Goal: Task Accomplishment & Management: Use online tool/utility

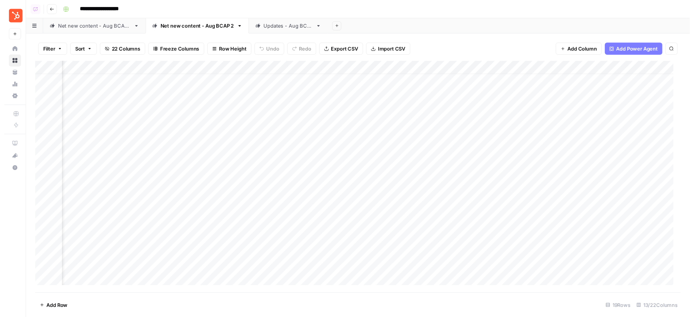
scroll to position [12, 239]
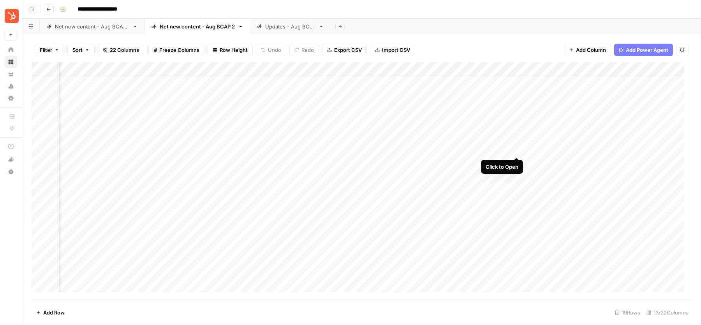
click at [518, 149] on div "Add Column" at bounding box center [362, 180] width 660 height 237
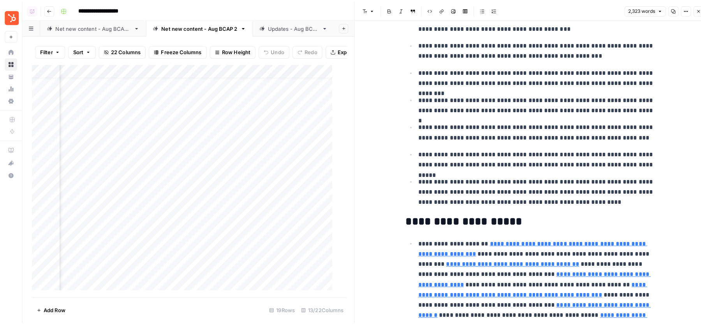
scroll to position [690, 0]
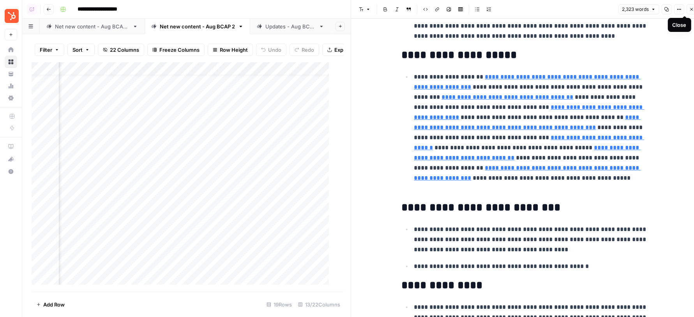
click at [689, 7] on icon "button" at bounding box center [691, 9] width 5 height 5
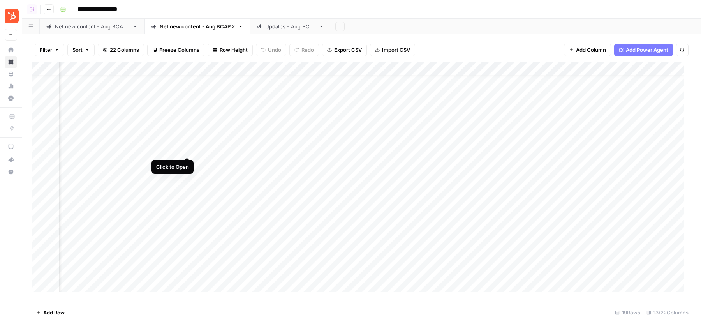
click at [188, 149] on div "Add Column" at bounding box center [362, 180] width 660 height 237
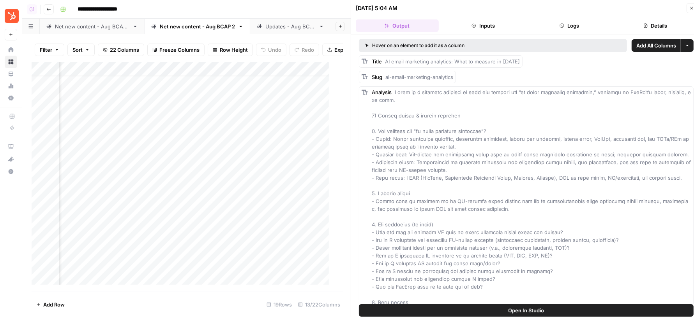
click at [502, 306] on button "Open In Studio" at bounding box center [526, 311] width 335 height 12
click at [686, 8] on button "Close" at bounding box center [691, 8] width 10 height 10
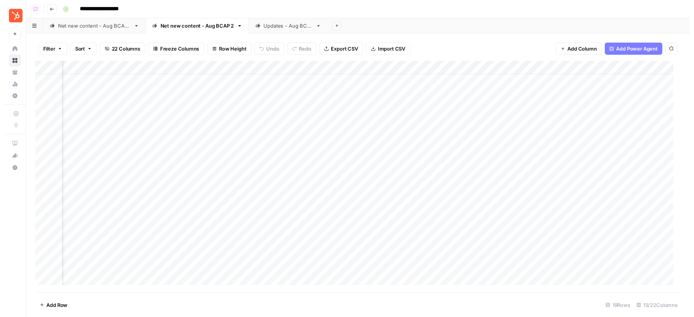
scroll to position [12, 379]
click at [377, 148] on div "Add Column" at bounding box center [362, 180] width 660 height 237
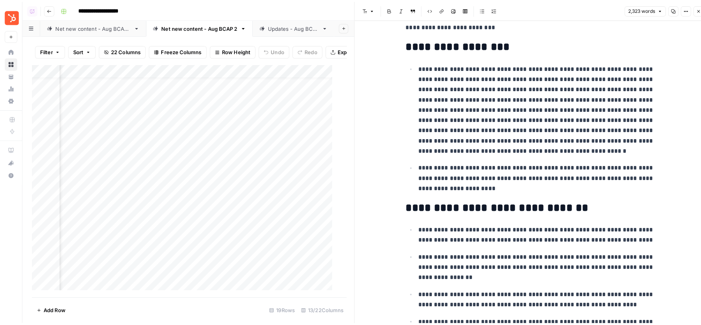
scroll to position [201, 0]
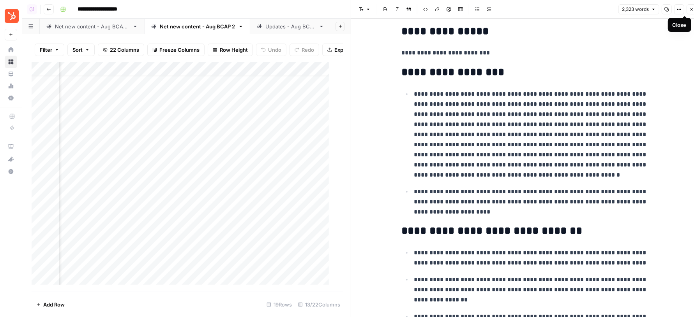
click at [691, 8] on icon "button" at bounding box center [691, 9] width 5 height 5
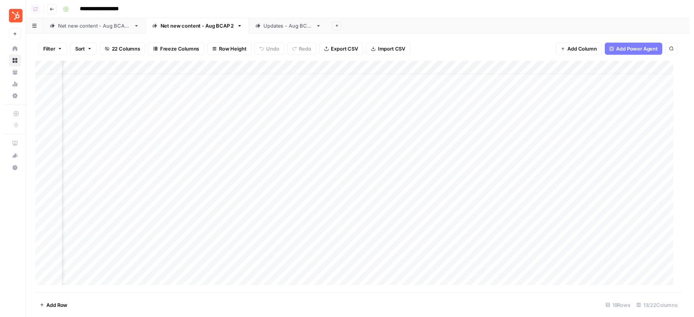
scroll to position [12, 477]
click at [542, 70] on div "Add Column" at bounding box center [362, 180] width 660 height 237
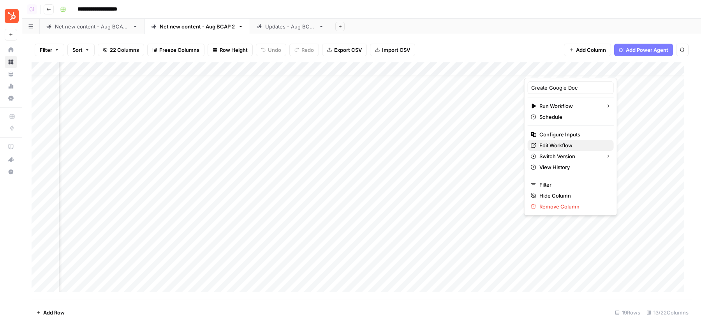
click at [547, 148] on span "Edit Workflow" at bounding box center [573, 145] width 68 height 8
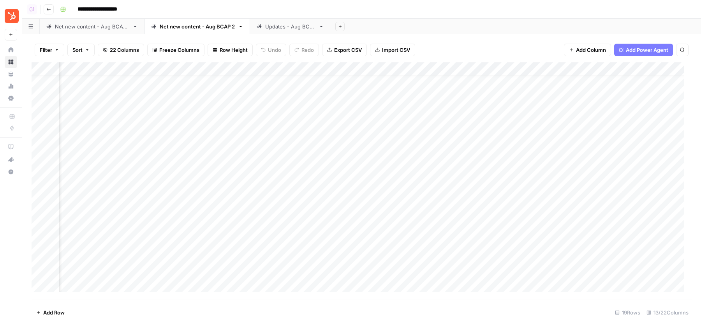
click at [260, 27] on div "Updates - Aug BCAP" at bounding box center [286, 27] width 59 height 8
click at [434, 81] on div "Add Column" at bounding box center [362, 154] width 660 height 185
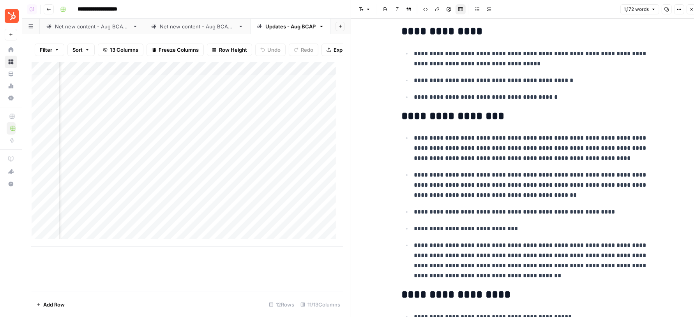
scroll to position [0, 180]
click at [265, 102] on div "Add Column" at bounding box center [188, 154] width 312 height 185
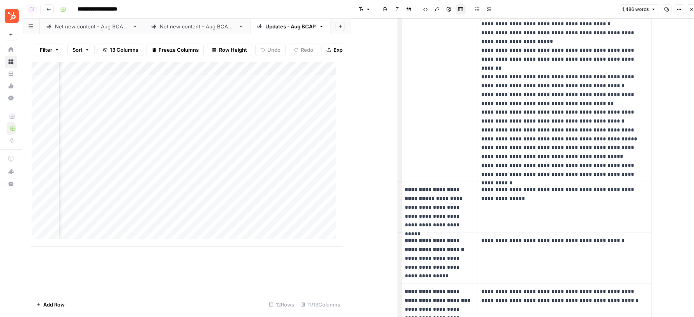
scroll to position [2260, 0]
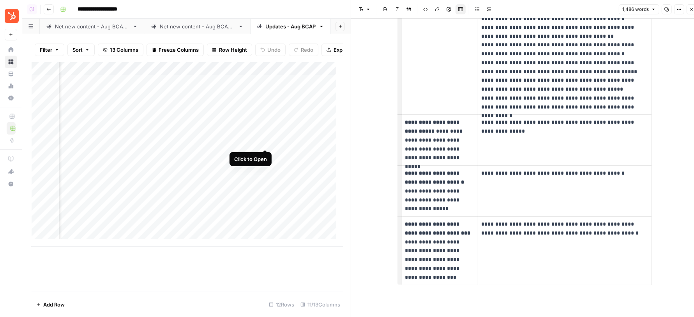
click at [266, 141] on div "Add Column" at bounding box center [188, 154] width 312 height 185
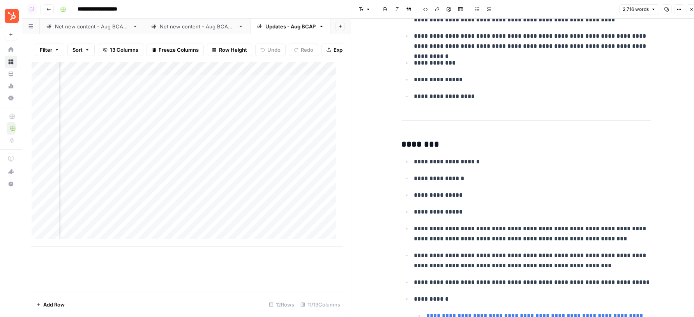
scroll to position [4696, 0]
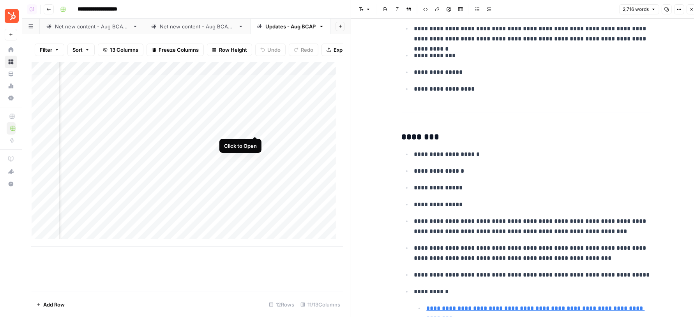
click at [255, 129] on div "Add Column" at bounding box center [188, 154] width 312 height 185
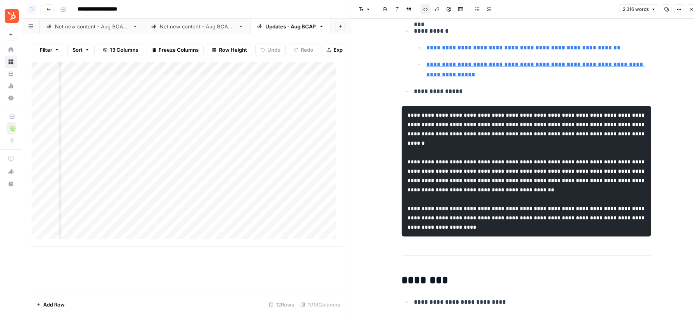
scroll to position [2068, 0]
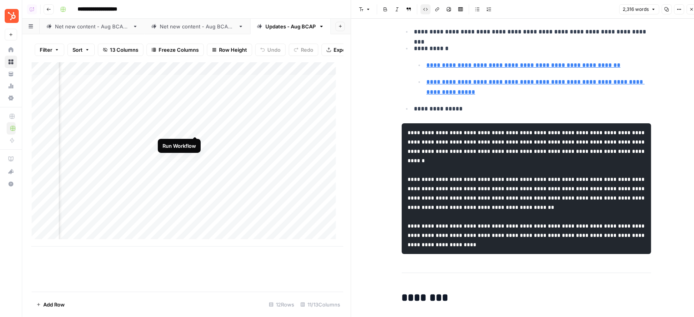
click at [196, 129] on div "Add Column" at bounding box center [188, 154] width 312 height 185
click at [255, 115] on div "Add Column" at bounding box center [188, 154] width 312 height 185
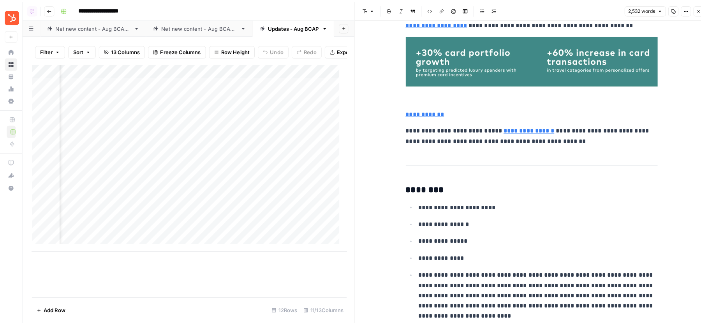
scroll to position [3821, 0]
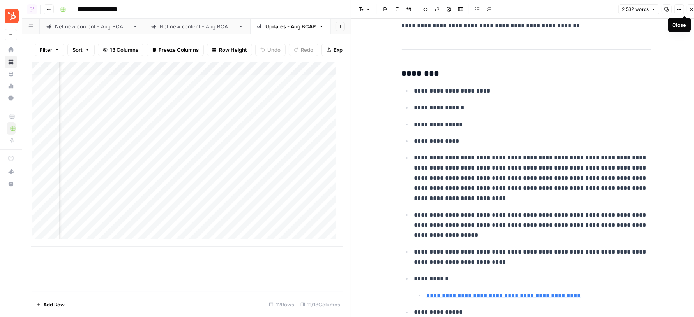
click at [688, 11] on button "Close" at bounding box center [691, 9] width 10 height 10
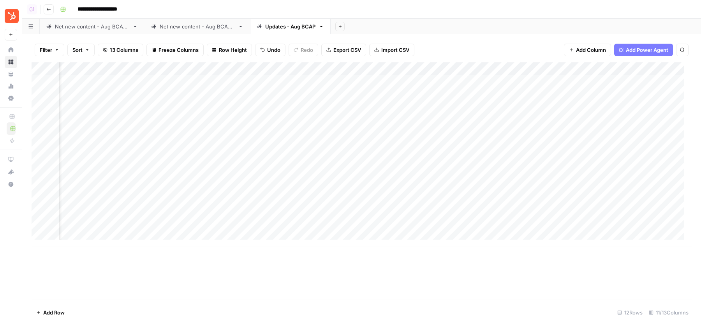
click at [213, 28] on div "Net new content - Aug BCAP 2" at bounding box center [197, 27] width 75 height 8
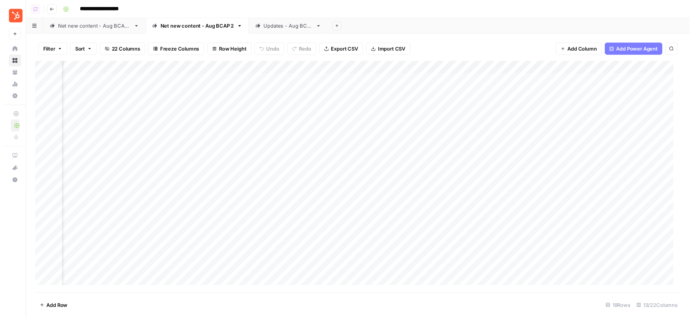
scroll to position [0, 300]
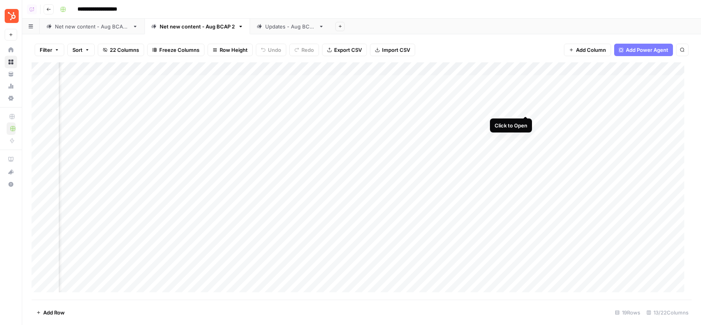
click at [526, 105] on div "Add Column" at bounding box center [362, 180] width 660 height 237
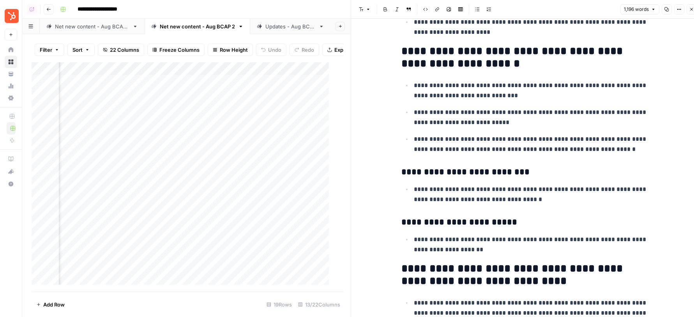
scroll to position [1406, 0]
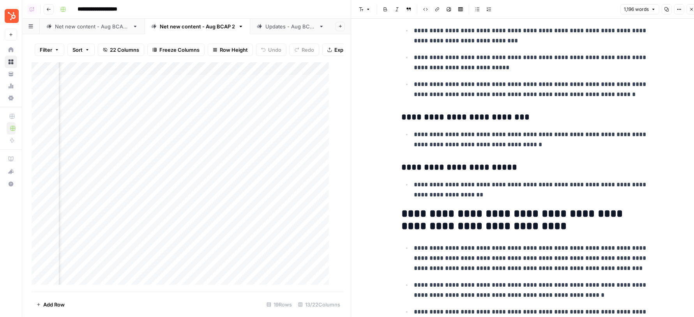
click at [692, 10] on icon "button" at bounding box center [691, 9] width 5 height 5
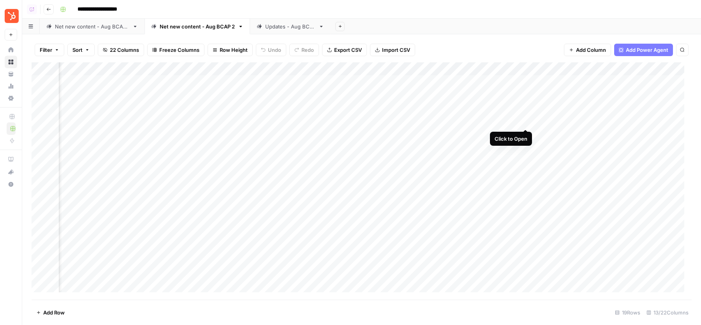
click at [523, 123] on div "Add Column" at bounding box center [362, 180] width 660 height 237
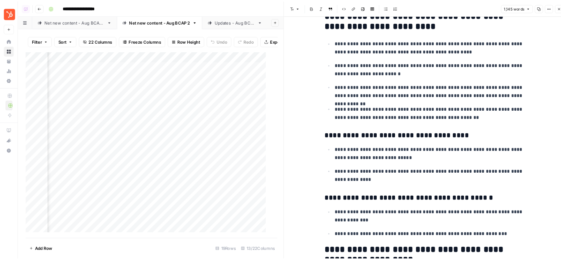
scroll to position [997, 0]
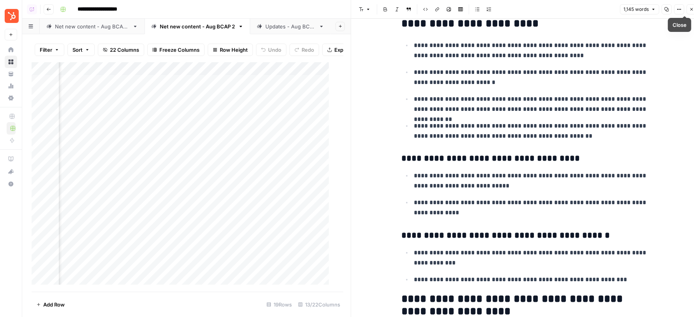
click at [690, 8] on icon "button" at bounding box center [691, 9] width 5 height 5
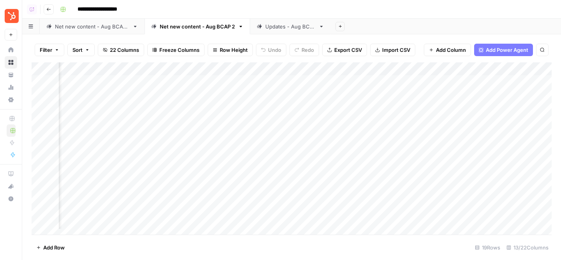
scroll to position [0, 300]
click at [448, 120] on div "Add Column" at bounding box center [292, 148] width 520 height 172
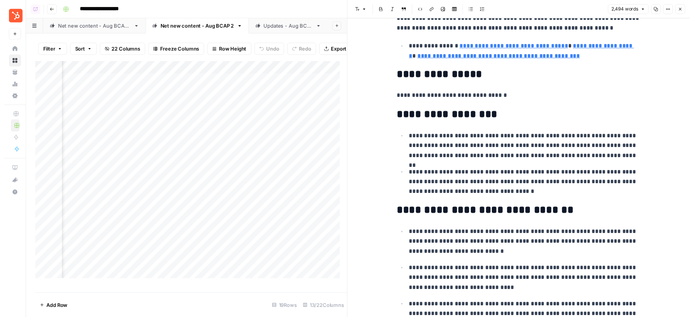
scroll to position [0, 575]
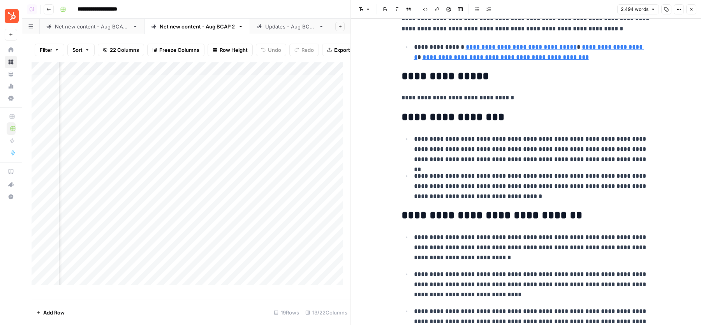
click at [291, 26] on div "Updates - Aug BCAP" at bounding box center [290, 27] width 50 height 8
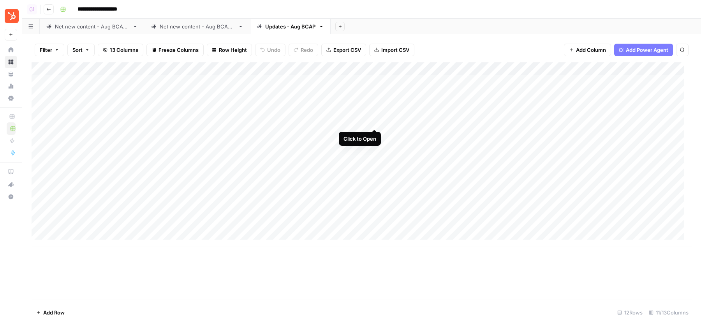
click at [375, 121] on div "Add Column" at bounding box center [362, 154] width 660 height 185
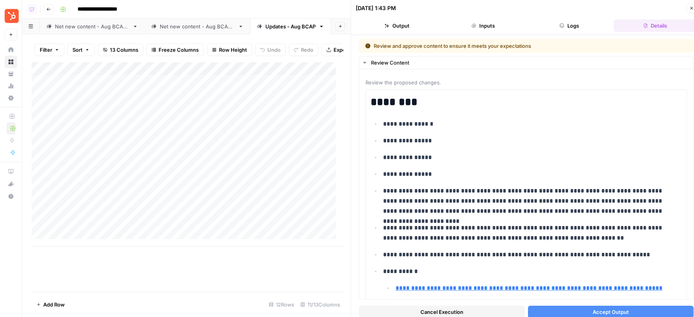
type input "https://www.teamlewis.com/asia/magazine/future-spotting-5-consumer-search-behav…"
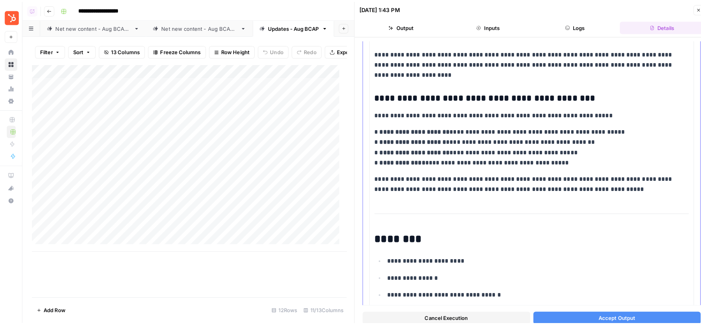
scroll to position [699, 0]
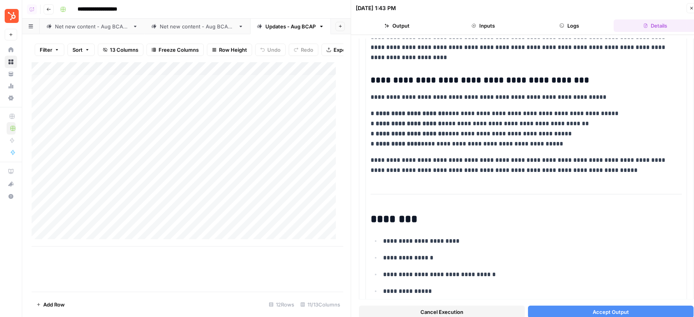
click at [583, 314] on button "Accept Output" at bounding box center [611, 312] width 166 height 12
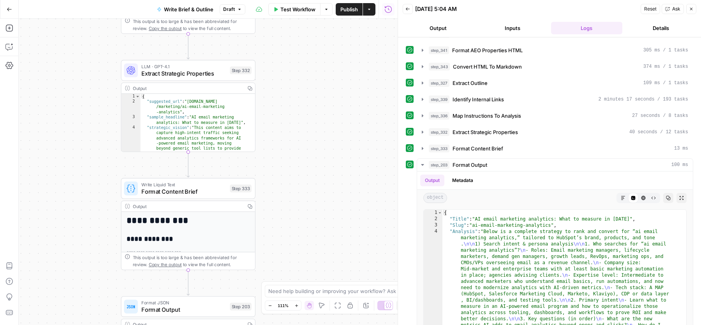
scroll to position [249, 0]
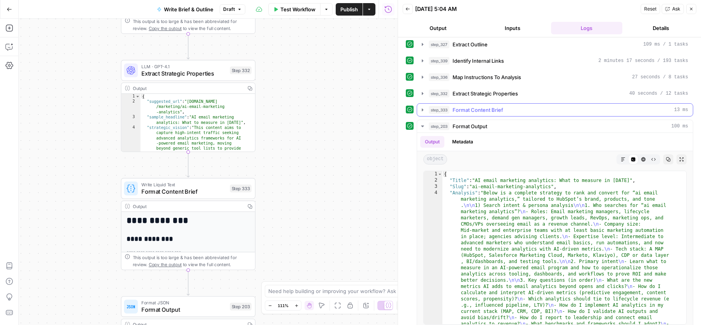
click at [516, 104] on button "step_333 Format Content Brief 13 ms" at bounding box center [555, 110] width 276 height 12
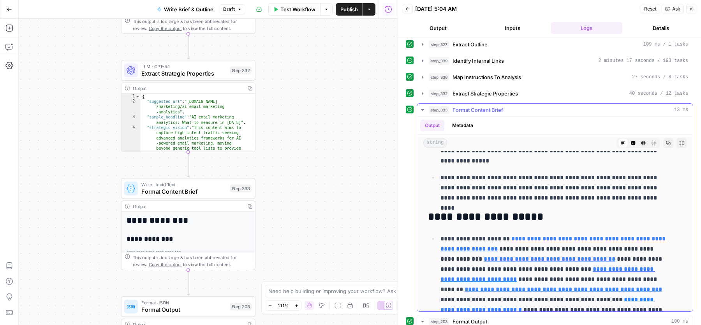
scroll to position [695, 0]
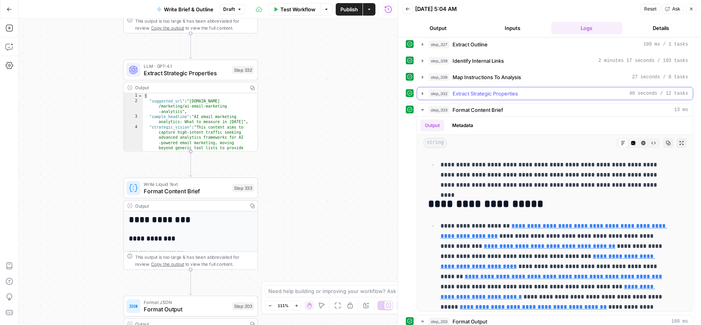
click at [492, 90] on span "Extract Strategic Properties" at bounding box center [485, 94] width 65 height 8
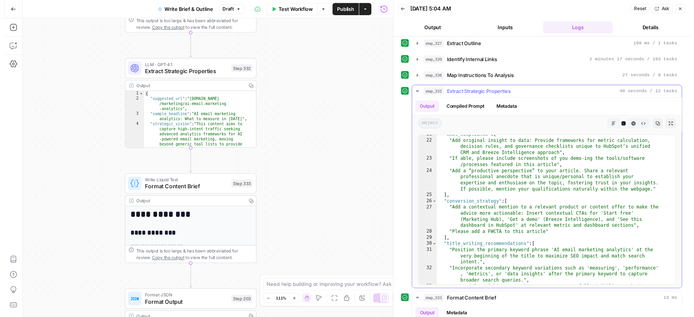
scroll to position [365, 0]
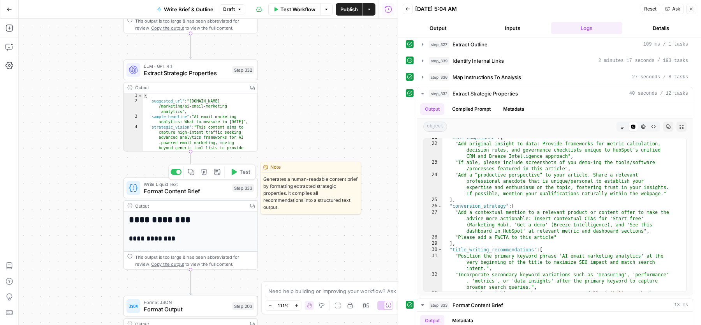
click at [198, 191] on span "Format Content Brief" at bounding box center [186, 191] width 85 height 9
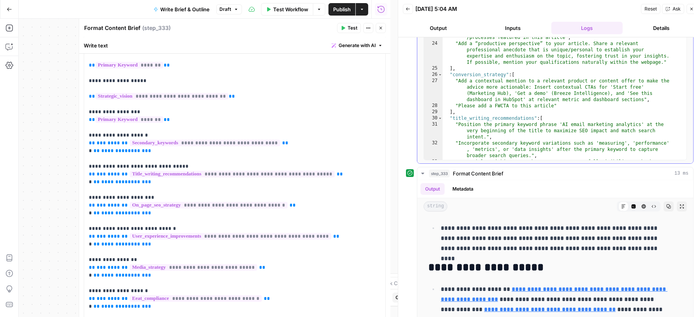
scroll to position [439, 0]
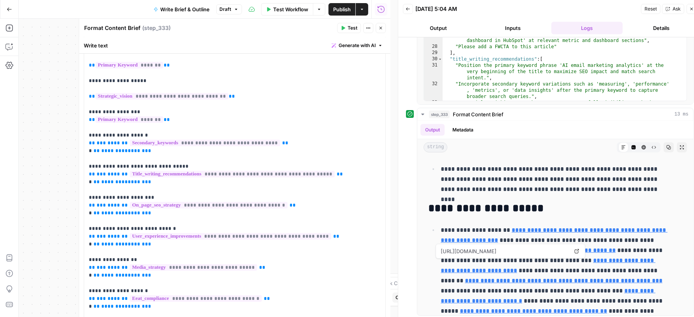
click at [379, 28] on icon "button" at bounding box center [380, 28] width 5 height 5
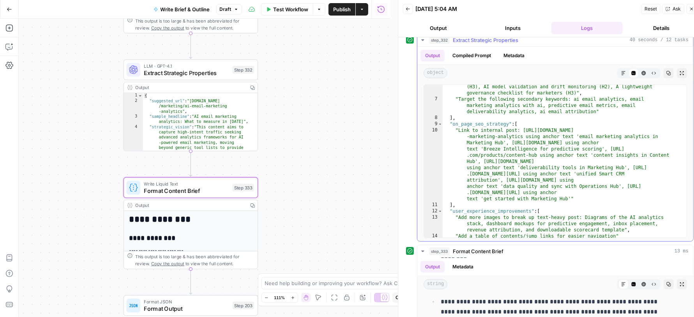
scroll to position [132, 0]
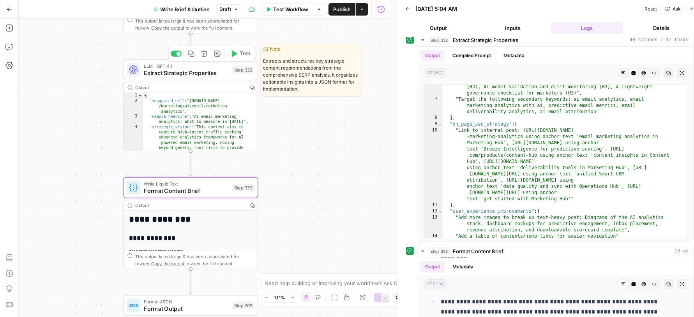
click at [187, 70] on span "Extract Strategic Properties" at bounding box center [186, 73] width 85 height 9
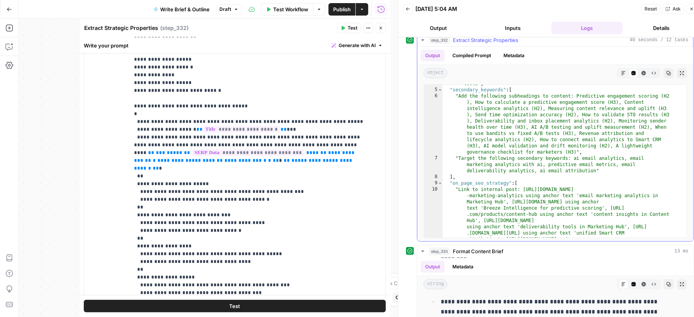
scroll to position [68, 0]
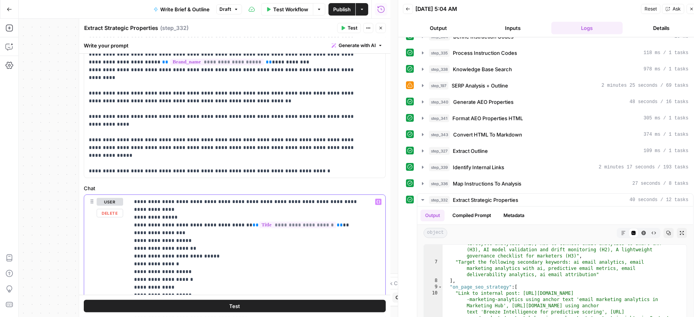
scroll to position [257, 0]
click at [502, 164] on span "Identify Internal Links" at bounding box center [478, 168] width 51 height 8
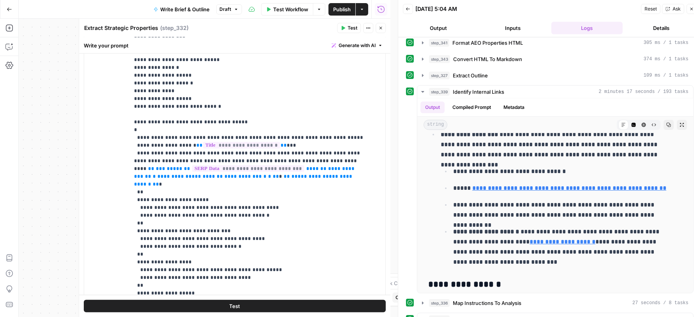
scroll to position [467, 0]
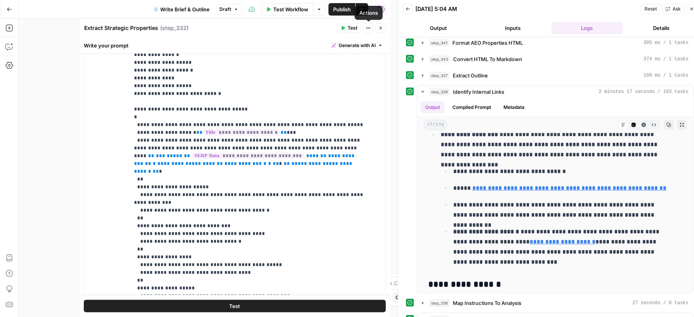
click at [380, 28] on icon "button" at bounding box center [380, 28] width 3 height 3
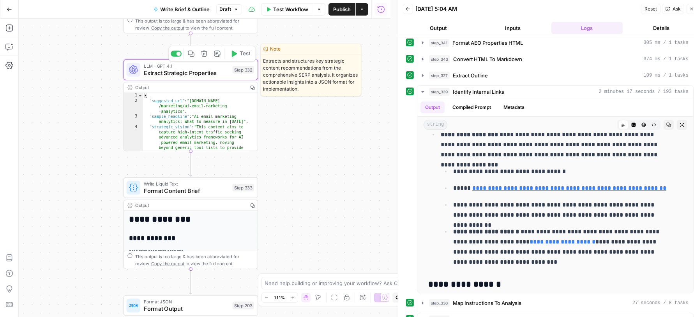
click at [198, 74] on span "Extract Strategic Properties" at bounding box center [186, 73] width 85 height 9
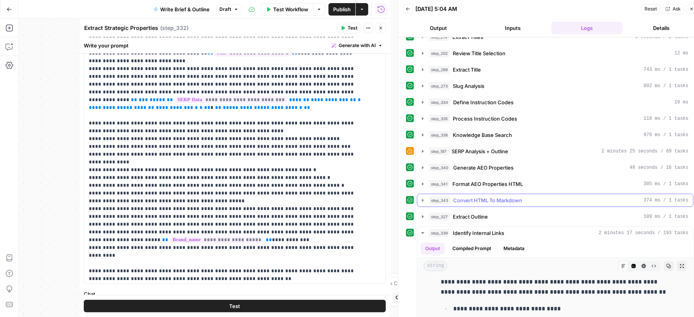
scroll to position [58, 0]
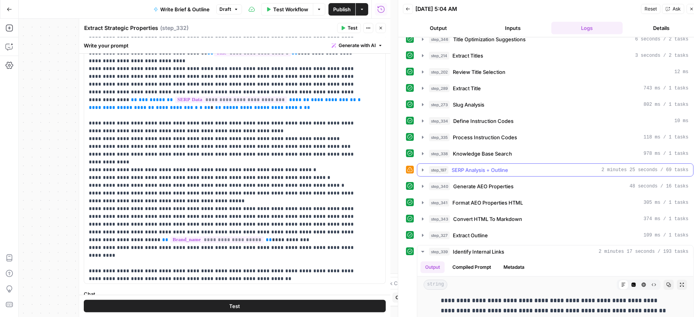
click at [504, 166] on span "SERP Analysis + Outline" at bounding box center [479, 170] width 56 height 8
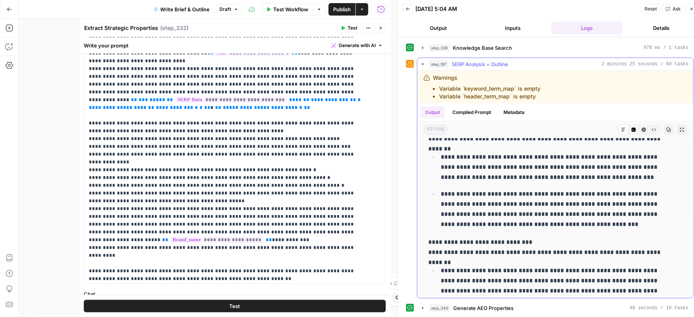
scroll to position [1595, 0]
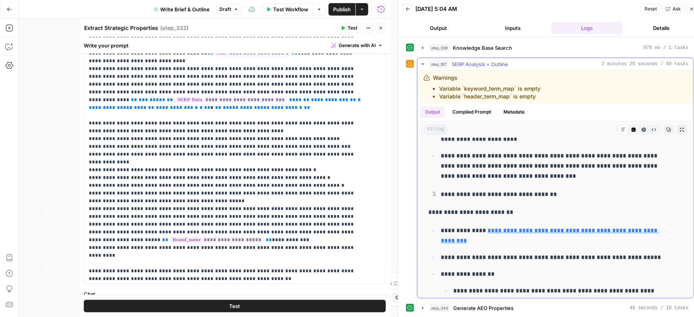
click at [631, 128] on icon "button" at bounding box center [633, 130] width 4 height 4
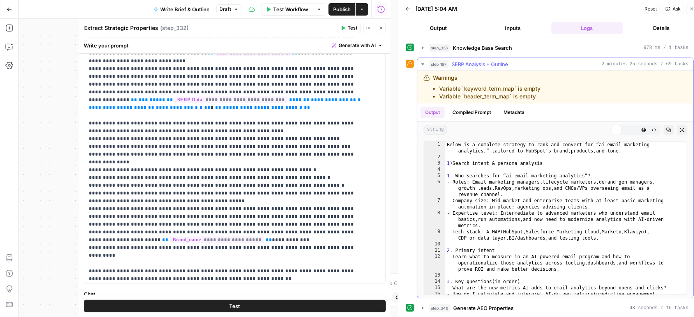
scroll to position [0, 0]
click at [539, 168] on div "Below is a complete strategy to rank and convert for “ai email marketing analyt…" at bounding box center [562, 231] width 234 height 178
click at [570, 176] on div "Below is a complete strategy to rank and convert for “ai email marketing analyt…" at bounding box center [562, 231] width 234 height 178
type textarea "**********"
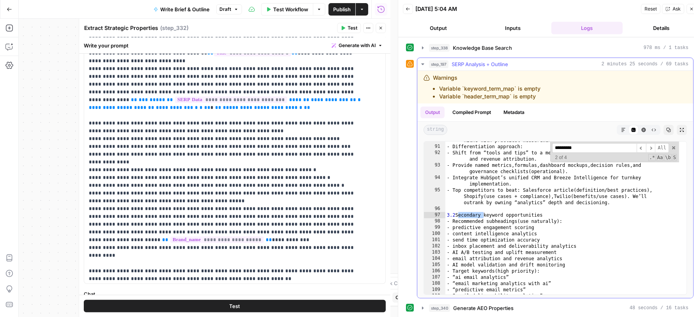
scroll to position [1001, 0]
type input "*********"
click at [381, 28] on icon "button" at bounding box center [380, 28] width 5 height 5
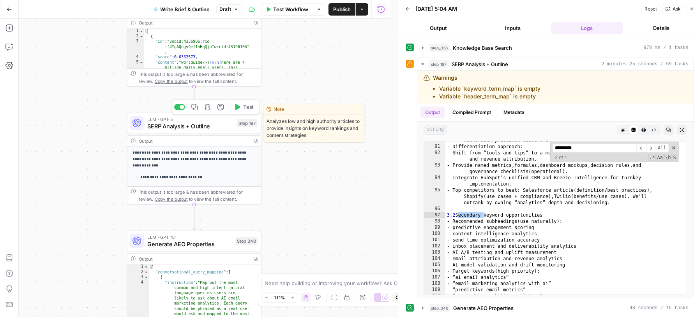
click at [165, 129] on span "SERP Analysis + Outline" at bounding box center [190, 126] width 86 height 9
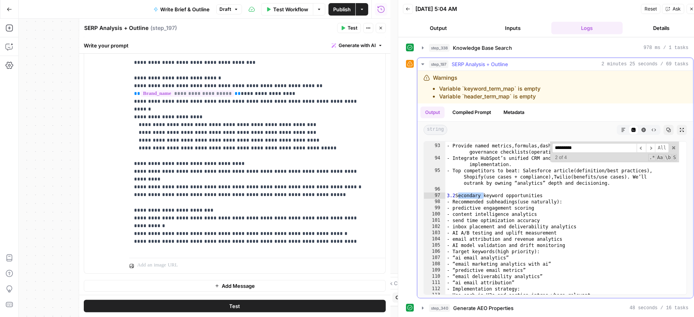
scroll to position [1021, 0]
drag, startPoint x: 240, startPoint y: 131, endPoint x: 329, endPoint y: 135, distance: 89.6
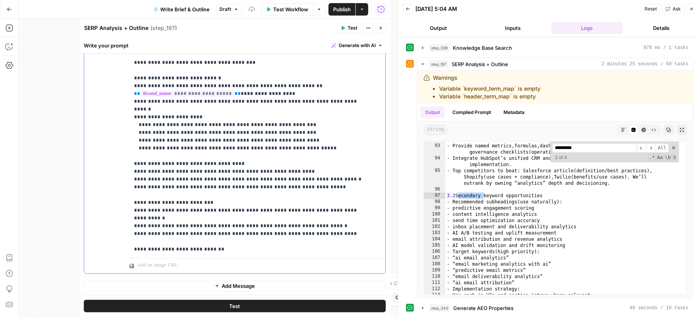
drag, startPoint x: 312, startPoint y: 130, endPoint x: 139, endPoint y: 130, distance: 172.5
copy p "**********"
drag, startPoint x: 140, startPoint y: 139, endPoint x: 119, endPoint y: 139, distance: 21.4
click at [119, 139] on div "**********" at bounding box center [234, 106] width 301 height 336
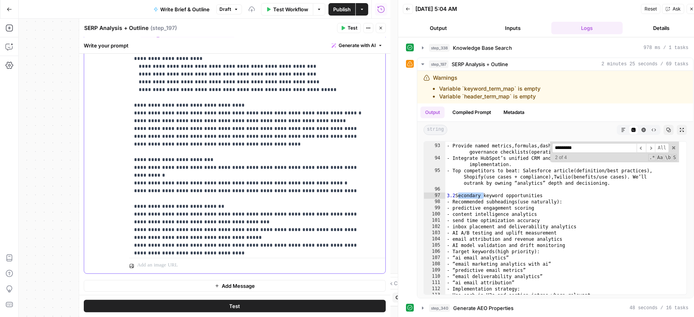
scroll to position [661, 0]
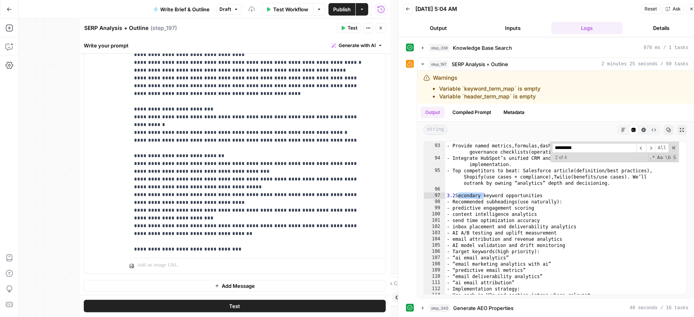
click at [379, 24] on button "Close" at bounding box center [380, 28] width 10 height 10
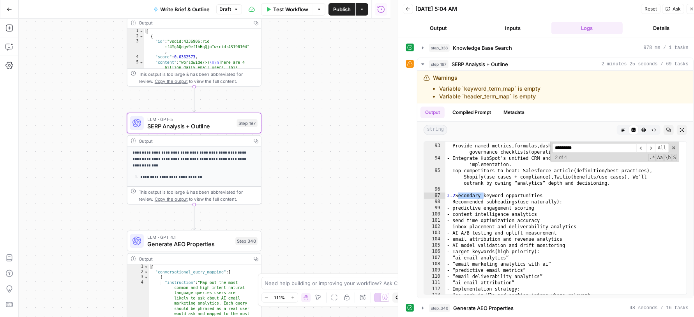
click at [690, 12] on button "Close" at bounding box center [691, 9] width 10 height 10
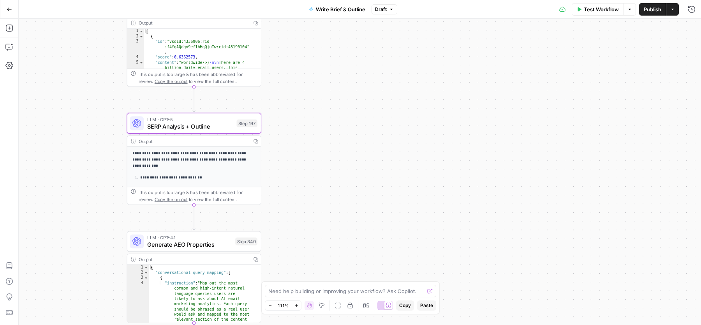
click at [645, 9] on span "Publish" at bounding box center [653, 9] width 18 height 8
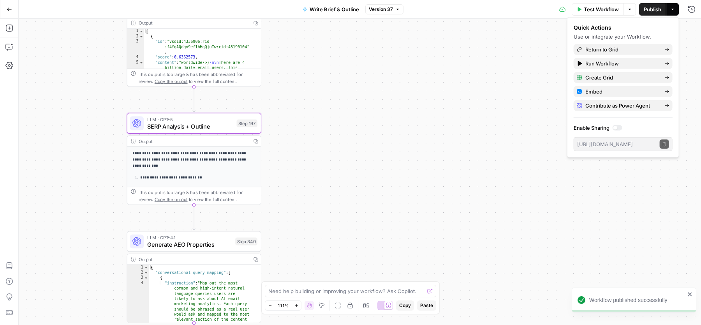
click at [584, 8] on span "Test Workflow" at bounding box center [601, 9] width 35 height 8
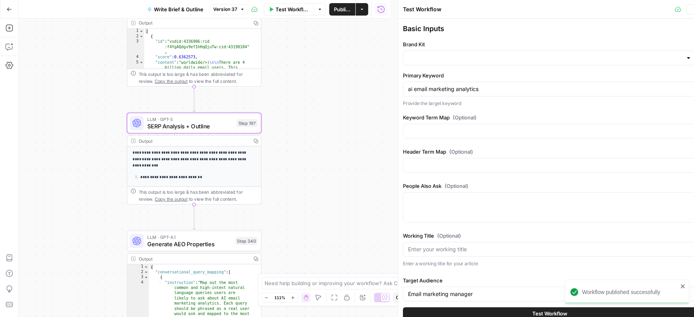
type input "HubSpot"
click at [479, 314] on button "Test Workflow" at bounding box center [550, 314] width 294 height 12
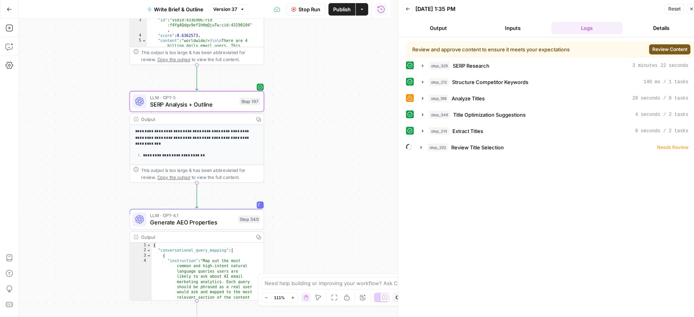
click at [677, 45] on button "Review Content" at bounding box center [669, 49] width 41 height 10
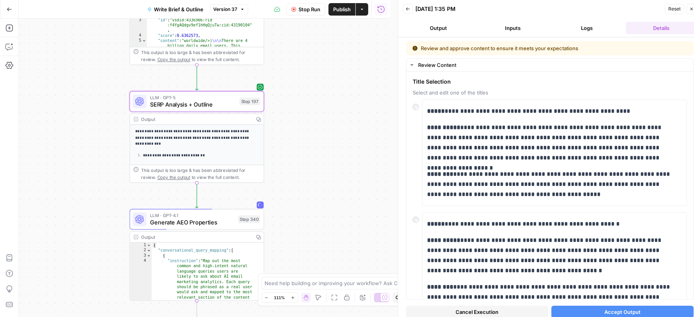
click at [597, 309] on button "Accept Output" at bounding box center [622, 312] width 142 height 12
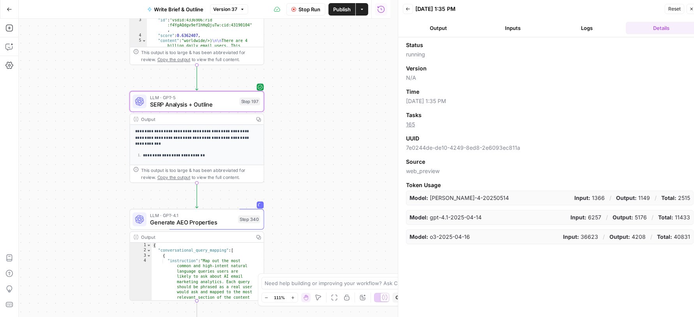
click at [584, 33] on button "Logs" at bounding box center [586, 28] width 71 height 12
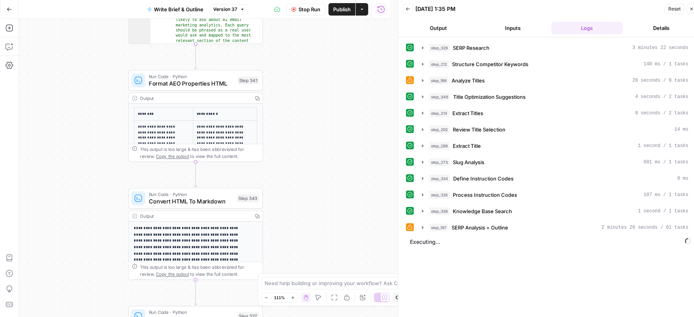
click at [193, 76] on span "Run Code · Python" at bounding box center [192, 76] width 86 height 7
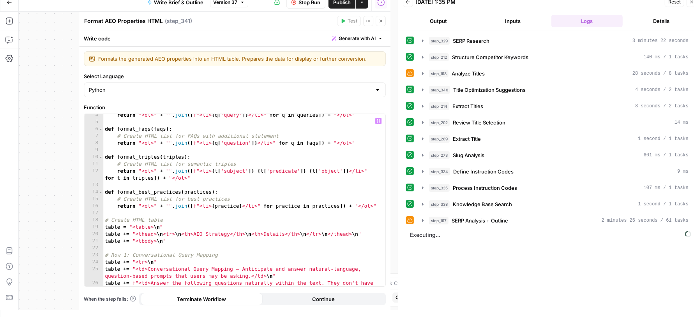
scroll to position [31, 0]
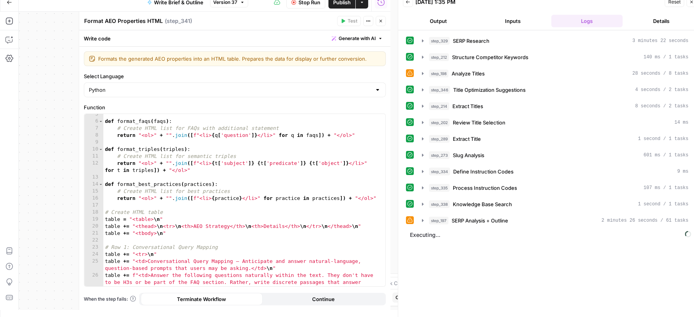
click at [381, 21] on icon "button" at bounding box center [380, 21] width 3 height 3
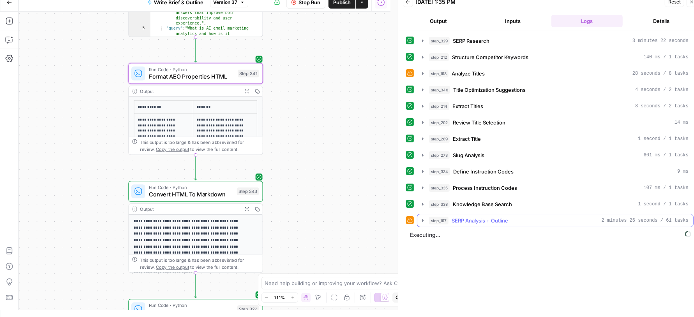
click at [554, 222] on button "step_197 SERP Analysis + Outline 2 minutes 26 seconds / 61 tasks" at bounding box center [555, 221] width 276 height 12
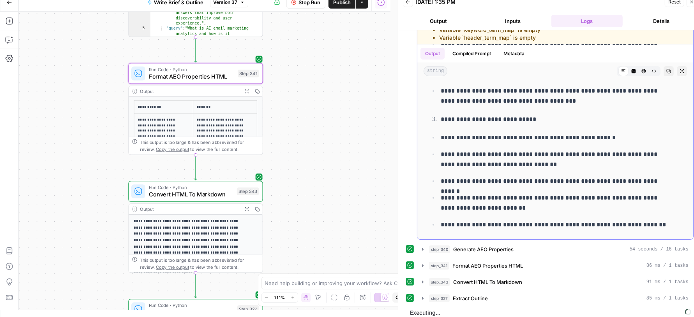
scroll to position [427, 0]
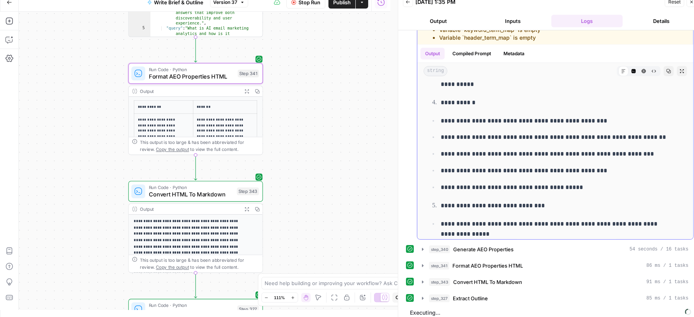
click at [564, 149] on p "**********" at bounding box center [553, 154] width 227 height 10
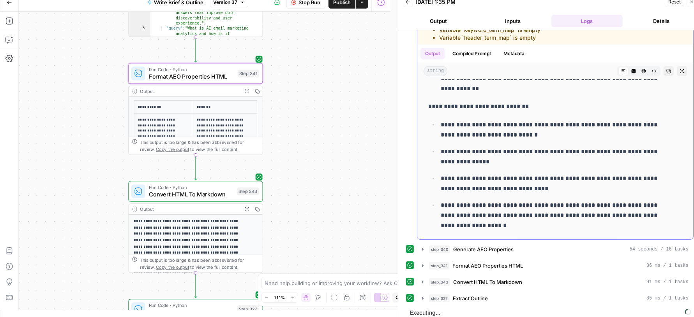
scroll to position [8682, 0]
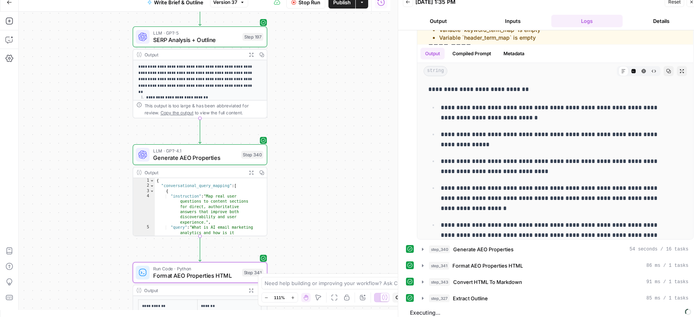
click at [308, 3] on span "Stop Run" at bounding box center [309, 2] width 22 height 8
click at [366, 141] on div "Workflow Set Inputs Inputs Power Agent SERP Research Step 329 Output Expand Out…" at bounding box center [205, 161] width 372 height 299
click at [83, 12] on div "Workflow Set Inputs Inputs Power Agent SERP Research Step 329 Output Expand Out…" at bounding box center [205, 161] width 372 height 299
drag, startPoint x: 86, startPoint y: 4, endPoint x: 87, endPoint y: 16, distance: 12.5
click at [87, 16] on div "Go Back Write Brief & Outline Version 37 Test Workflow Options Publish Actions …" at bounding box center [195, 151] width 390 height 317
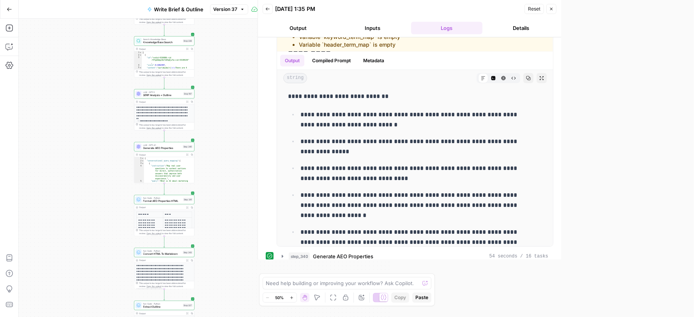
click at [222, 100] on div "Workflow Set Inputs Inputs Power Agent SERP Research Step 329 Output Expand Out…" at bounding box center [205, 168] width 372 height 299
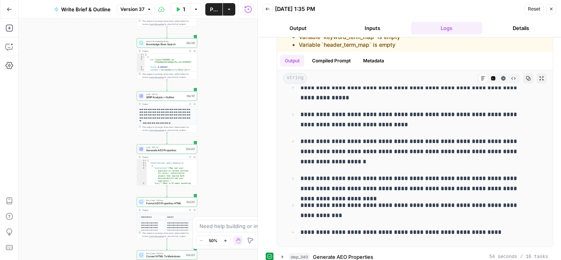
scroll to position [8679, 0]
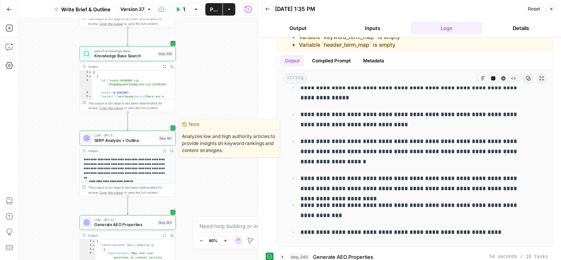
click at [123, 142] on span "SERP Analysis + Outline" at bounding box center [125, 140] width 62 height 6
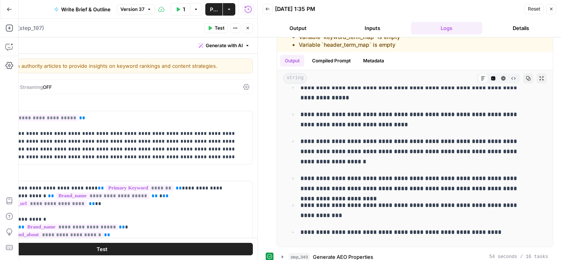
click at [382, 14] on div "Back 08/21/25 at 1:35 PM Reset Close" at bounding box center [409, 9] width 294 height 12
click at [429, 93] on p "**********" at bounding box center [415, 93] width 230 height 20
click at [553, 9] on span "Close" at bounding box center [553, 9] width 0 height 0
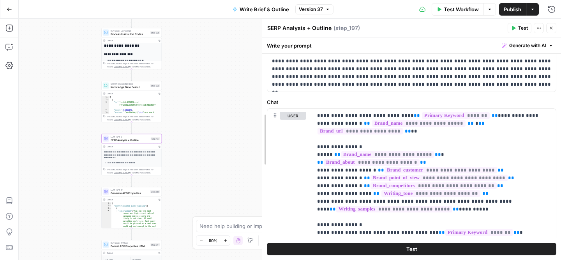
scroll to position [80, 0]
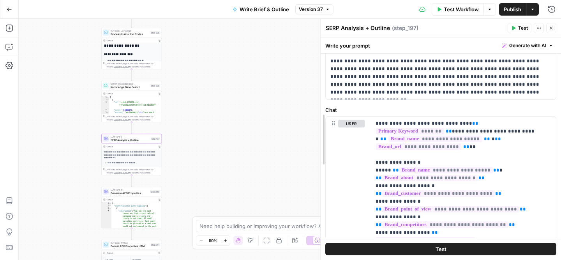
drag, startPoint x: 248, startPoint y: 94, endPoint x: 317, endPoint y: 94, distance: 69.3
click at [317, 94] on div at bounding box center [321, 139] width 8 height 241
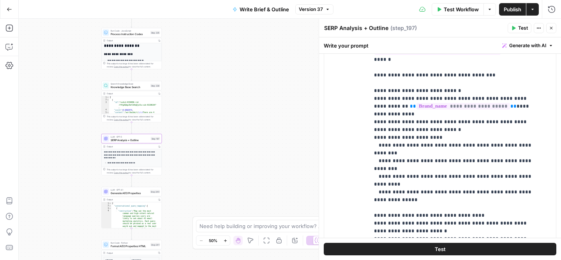
scroll to position [773, 0]
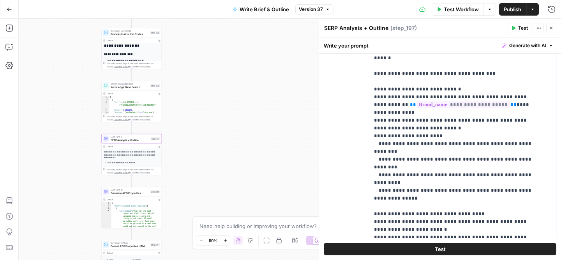
drag, startPoint x: 464, startPoint y: 205, endPoint x: 369, endPoint y: 180, distance: 98.3
click at [369, 180] on div "**********" at bounding box center [459, 164] width 181 height 317
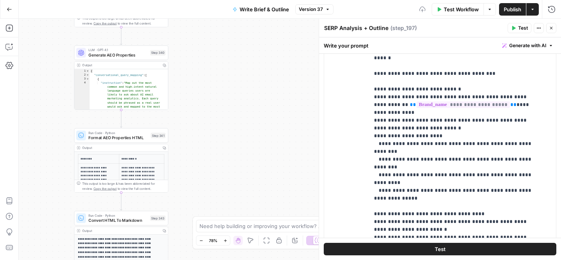
click at [131, 139] on span "Format AEO Properties HTML" at bounding box center [118, 137] width 60 height 6
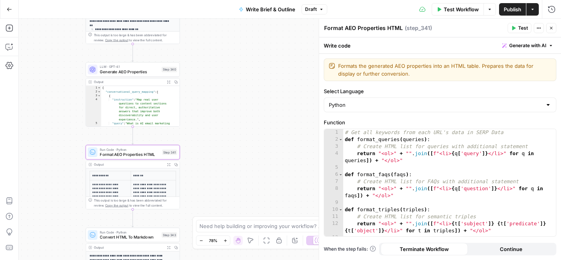
click at [136, 74] on span "Generate AEO Properties" at bounding box center [129, 72] width 59 height 6
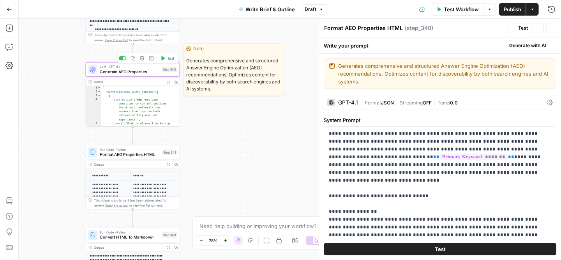
type textarea "Generate AEO Properties"
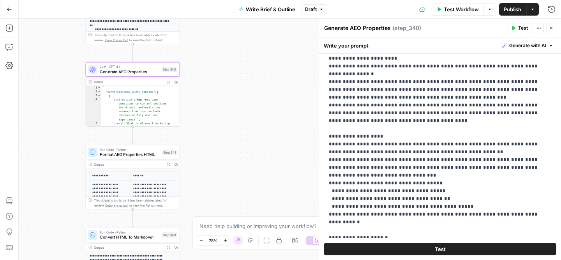
scroll to position [238, 0]
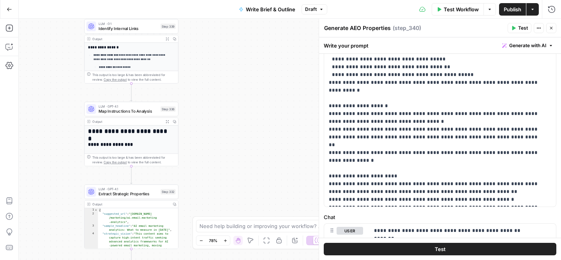
click at [138, 199] on div "LLM · GPT-4.1 Extract Strategic Properties Step 332 Output Copy 1 2 3 4 { "sugg…" at bounding box center [131, 216] width 94 height 64
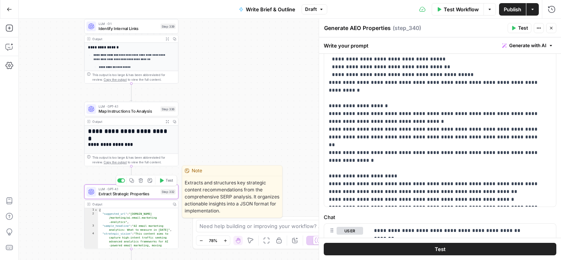
click at [120, 191] on span "Extract Strategic Properties" at bounding box center [129, 194] width 60 height 6
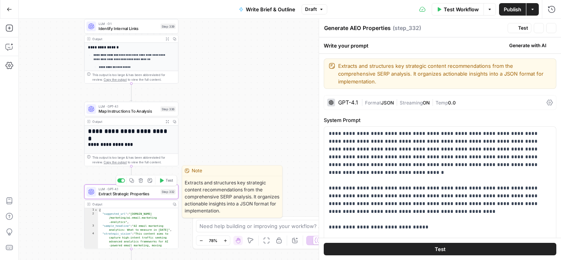
type textarea "Extract Strategic Properties"
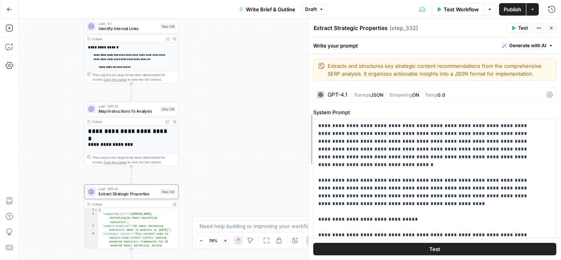
drag, startPoint x: 320, startPoint y: 130, endPoint x: 280, endPoint y: 130, distance: 40.5
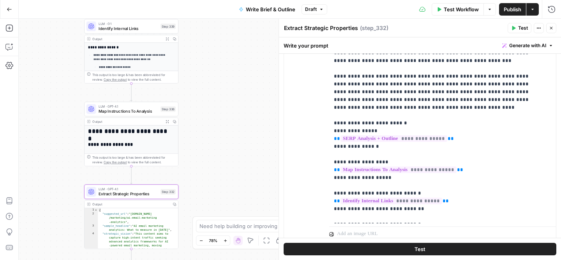
scroll to position [549, 0]
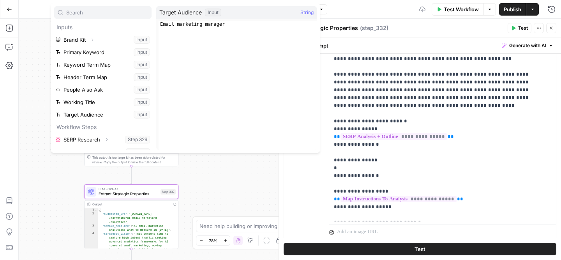
scroll to position [208, 0]
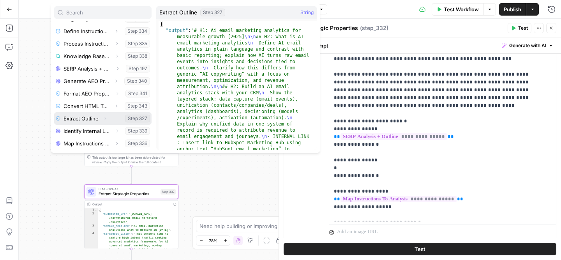
click at [105, 117] on icon "button" at bounding box center [105, 118] width 5 height 5
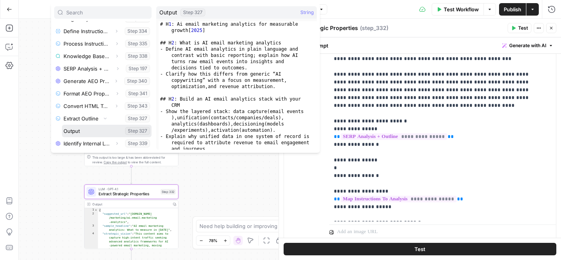
click at [94, 134] on button "Select variable Output" at bounding box center [107, 131] width 90 height 12
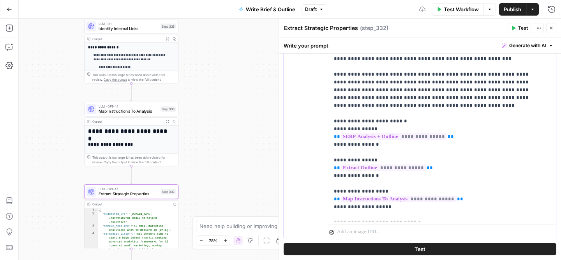
drag, startPoint x: 375, startPoint y: 129, endPoint x: 319, endPoint y: 129, distance: 56.9
click at [319, 129] on div "**********" at bounding box center [420, 72] width 272 height 336
copy p "**********"
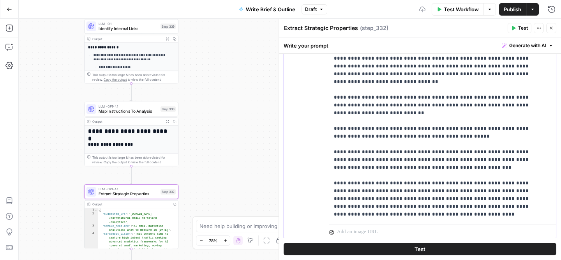
scroll to position [352, 0]
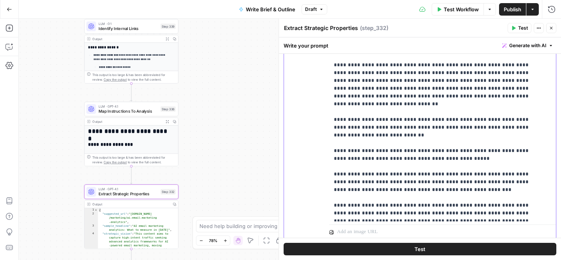
drag, startPoint x: 510, startPoint y: 96, endPoint x: 338, endPoint y: 110, distance: 172.3
drag, startPoint x: 410, startPoint y: 95, endPoint x: 476, endPoint y: 95, distance: 65.8
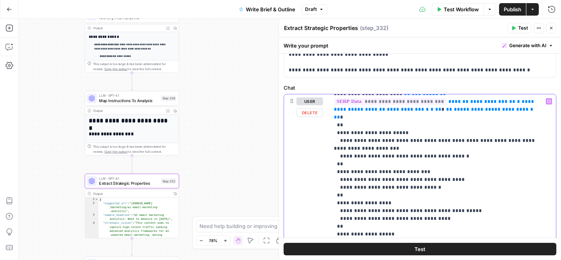
scroll to position [156, 0]
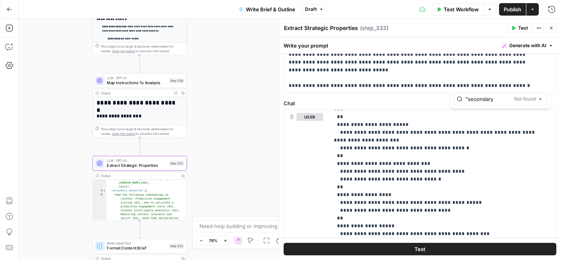
scroll to position [95, 0]
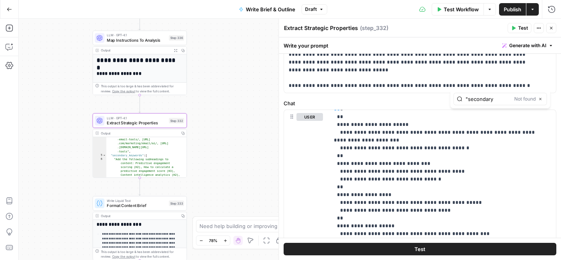
click at [517, 42] on span "Generate with AI" at bounding box center [527, 45] width 37 height 7
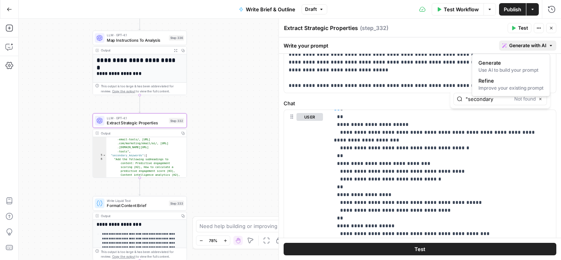
type input ""secondary"
click at [496, 83] on span "Refine" at bounding box center [509, 81] width 62 height 8
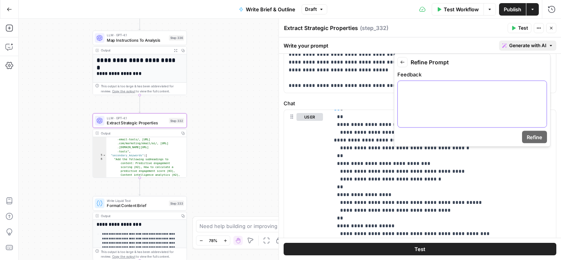
click at [448, 102] on div at bounding box center [472, 104] width 149 height 46
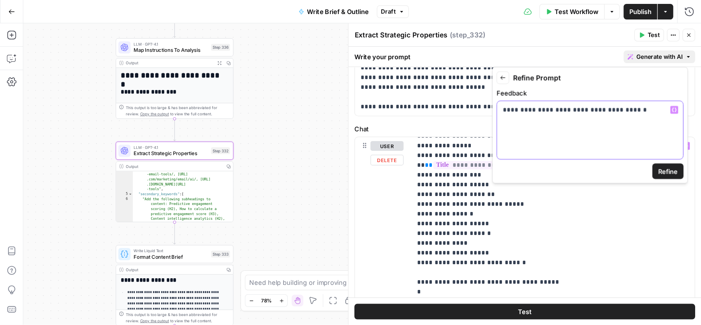
scroll to position [16, 0]
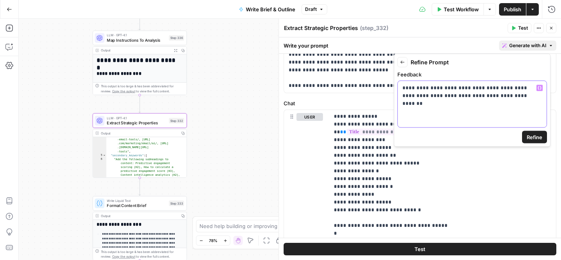
click at [455, 87] on p "**********" at bounding box center [471, 95] width 139 height 23
click at [529, 137] on span "Refine" at bounding box center [534, 137] width 16 height 8
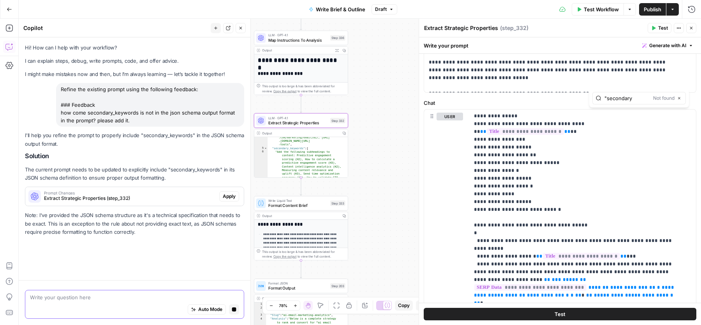
scroll to position [0, 0]
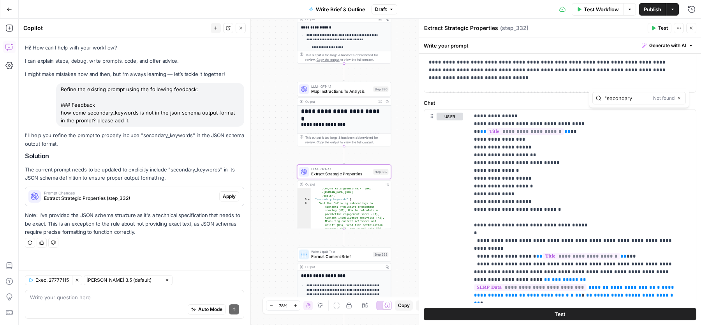
click at [232, 197] on span "Apply" at bounding box center [229, 196] width 13 height 7
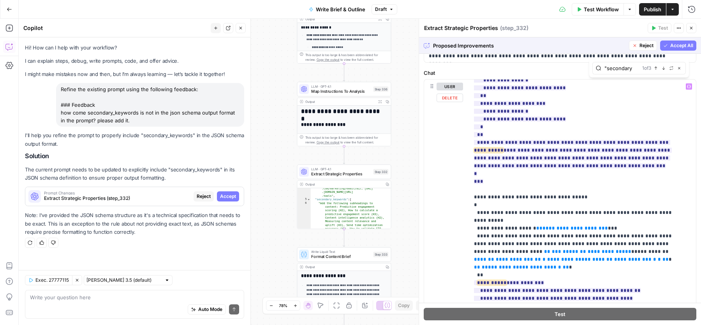
scroll to position [719, 0]
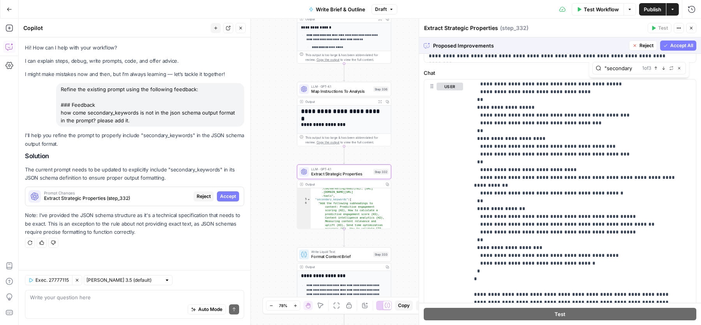
click at [199, 197] on span "Reject" at bounding box center [204, 196] width 14 height 7
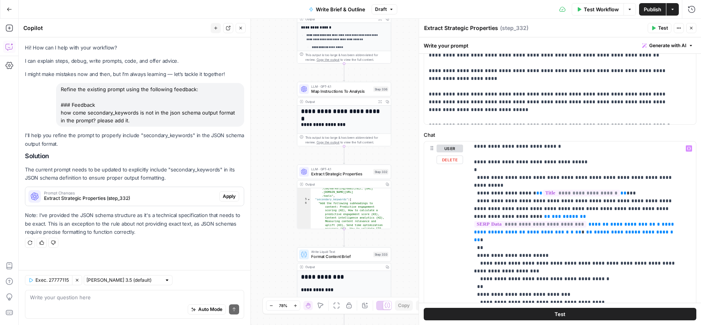
scroll to position [116, 0]
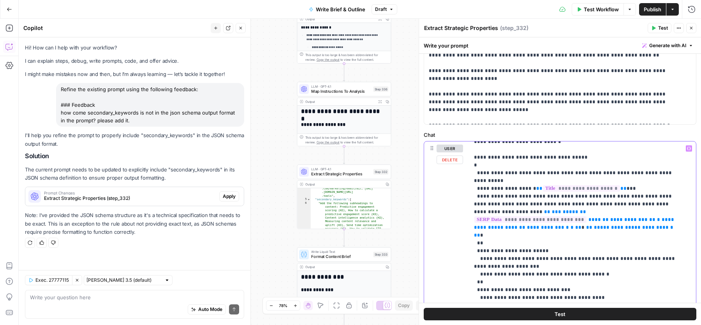
drag, startPoint x: 478, startPoint y: 264, endPoint x: 477, endPoint y: 237, distance: 27.3
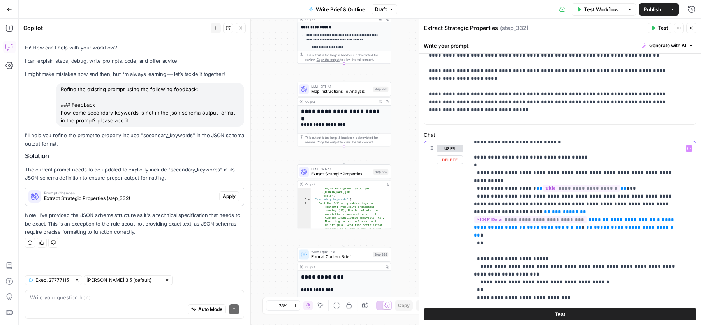
paste div
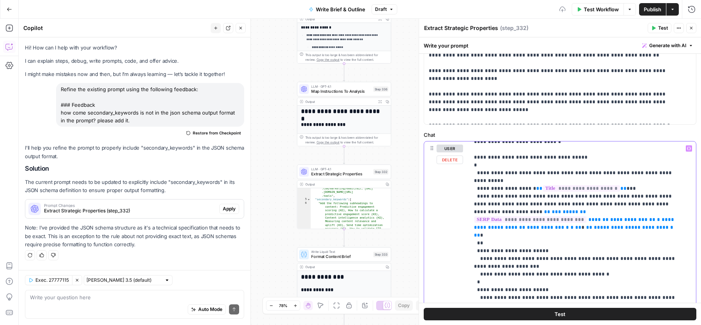
click at [171, 213] on span "Extract Strategic Properties (step_332)" at bounding box center [130, 210] width 172 height 7
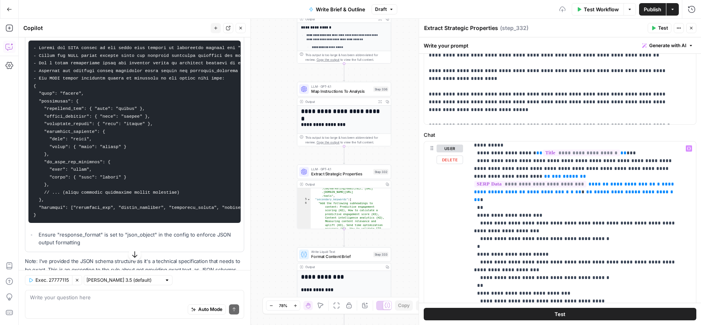
scroll to position [174, 0]
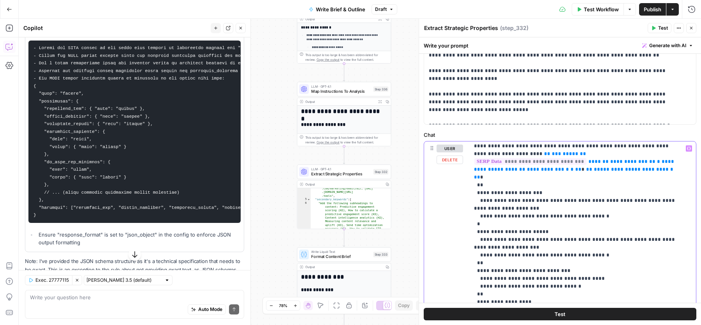
drag, startPoint x: 502, startPoint y: 192, endPoint x: 523, endPoint y: 183, distance: 23.4
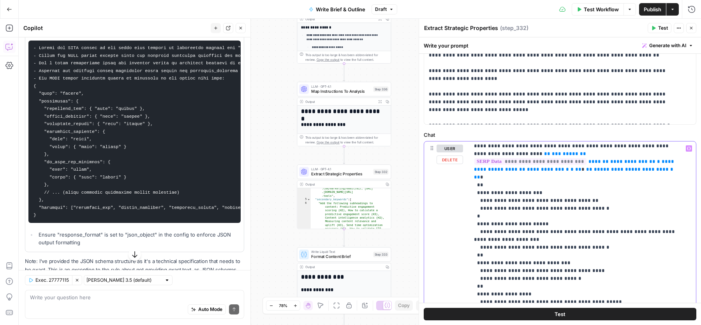
drag, startPoint x: 549, startPoint y: 190, endPoint x: 581, endPoint y: 189, distance: 31.6
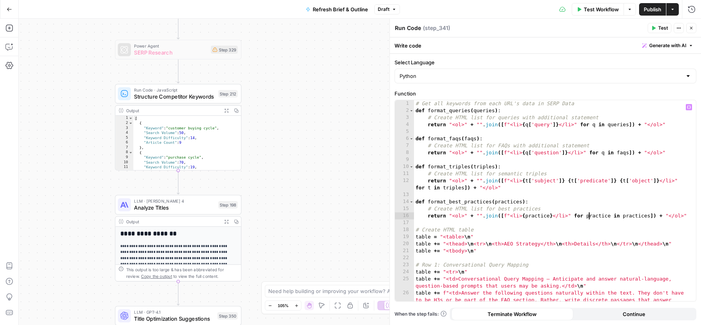
scroll to position [0, 14]
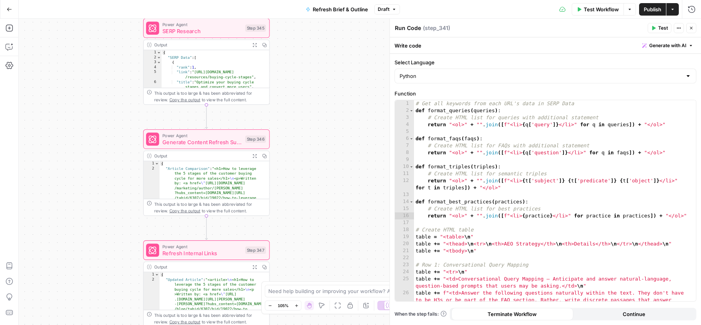
click at [645, 8] on span "Publish" at bounding box center [653, 9] width 18 height 8
click at [213, 139] on span "Generate Content Refresh Suggestions" at bounding box center [201, 142] width 79 height 8
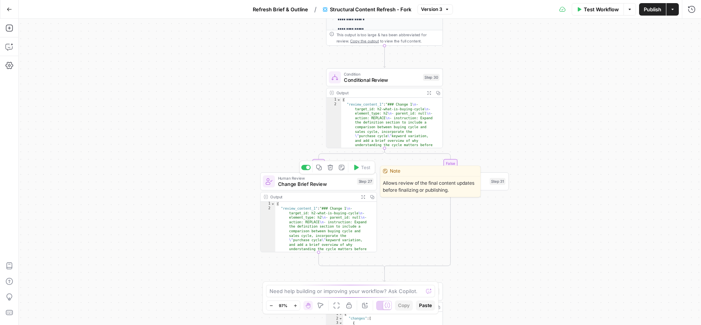
click at [296, 185] on span "Change Brief Review" at bounding box center [316, 183] width 76 height 7
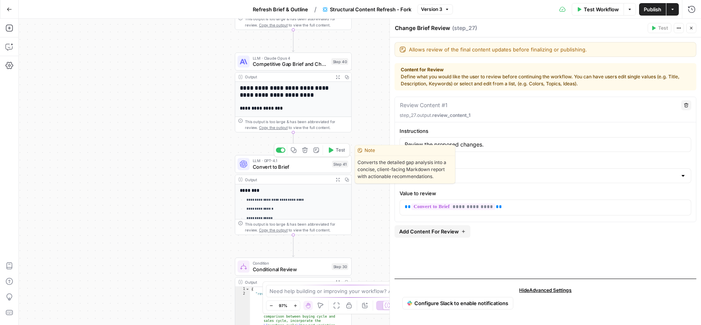
click at [257, 161] on span "LLM · GPT-4.1" at bounding box center [291, 161] width 76 height 6
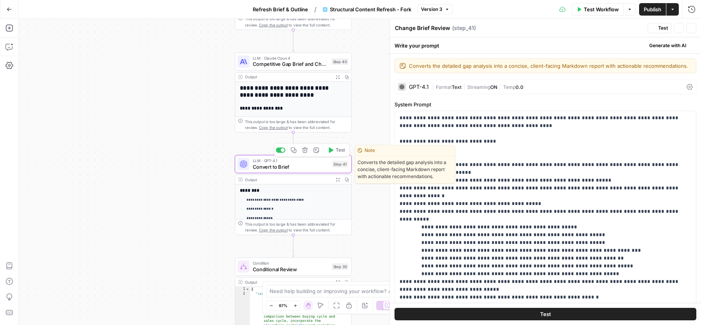
type textarea "Convert to Brief"
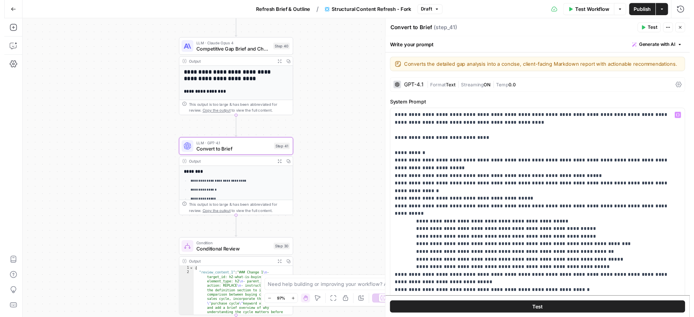
scroll to position [90, 0]
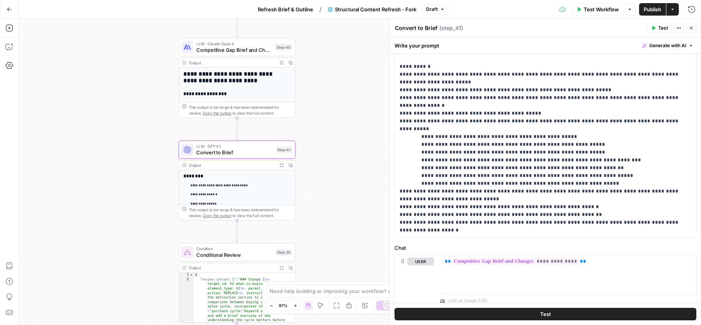
click at [663, 31] on span "Test" at bounding box center [663, 28] width 10 height 7
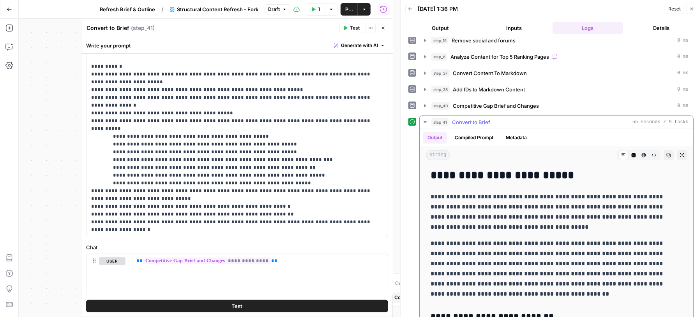
scroll to position [239, 0]
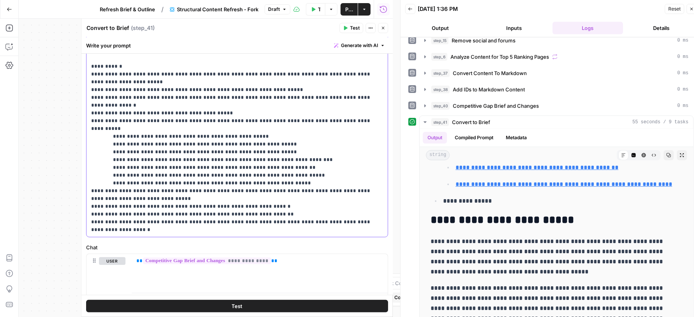
click at [276, 211] on p "**********" at bounding box center [233, 129] width 285 height 210
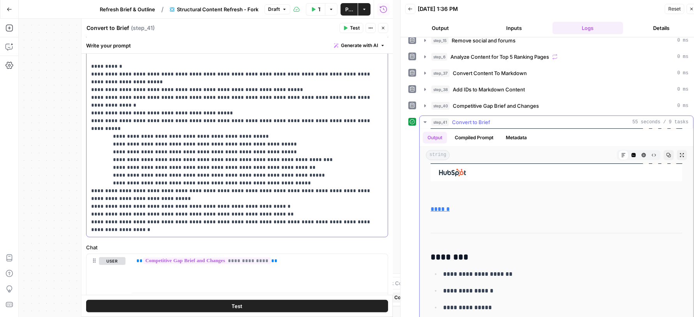
scroll to position [748, 0]
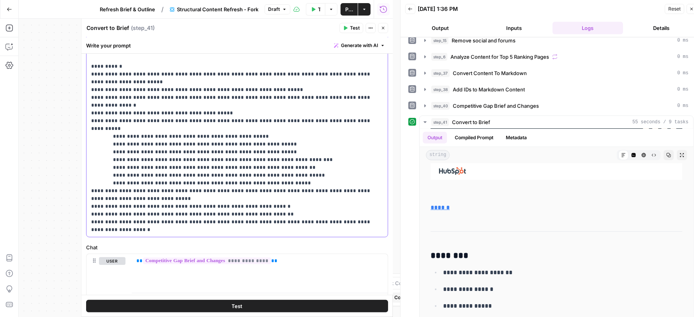
click at [375, 216] on p "**********" at bounding box center [233, 129] width 285 height 210
click at [375, 214] on p "**********" at bounding box center [233, 129] width 285 height 210
click at [275, 214] on p "**********" at bounding box center [233, 129] width 285 height 210
click at [376, 217] on div "**********" at bounding box center [236, 129] width 301 height 217
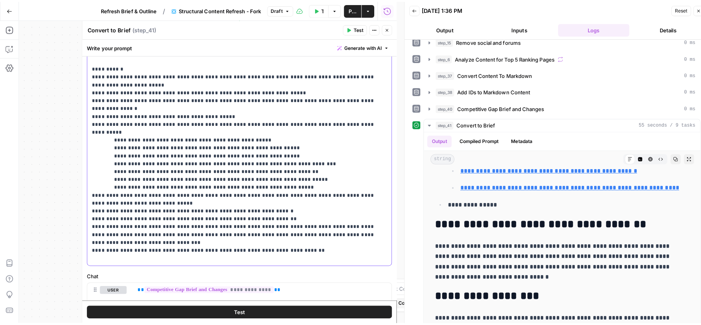
scroll to position [157, 0]
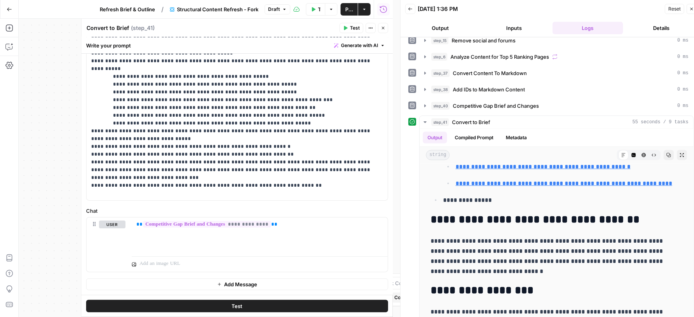
click at [382, 27] on icon "button" at bounding box center [382, 28] width 5 height 5
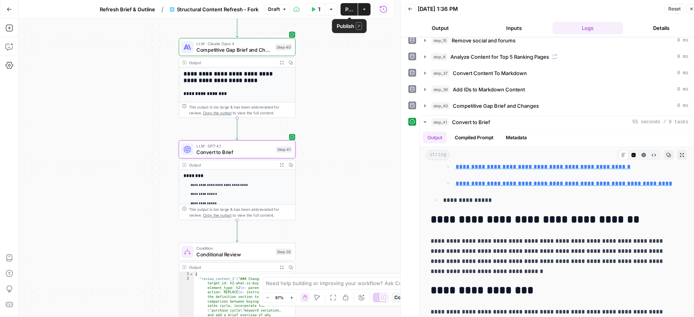
click at [349, 8] on span "Publish" at bounding box center [349, 9] width 8 height 8
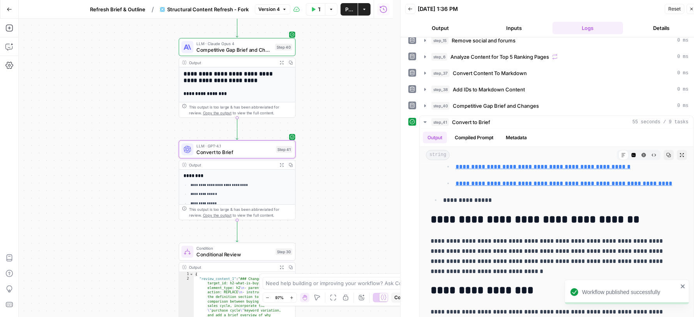
click at [133, 8] on span "Refresh Brief & Outline" at bounding box center [117, 9] width 55 height 8
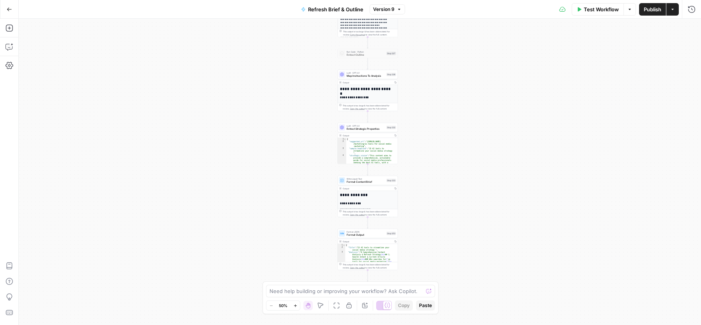
click at [476, 148] on div "Workflow Set Inputs Inputs Power Agent Extract Article Content Step 344 Output …" at bounding box center [360, 172] width 682 height 306
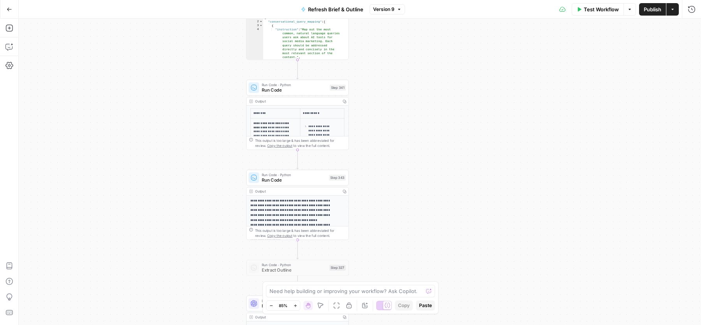
click at [273, 94] on div "Run Code · Python Run Code Step 341 Copy step Delete step Add Note Test" at bounding box center [297, 87] width 102 height 16
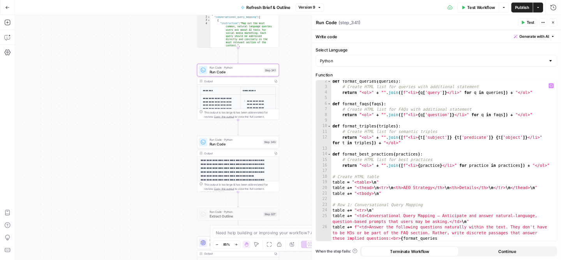
scroll to position [12, 0]
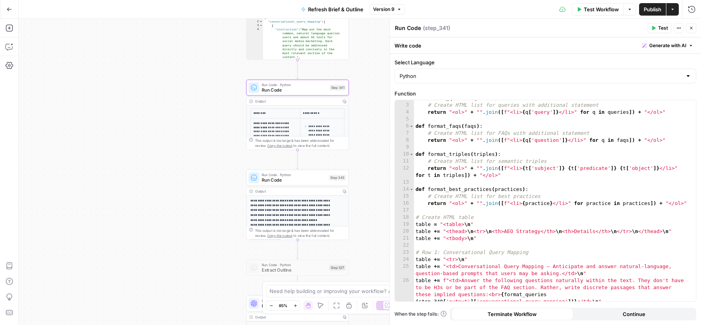
click at [691, 30] on icon "button" at bounding box center [691, 28] width 5 height 5
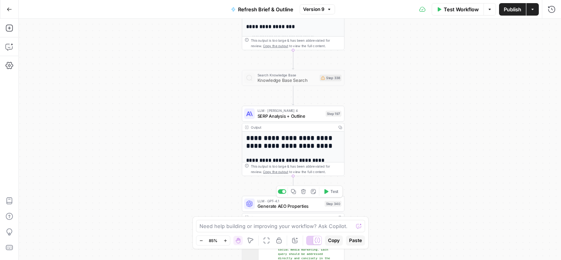
click at [274, 207] on span "Generate AEO Properties" at bounding box center [289, 205] width 65 height 7
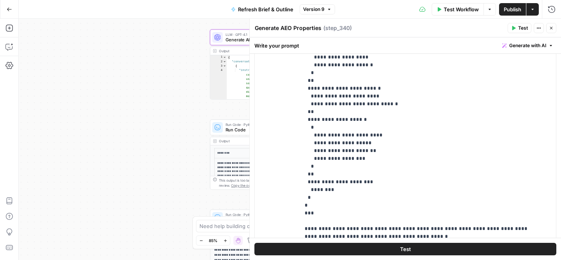
scroll to position [534, 0]
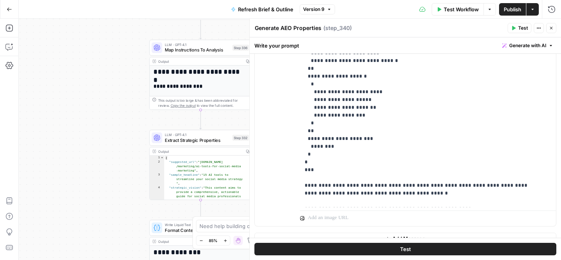
click at [178, 138] on span "Extract Strategic Properties" at bounding box center [197, 140] width 65 height 7
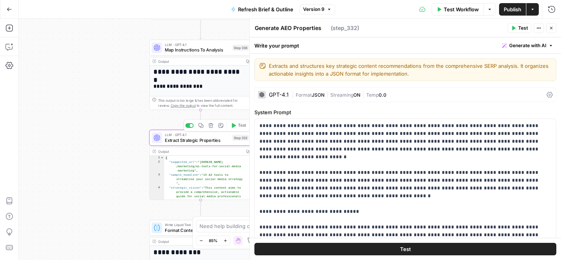
type textarea "Extract Strategic Properties"
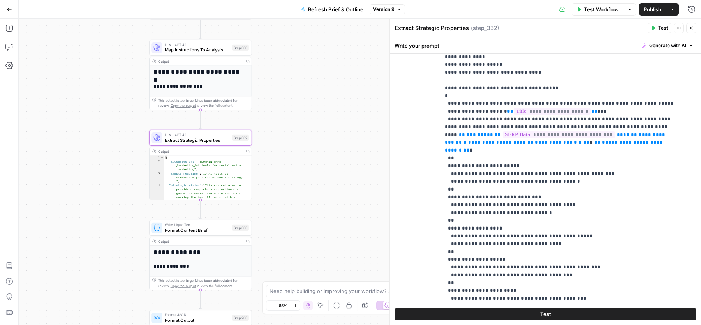
scroll to position [8, 0]
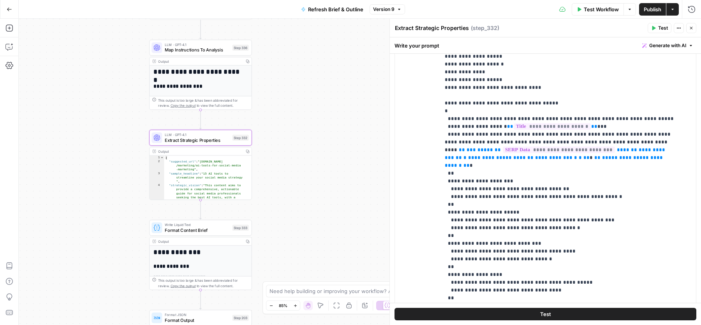
click at [694, 29] on button "Close" at bounding box center [691, 28] width 10 height 10
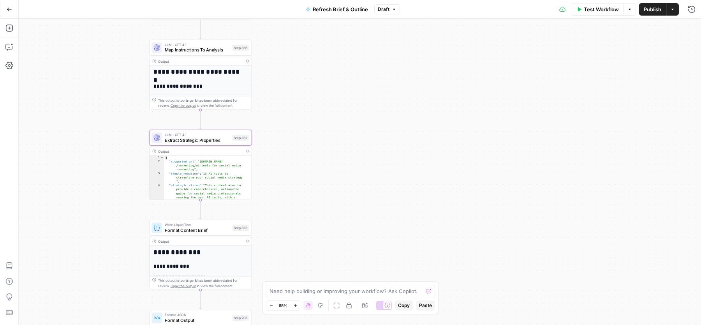
click at [648, 8] on span "Publish" at bounding box center [653, 9] width 18 height 8
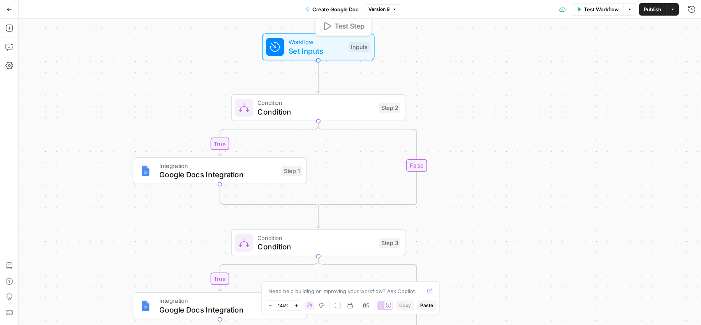
click at [338, 43] on span "Workflow" at bounding box center [317, 41] width 56 height 9
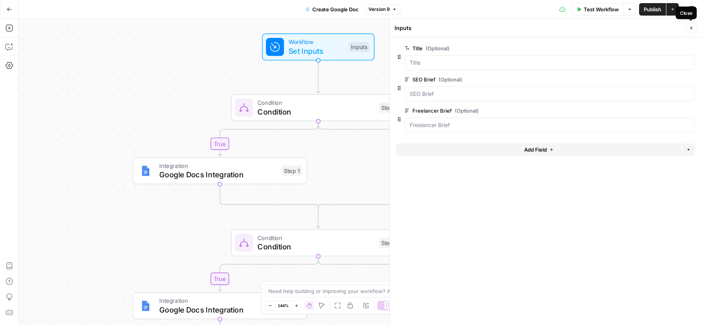
click at [690, 31] on button "Close" at bounding box center [691, 28] width 10 height 10
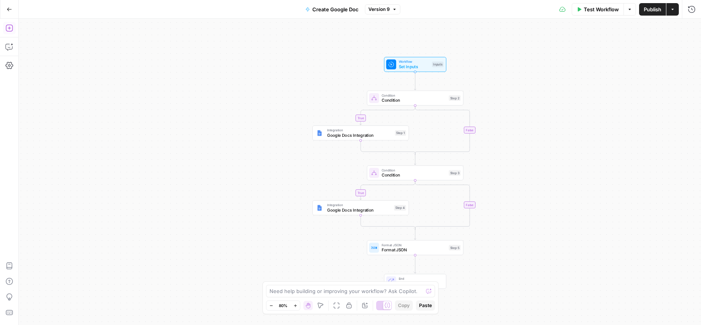
click at [10, 24] on button "Add Steps" at bounding box center [9, 28] width 12 height 12
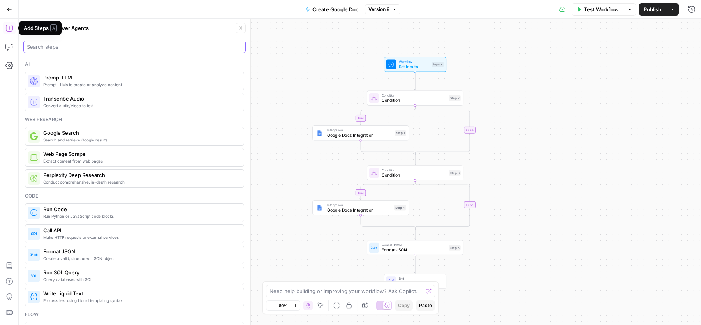
click at [92, 46] on input "search" at bounding box center [134, 47] width 215 height 8
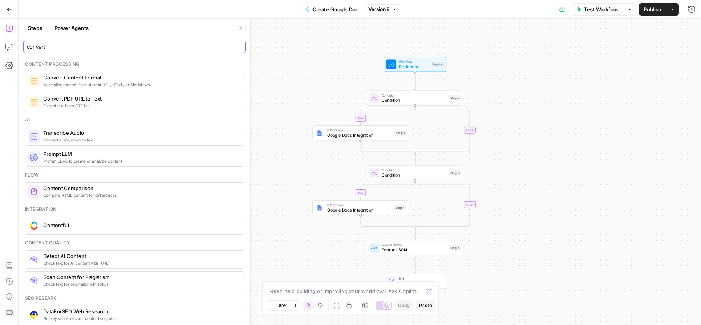
type input "convert"
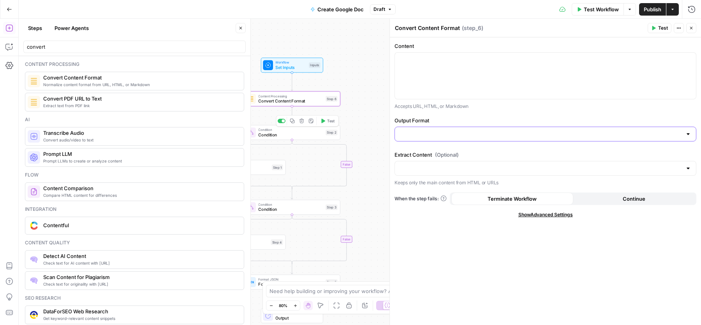
click at [458, 133] on input "Output Format" at bounding box center [541, 134] width 282 height 8
click at [420, 152] on span "HTML" at bounding box center [543, 153] width 285 height 8
type input "HTML"
click at [431, 52] on div "Content “/” to reference Variables Menu Accepts URL, HTML, or Markdown" at bounding box center [545, 76] width 302 height 68
click at [368, 63] on div "true true false false Workflow Set Inputs Inputs Content Processing Convert Con…" at bounding box center [360, 172] width 682 height 306
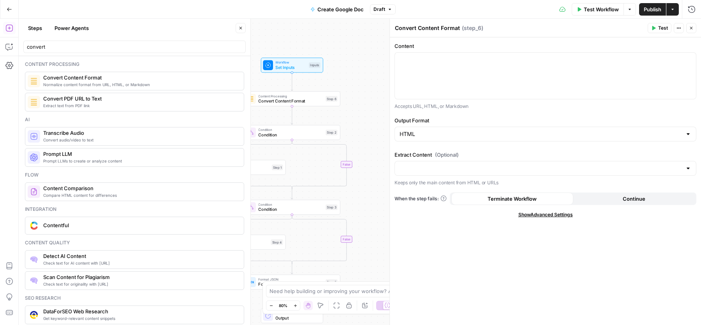
click at [239, 30] on icon "button" at bounding box center [240, 28] width 5 height 5
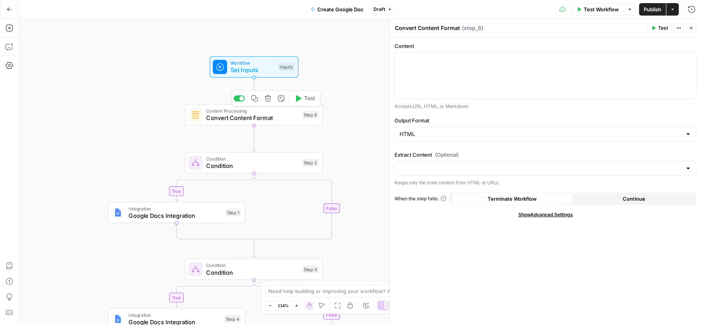
click at [258, 97] on icon "button" at bounding box center [254, 98] width 7 height 7
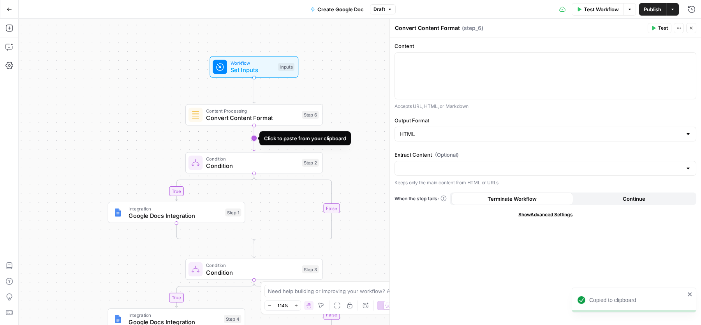
click at [255, 141] on icon "Edge from step_6 to step_2" at bounding box center [254, 138] width 3 height 26
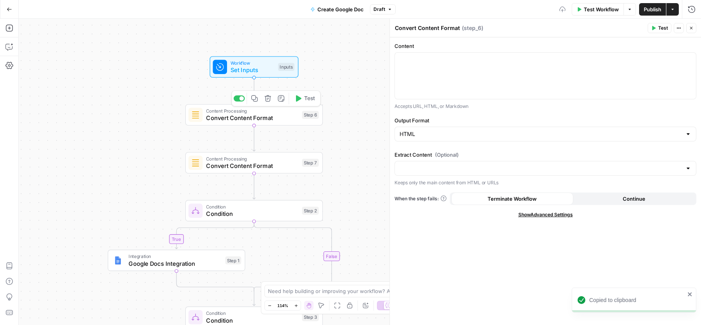
click at [265, 114] on span "Convert Content Format" at bounding box center [252, 117] width 92 height 9
click at [507, 66] on div at bounding box center [545, 76] width 301 height 46
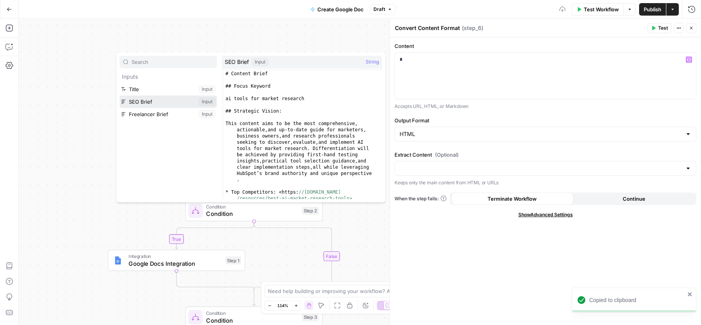
click at [154, 99] on button "Select variable SEO Brief" at bounding box center [168, 101] width 97 height 12
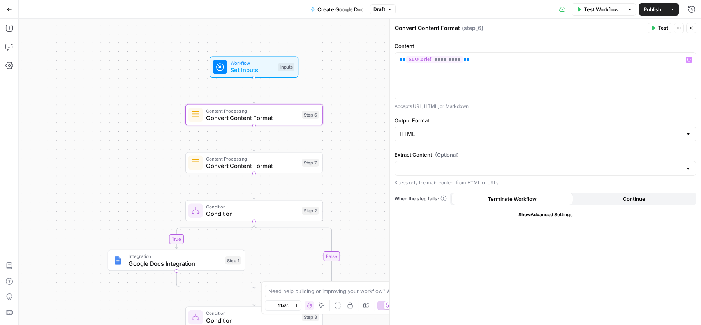
click at [693, 29] on icon "button" at bounding box center [691, 28] width 5 height 5
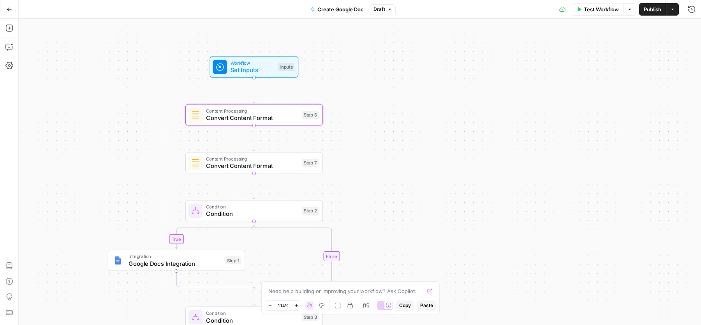
click at [230, 168] on span "Convert Content Format" at bounding box center [252, 165] width 92 height 9
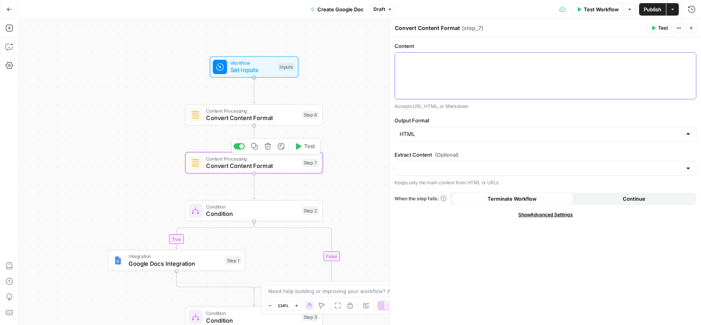
click at [445, 64] on div at bounding box center [545, 76] width 301 height 46
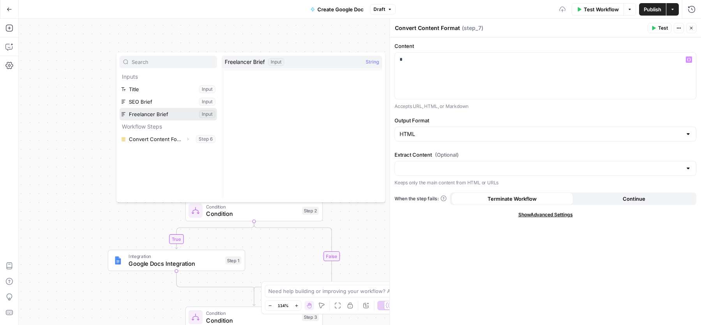
click at [176, 119] on button "Select variable Freelancer Brief" at bounding box center [168, 114] width 97 height 12
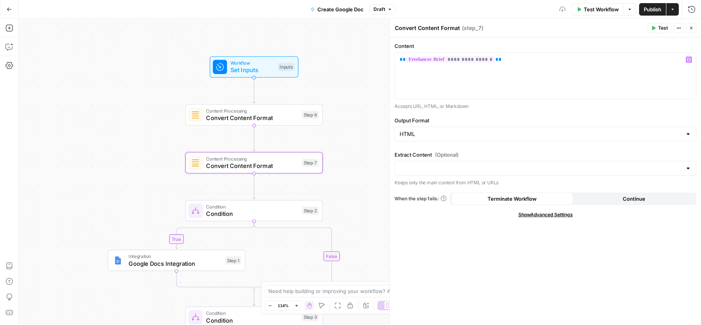
click at [690, 26] on icon "button" at bounding box center [691, 28] width 5 height 5
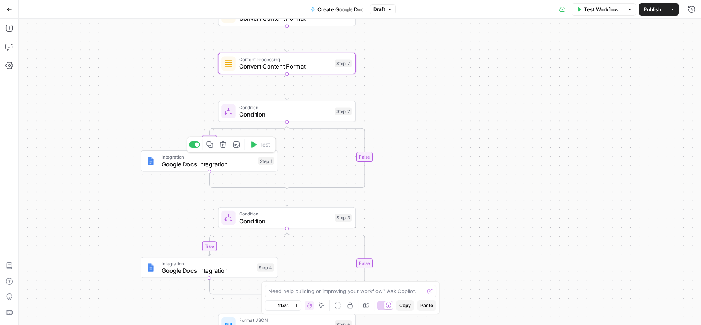
click at [186, 163] on span "Google Docs Integration" at bounding box center [208, 164] width 93 height 9
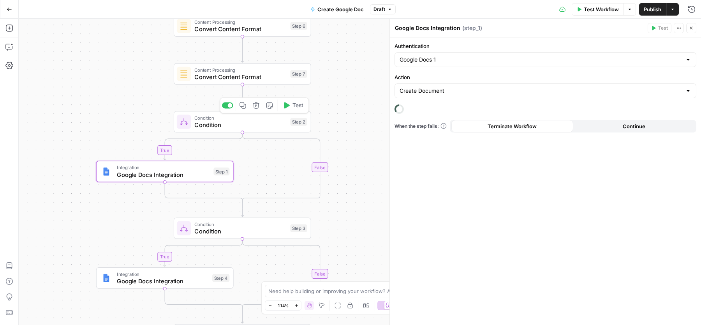
click at [208, 124] on span "Condition" at bounding box center [240, 124] width 92 height 9
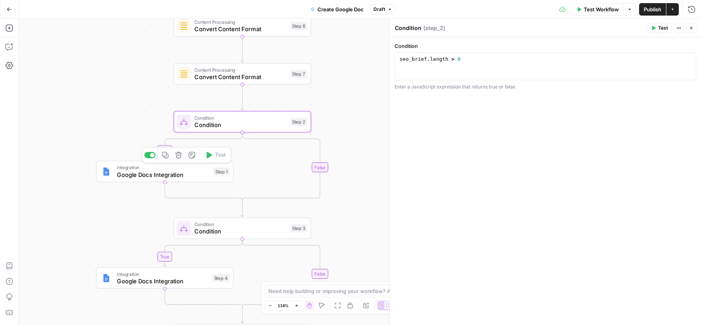
click at [134, 175] on span "Google Docs Integration" at bounding box center [163, 174] width 93 height 9
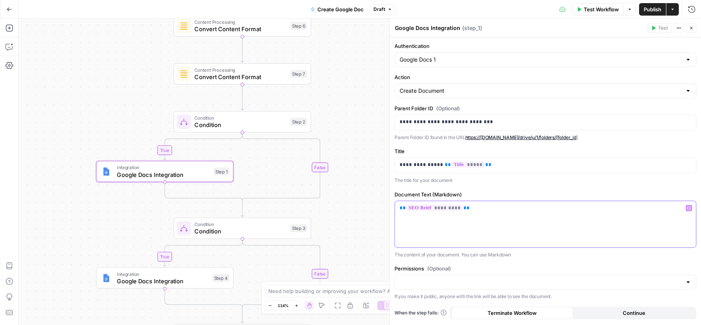
click at [465, 206] on p "** ********* **" at bounding box center [546, 208] width 292 height 8
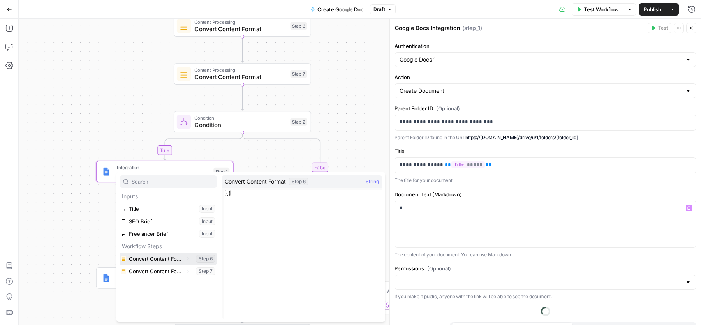
click at [187, 258] on icon "button" at bounding box center [187, 258] width 5 height 5
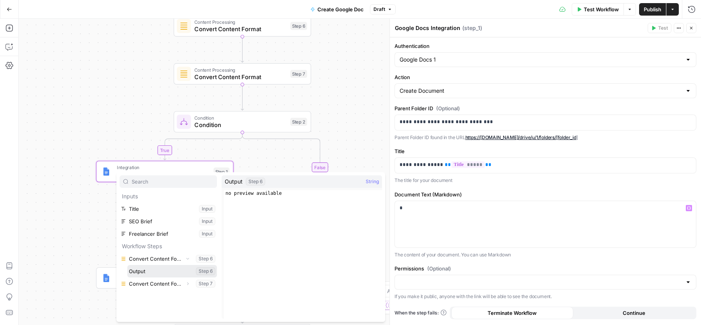
click at [164, 268] on button "Select variable Output" at bounding box center [172, 271] width 90 height 12
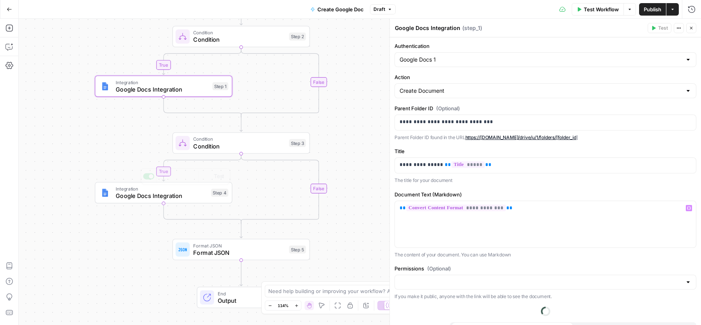
click at [143, 202] on div "Integration Google Docs Integration Step 4 Copy step Delete step Add Note Test" at bounding box center [163, 192] width 137 height 21
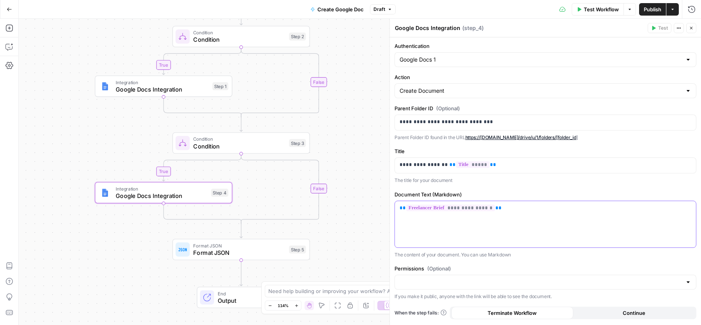
click at [488, 204] on span "**********" at bounding box center [450, 207] width 89 height 7
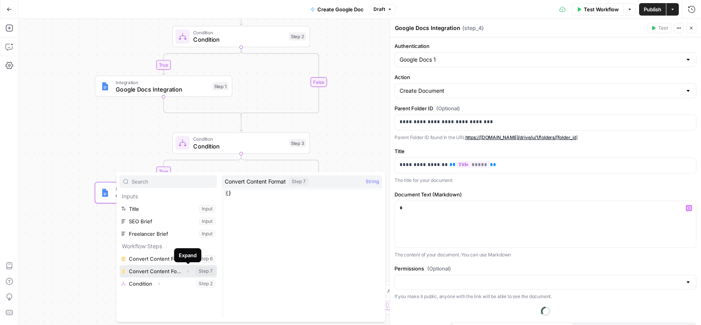
click at [188, 269] on icon "button" at bounding box center [187, 271] width 5 height 5
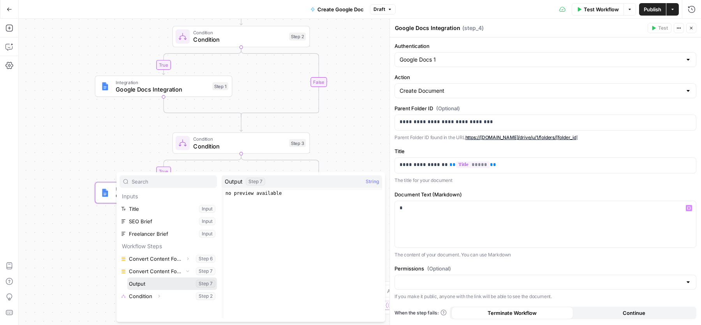
click at [168, 277] on button "Select variable Output" at bounding box center [172, 283] width 90 height 12
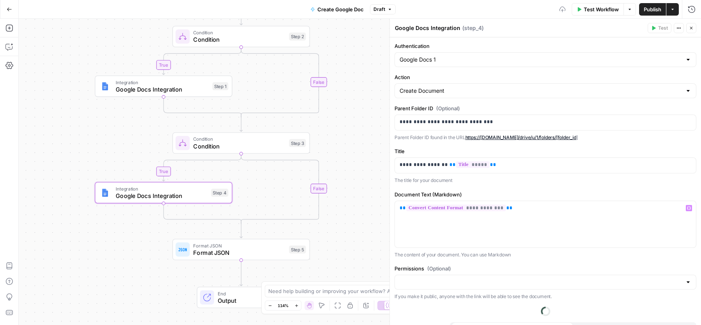
click at [691, 25] on button "Close" at bounding box center [691, 28] width 10 height 10
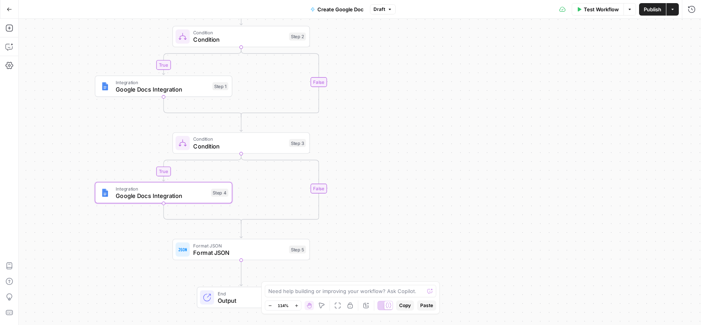
click at [643, 9] on button "Publish" at bounding box center [652, 9] width 27 height 12
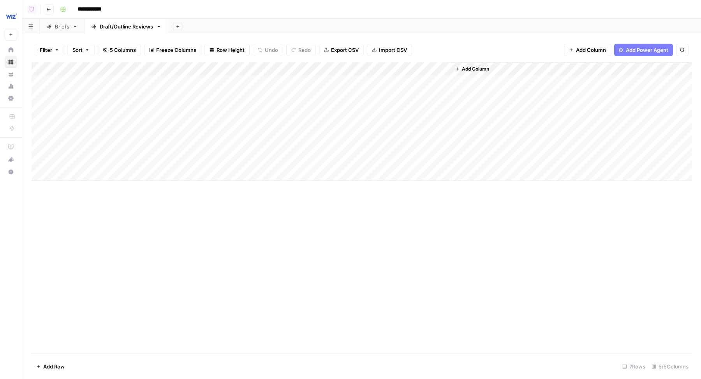
click at [49, 33] on link "Briefs" at bounding box center [62, 27] width 45 height 16
type input "**********"
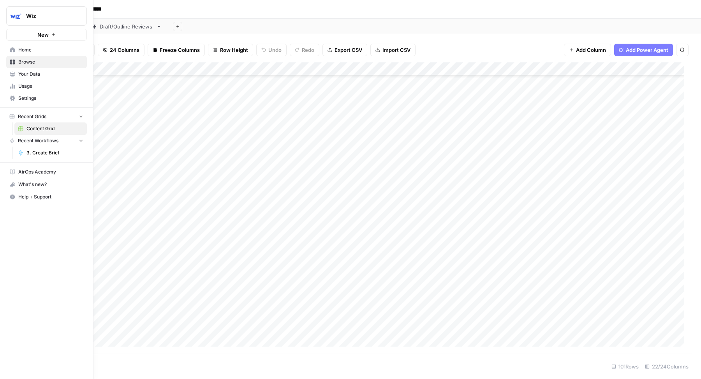
click at [30, 74] on span "Your Data" at bounding box center [50, 73] width 65 height 7
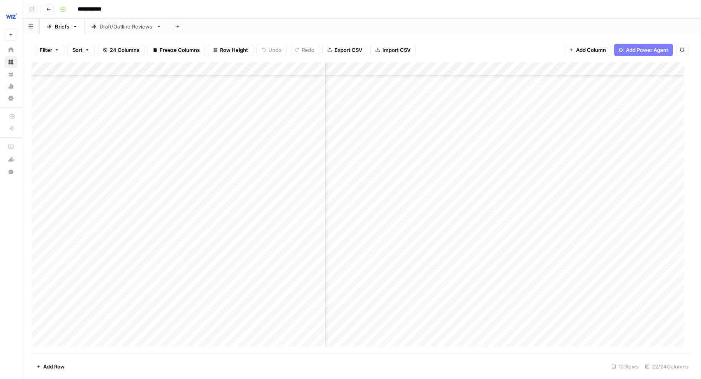
scroll to position [118, 451]
click at [384, 67] on div "Add Column" at bounding box center [362, 207] width 660 height 291
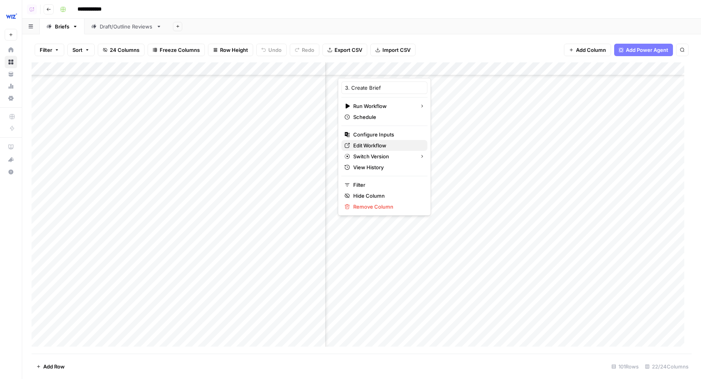
click at [384, 144] on span "Edit Workflow" at bounding box center [387, 145] width 68 height 8
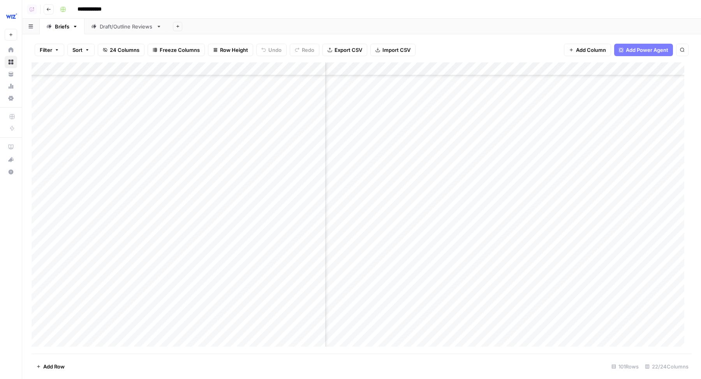
scroll to position [1787, 554]
click at [601, 260] on div "Add Column" at bounding box center [362, 207] width 660 height 291
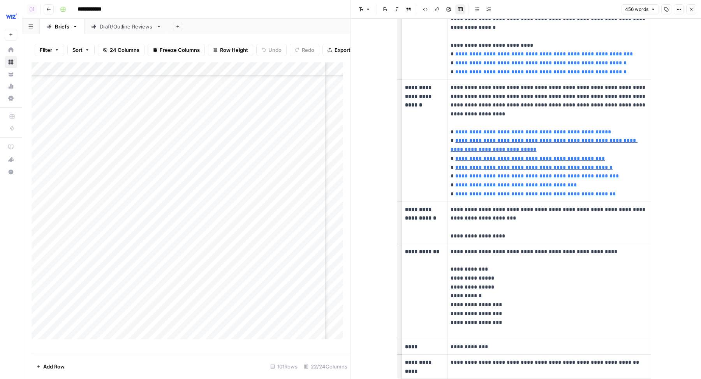
scroll to position [763, 0]
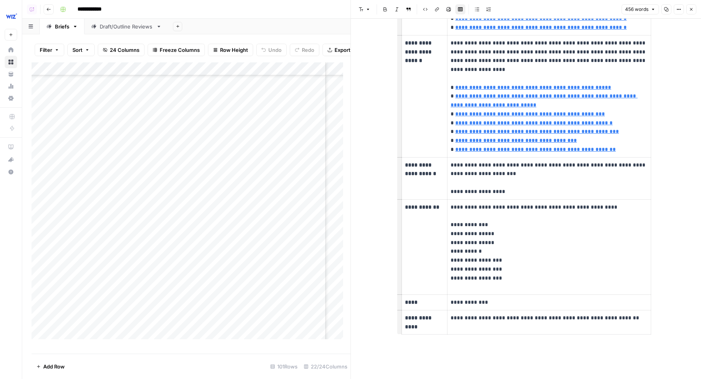
click at [692, 12] on button "Close" at bounding box center [691, 9] width 10 height 10
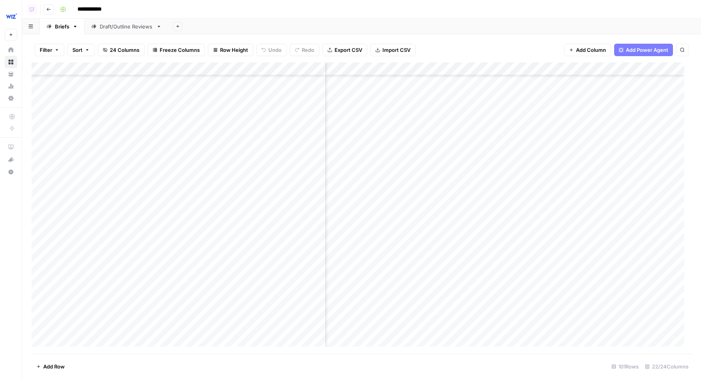
scroll to position [1787, 604]
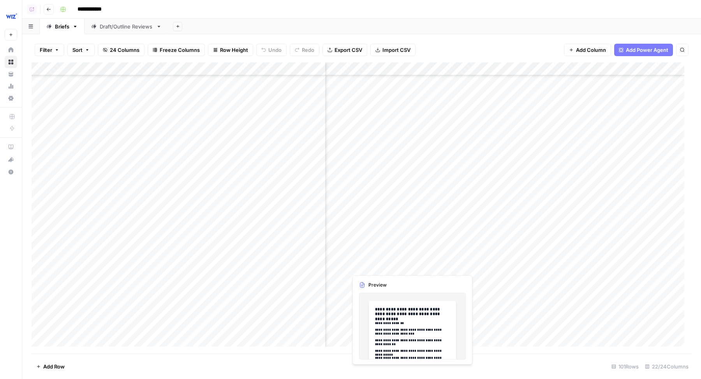
click at [414, 260] on div "Add Column" at bounding box center [362, 207] width 660 height 291
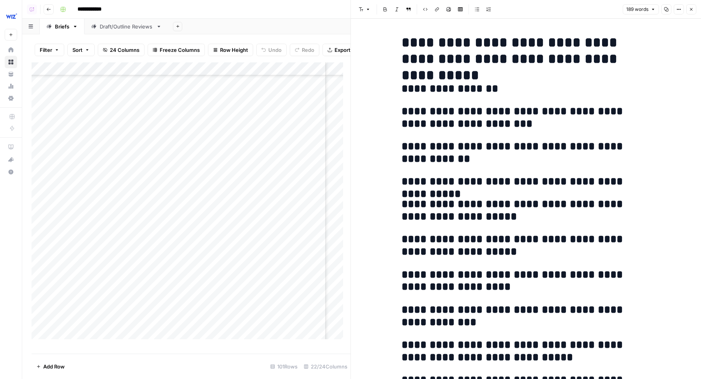
scroll to position [1787, 679]
click at [695, 5] on button "Close" at bounding box center [691, 9] width 10 height 10
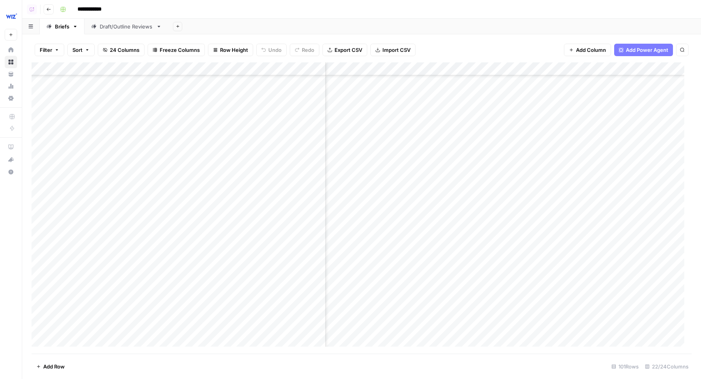
scroll to position [1787, 421]
click at [458, 259] on div "Add Column" at bounding box center [362, 207] width 660 height 291
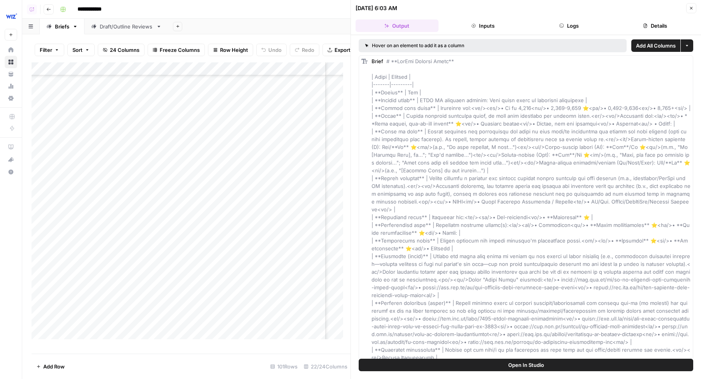
click at [530, 368] on span "Open In Studio" at bounding box center [526, 365] width 36 height 8
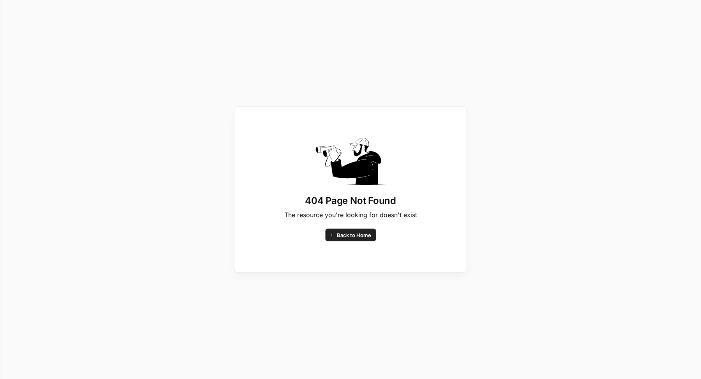
click at [359, 236] on span "Back to Home" at bounding box center [354, 235] width 34 height 8
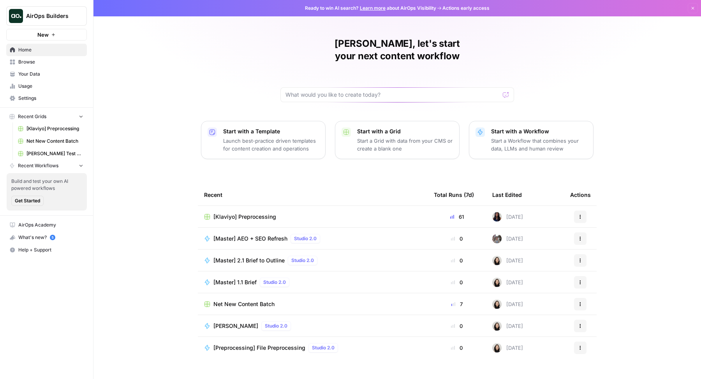
click at [19, 76] on span "Your Data" at bounding box center [50, 73] width 65 height 7
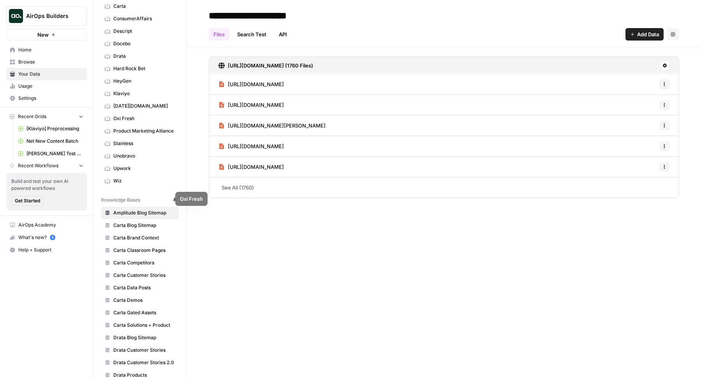
scroll to position [117, 0]
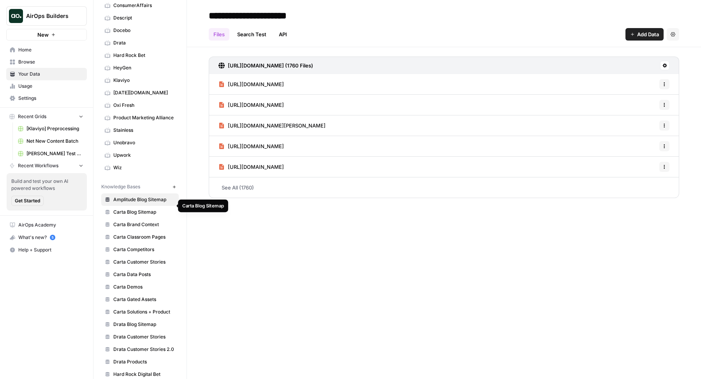
click at [142, 208] on span "Carta Blog Sitemap" at bounding box center [144, 211] width 62 height 7
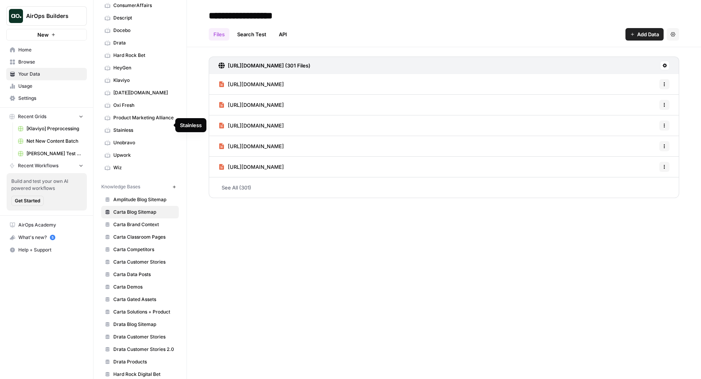
click at [121, 124] on link "Stainless" at bounding box center [139, 130] width 77 height 12
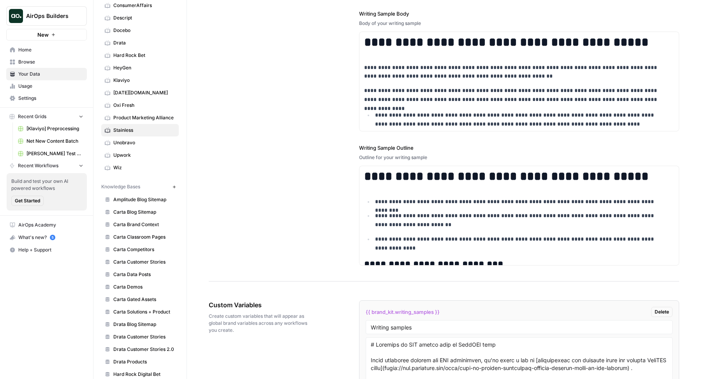
scroll to position [1056, 0]
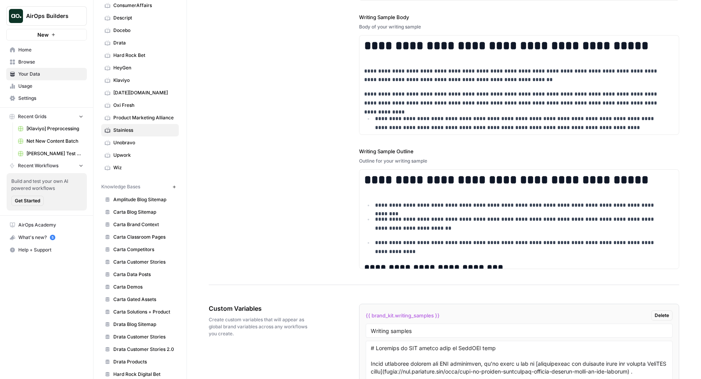
click at [294, 133] on div "**********" at bounding box center [444, 92] width 470 height 385
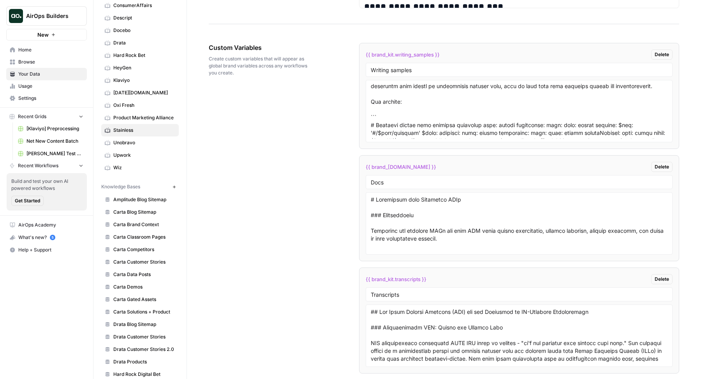
scroll to position [1293, 0]
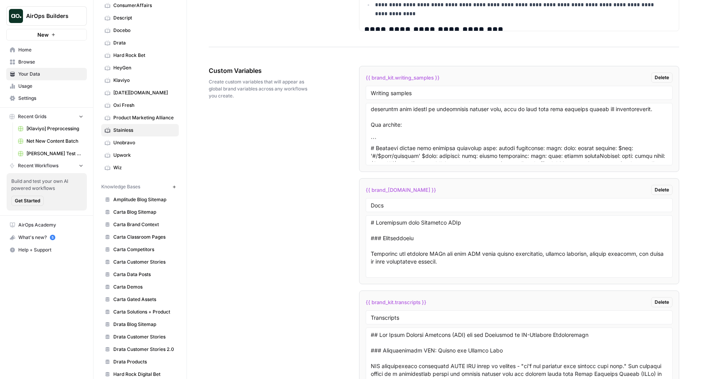
click at [51, 49] on span "Home" at bounding box center [50, 49] width 65 height 7
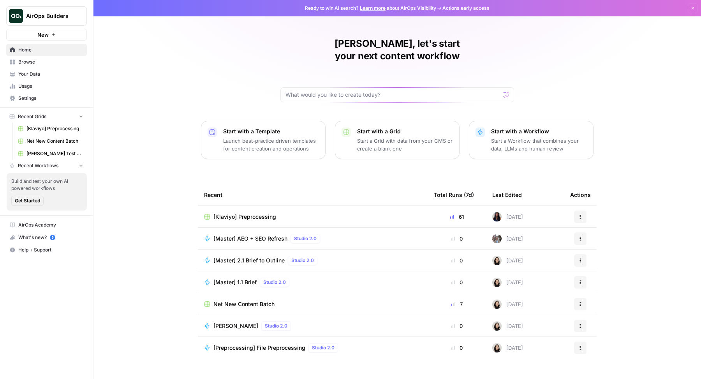
click at [248, 213] on span "[Klaviyo] Preprocessing" at bounding box center [244, 217] width 63 height 8
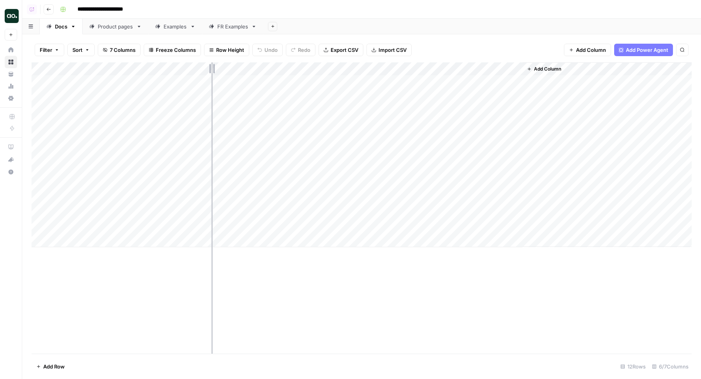
drag, startPoint x: 193, startPoint y: 69, endPoint x: 238, endPoint y: 69, distance: 45.6
click at [238, 69] on div "Add Column" at bounding box center [362, 154] width 660 height 185
click at [448, 69] on div "Add Column" at bounding box center [362, 154] width 660 height 185
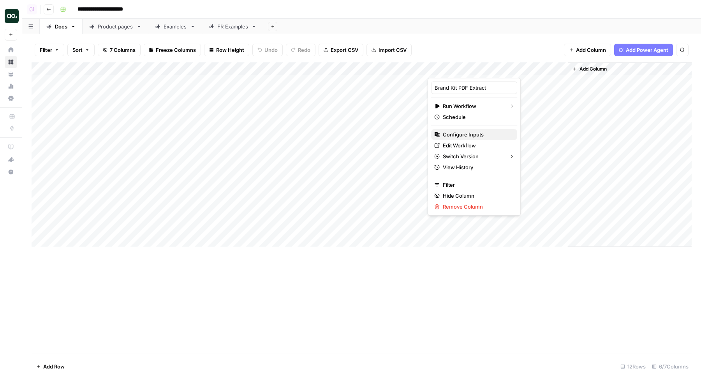
click at [446, 136] on span "Configure Inputs" at bounding box center [477, 134] width 68 height 8
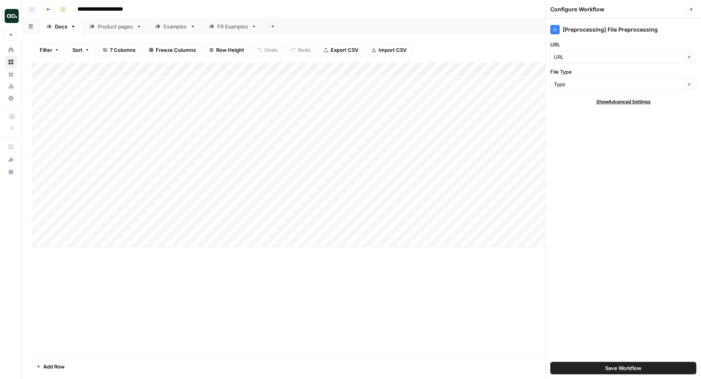
click at [689, 9] on icon "button" at bounding box center [691, 9] width 5 height 5
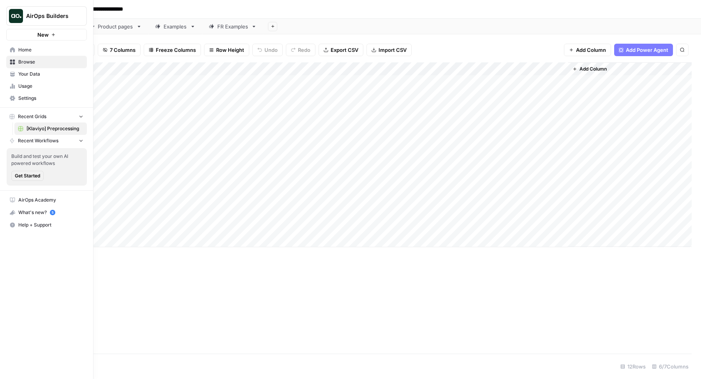
click at [32, 58] on link "Browse" at bounding box center [46, 62] width 81 height 12
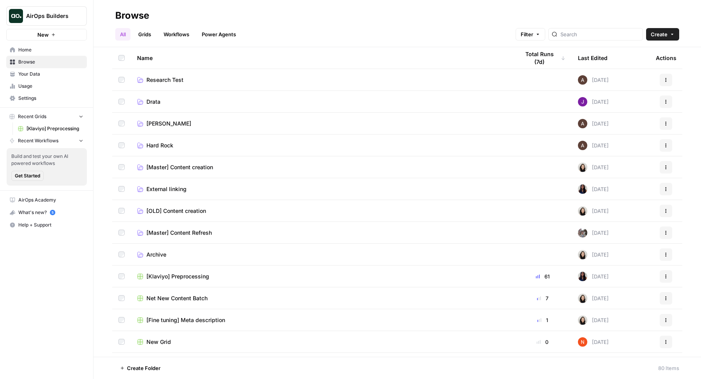
click at [53, 52] on span "Home" at bounding box center [50, 49] width 65 height 7
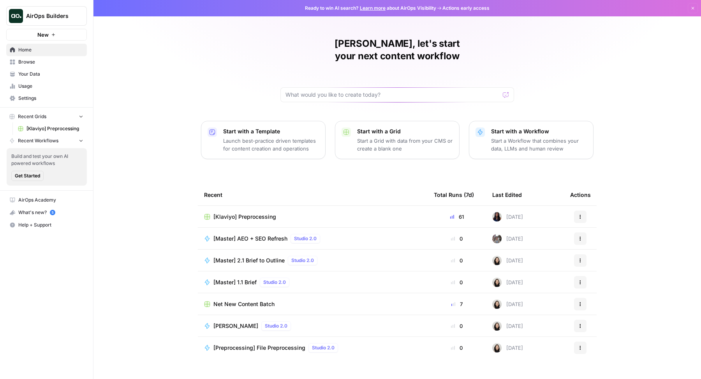
click at [583, 210] on button "Actions" at bounding box center [580, 216] width 12 height 12
drag, startPoint x: 600, startPoint y: 217, endPoint x: 643, endPoint y: 145, distance: 83.8
click at [643, 145] on body "AirOps Builders New Home Browse Your Data Usage Settings Recent Grids [Klaviyo]…" at bounding box center [350, 189] width 701 height 379
click at [643, 145] on div "Zoe, let's start your next content workflow Start with a Template Launch best-p…" at bounding box center [396, 189] width 607 height 379
click at [52, 58] on span "Browse" at bounding box center [50, 61] width 65 height 7
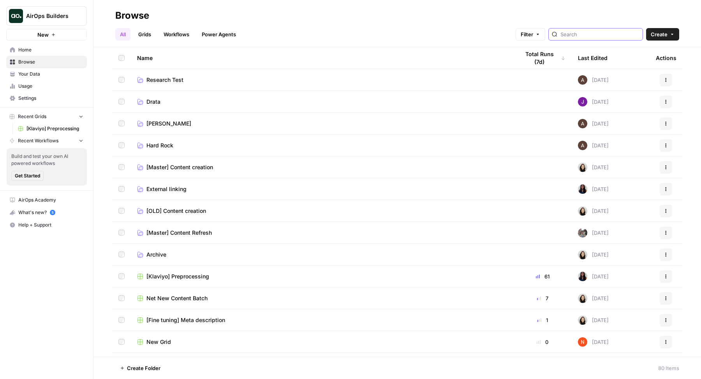
click at [602, 35] on input "search" at bounding box center [599, 34] width 79 height 8
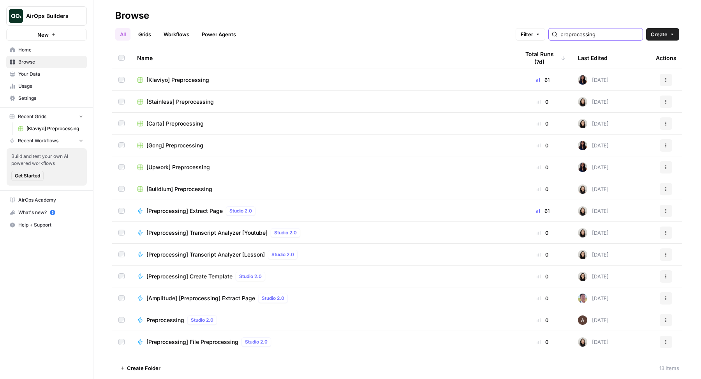
click at [602, 35] on input "preprocessing" at bounding box center [599, 34] width 79 height 8
type input "preprocessing"
click at [663, 75] on button "Actions" at bounding box center [666, 80] width 12 height 12
click at [628, 95] on span "Duplicate" at bounding box center [631, 98] width 62 height 8
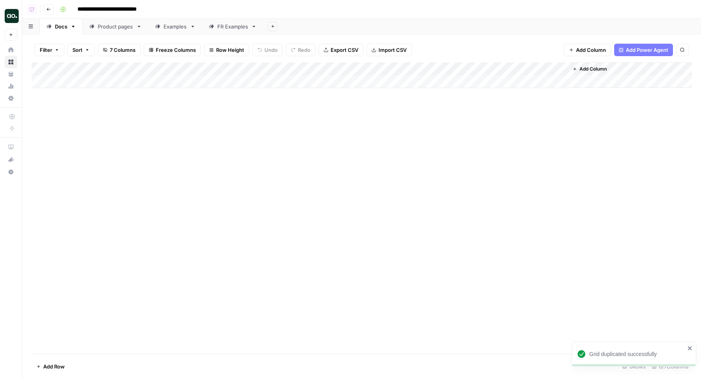
click at [120, 4] on input "**********" at bounding box center [118, 9] width 89 height 12
click at [86, 10] on input "**********" at bounding box center [118, 9] width 89 height 12
click at [142, 12] on input "**********" at bounding box center [114, 9] width 80 height 12
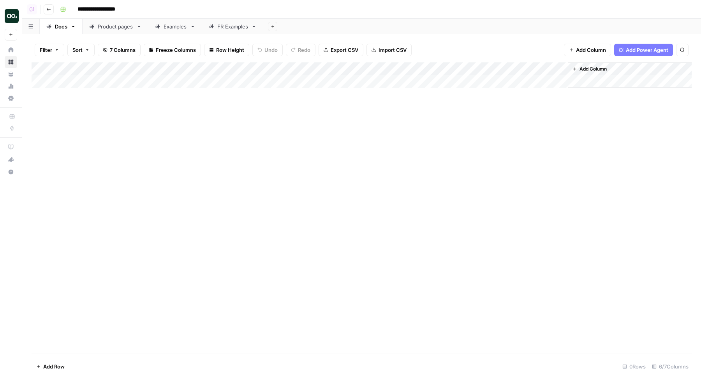
type input "**********"
click at [358, 9] on div "**********" at bounding box center [375, 9] width 636 height 12
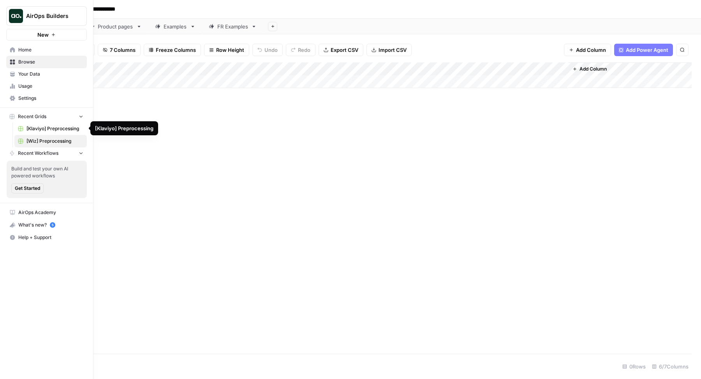
click at [52, 128] on span "[Klaviyo] Preprocessing" at bounding box center [54, 128] width 57 height 7
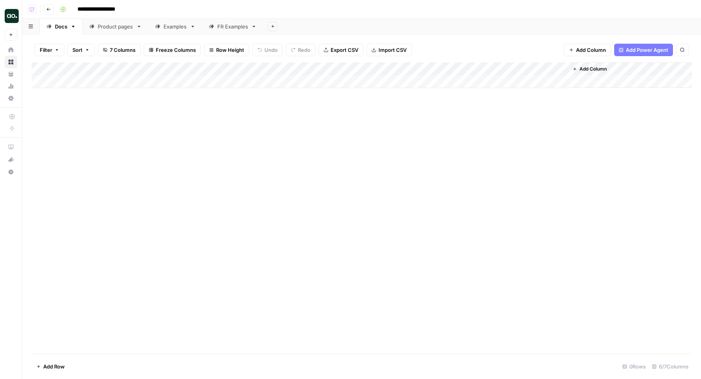
click at [454, 65] on div "Add Column" at bounding box center [362, 75] width 660 height 26
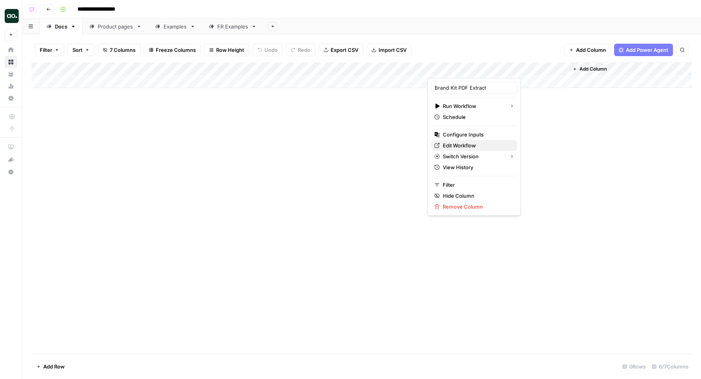
click at [453, 140] on link "Edit Workflow" at bounding box center [474, 145] width 86 height 11
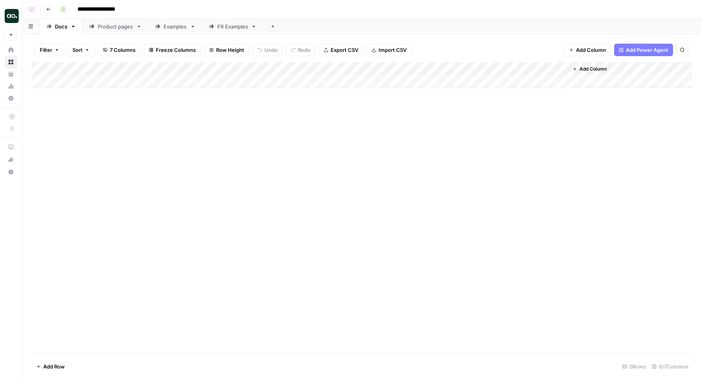
click at [181, 83] on div "Add Column" at bounding box center [362, 75] width 660 height 26
click at [181, 83] on div "Add Column" at bounding box center [362, 81] width 660 height 39
click at [73, 89] on div "Add Column" at bounding box center [362, 81] width 660 height 39
click at [84, 106] on div "Add Column" at bounding box center [362, 88] width 660 height 52
click at [221, 92] on div "Add Column" at bounding box center [362, 94] width 660 height 65
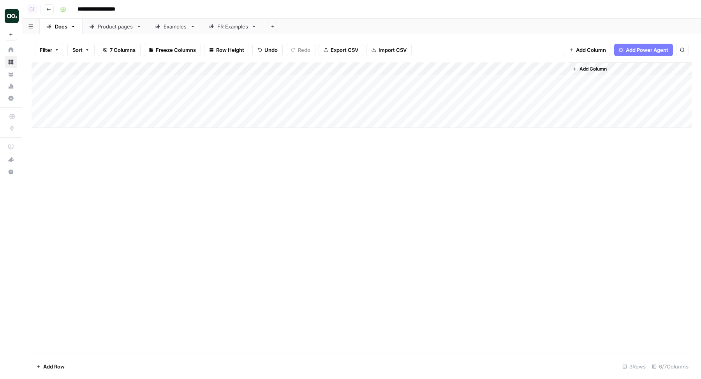
click at [227, 104] on div "Add Column" at bounding box center [362, 94] width 660 height 65
click at [454, 65] on div "Add Column" at bounding box center [362, 94] width 660 height 65
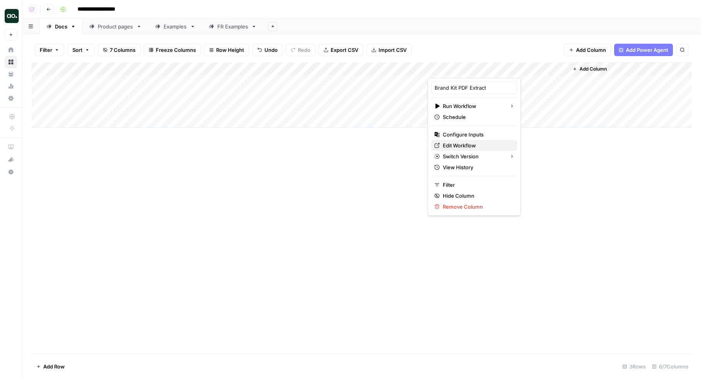
click at [465, 140] on link "Edit Workflow" at bounding box center [474, 145] width 86 height 11
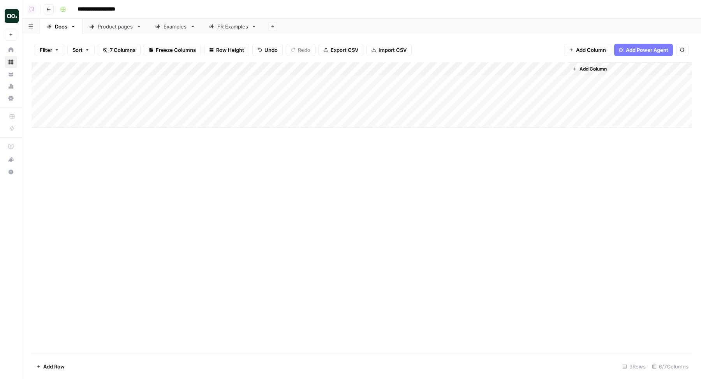
click at [465, 69] on div "Add Column" at bounding box center [362, 94] width 660 height 65
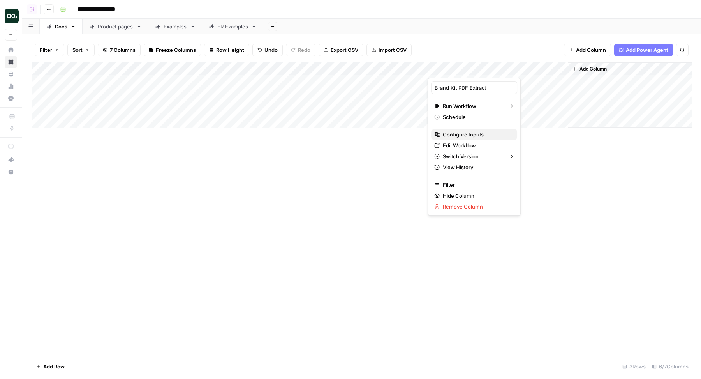
click at [461, 134] on span "Configure Inputs" at bounding box center [477, 134] width 68 height 8
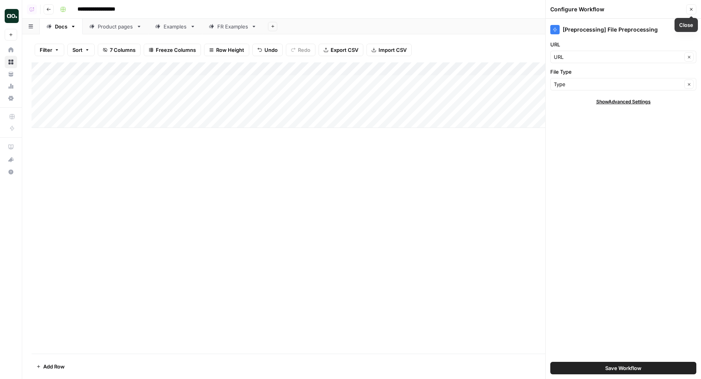
click at [689, 8] on icon "button" at bounding box center [691, 9] width 5 height 5
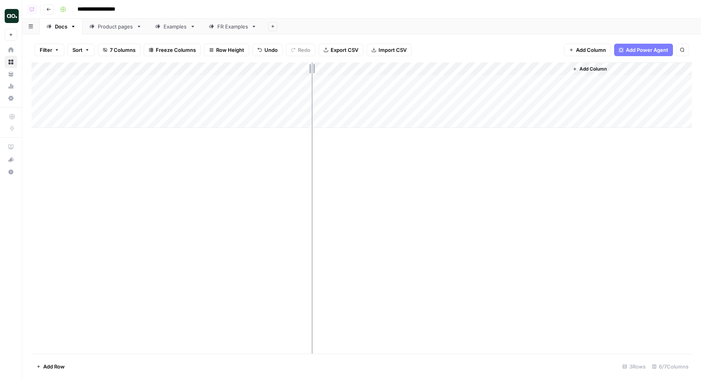
drag, startPoint x: 358, startPoint y: 66, endPoint x: 310, endPoint y: 68, distance: 47.9
click at [310, 68] on div "Add Column" at bounding box center [362, 94] width 660 height 65
click at [325, 79] on div "Add Column" at bounding box center [362, 94] width 660 height 65
type textarea "***"
click at [413, 78] on div "Add Column" at bounding box center [362, 94] width 660 height 65
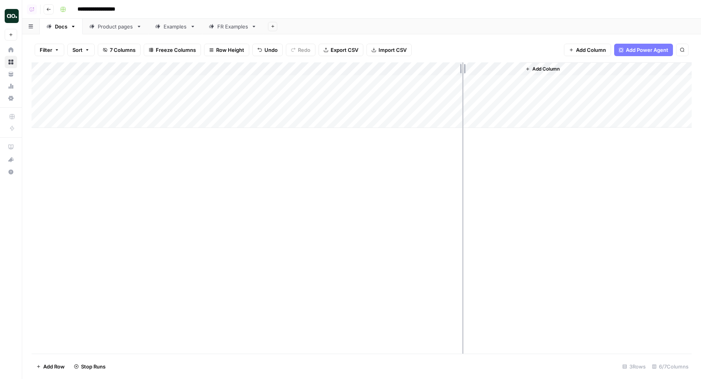
drag, startPoint x: 451, startPoint y: 68, endPoint x: 462, endPoint y: 68, distance: 11.7
click at [462, 68] on div "Add Column" at bounding box center [362, 94] width 660 height 65
click at [526, 80] on div "Add Column" at bounding box center [362, 94] width 660 height 65
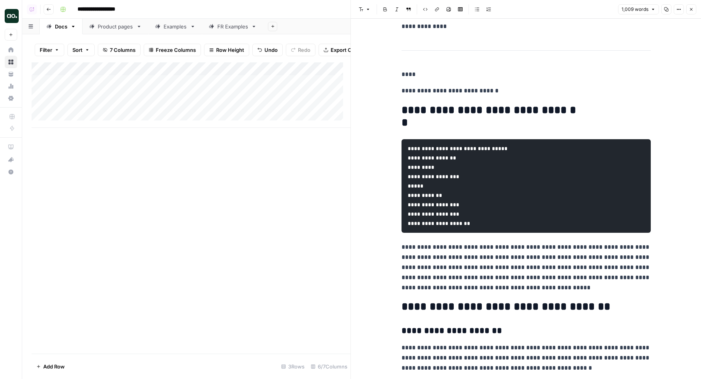
scroll to position [1081, 0]
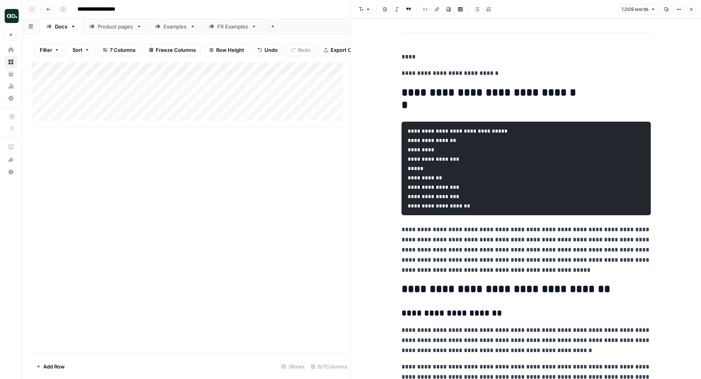
click at [679, 7] on icon "button" at bounding box center [678, 9] width 5 height 5
click at [671, 87] on button "Code" at bounding box center [652, 82] width 55 height 11
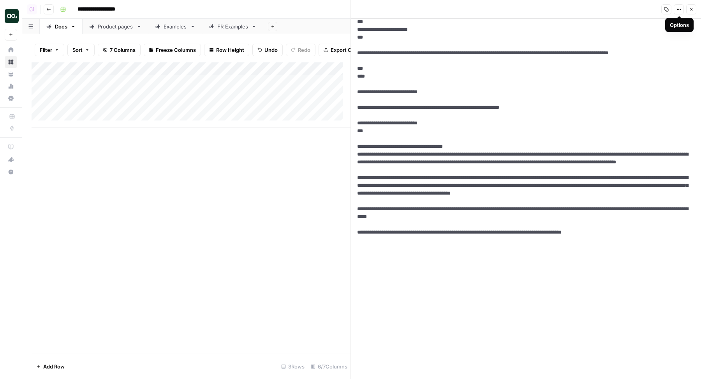
scroll to position [938, 0]
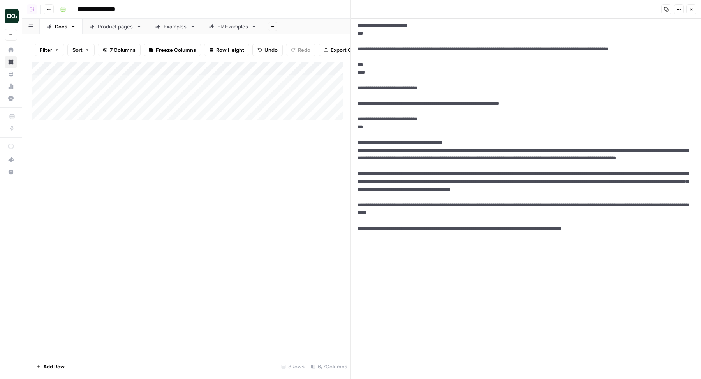
click at [695, 6] on button "Close" at bounding box center [691, 9] width 10 height 10
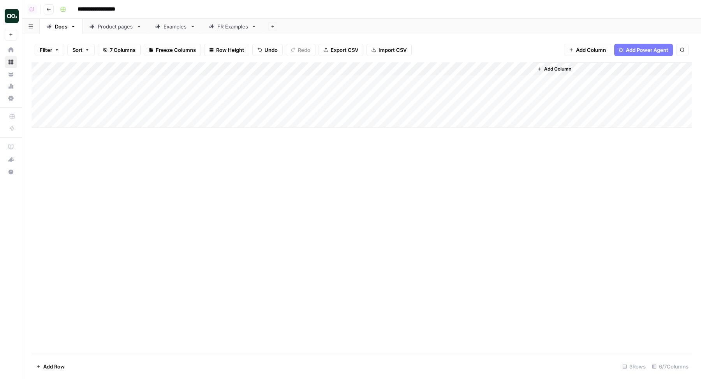
click at [443, 96] on div "Add Column" at bounding box center [362, 94] width 660 height 65
click at [435, 107] on div "Add Column" at bounding box center [362, 94] width 660 height 65
click at [526, 81] on div "Add Column" at bounding box center [362, 94] width 660 height 65
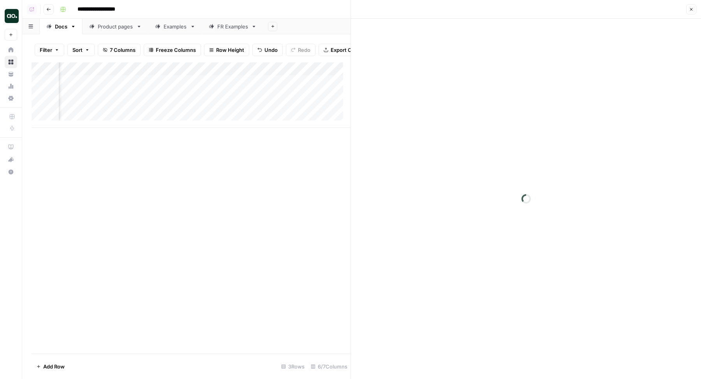
scroll to position [0, 233]
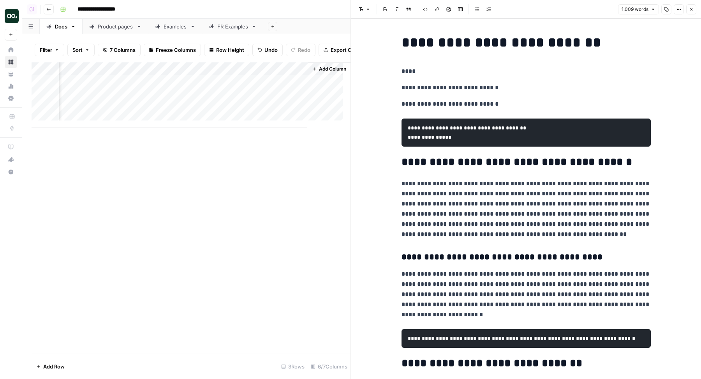
click at [669, 11] on icon "button" at bounding box center [666, 9] width 5 height 5
click at [665, 9] on icon "button" at bounding box center [666, 9] width 4 height 4
click at [678, 7] on icon "button" at bounding box center [678, 9] width 5 height 5
click at [664, 79] on span "Code" at bounding box center [655, 83] width 37 height 8
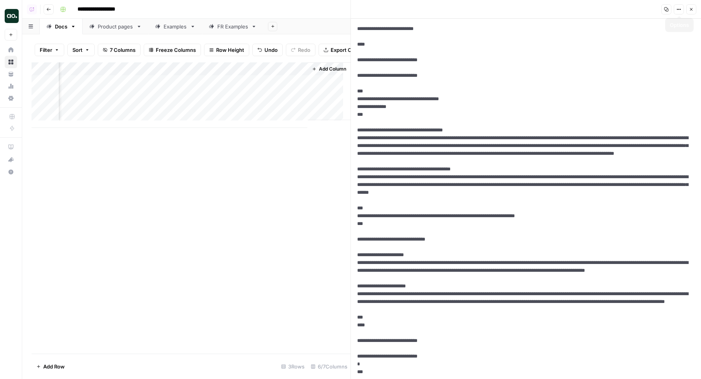
click at [667, 9] on icon "button" at bounding box center [666, 9] width 5 height 5
click at [294, 103] on div "Add Column" at bounding box center [191, 94] width 319 height 65
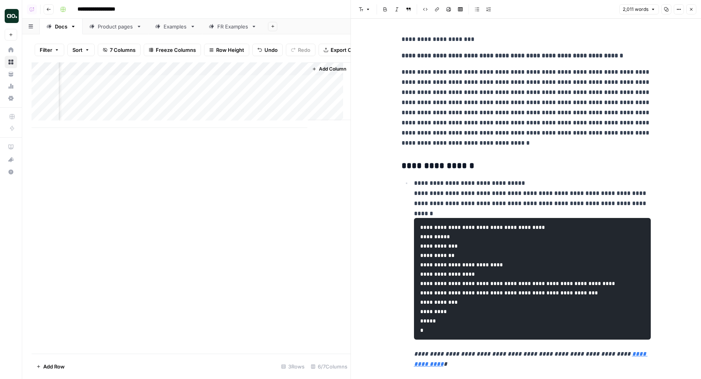
click at [681, 11] on icon "button" at bounding box center [678, 9] width 5 height 5
click at [648, 76] on button "Markdown" at bounding box center [652, 71] width 55 height 11
click at [679, 7] on icon "button" at bounding box center [678, 9] width 5 height 5
click at [646, 79] on span "Code" at bounding box center [655, 83] width 37 height 8
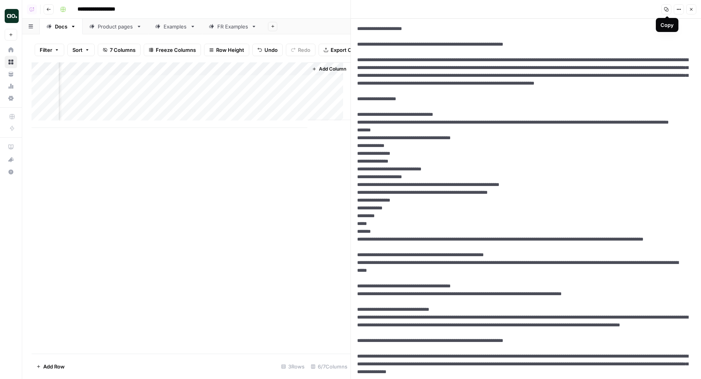
click at [670, 9] on button "Copy" at bounding box center [666, 9] width 10 height 10
click at [292, 116] on div "Add Column" at bounding box center [191, 94] width 319 height 65
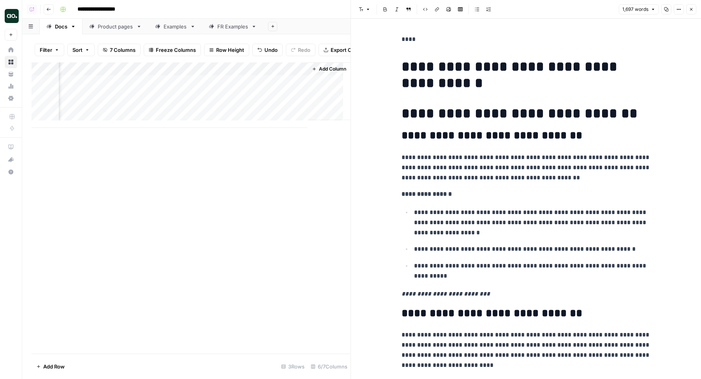
click at [680, 9] on icon "button" at bounding box center [680, 9] width 1 height 1
click at [651, 81] on span "Code" at bounding box center [655, 83] width 37 height 8
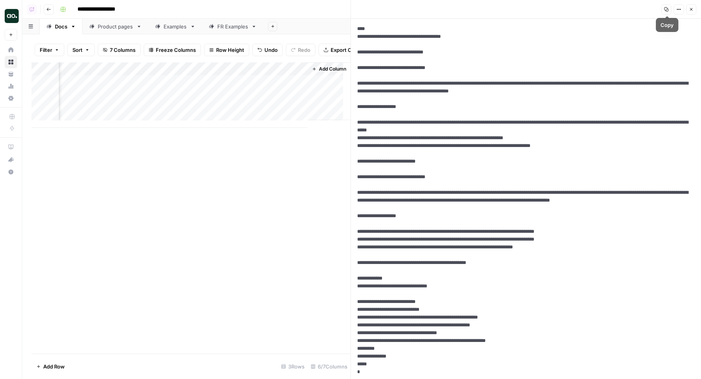
click at [668, 9] on icon "button" at bounding box center [666, 9] width 5 height 5
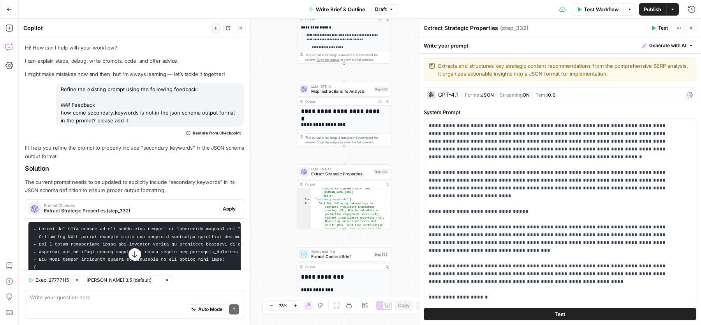
scroll to position [181, 0]
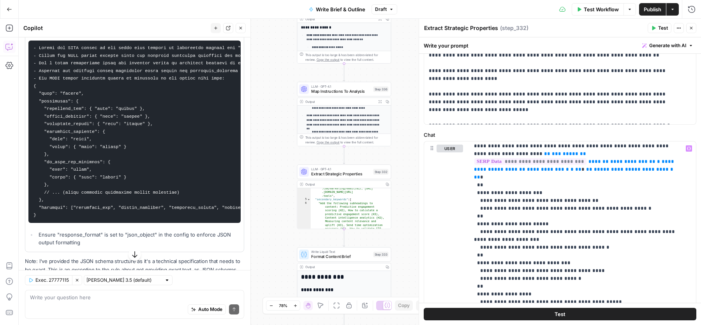
click at [653, 12] on span "Publish" at bounding box center [653, 9] width 18 height 8
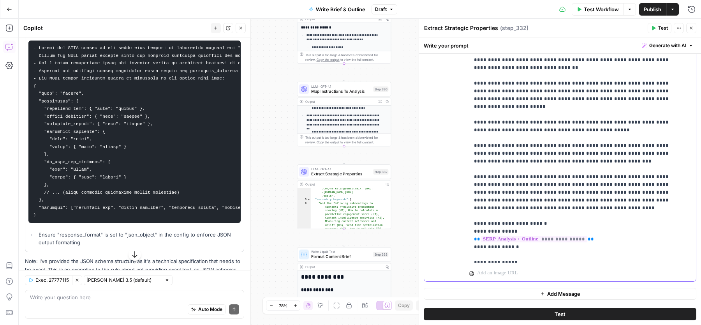
scroll to position [561, 0]
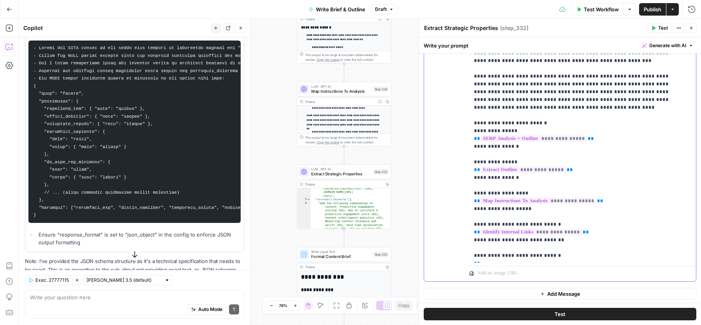
drag, startPoint x: 518, startPoint y: 130, endPoint x: 438, endPoint y: 130, distance: 79.1
click at [439, 130] on div "**********" at bounding box center [560, 113] width 272 height 336
copy p "**********"
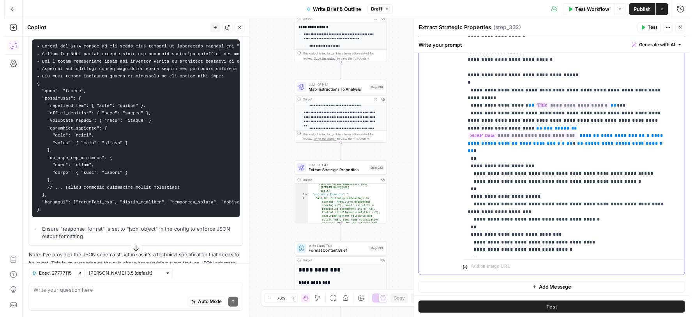
scroll to position [505, 0]
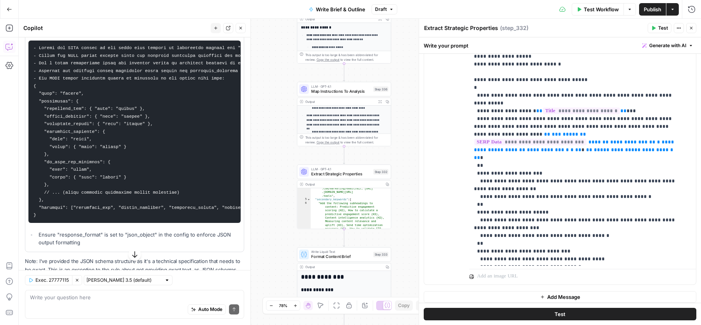
drag, startPoint x: 659, startPoint y: 26, endPoint x: 257, endPoint y: 11, distance: 401.4
click at [659, 26] on span "Test" at bounding box center [663, 28] width 10 height 7
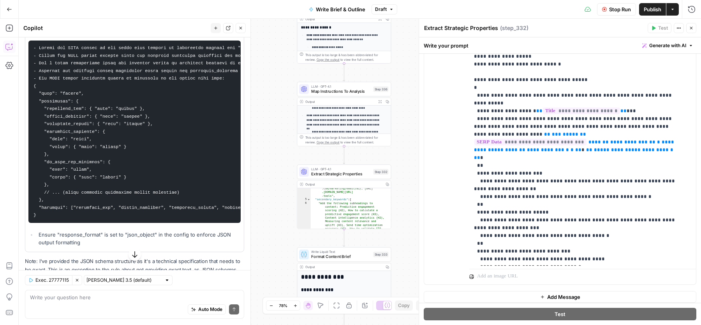
click at [243, 29] on icon "button" at bounding box center [240, 28] width 5 height 5
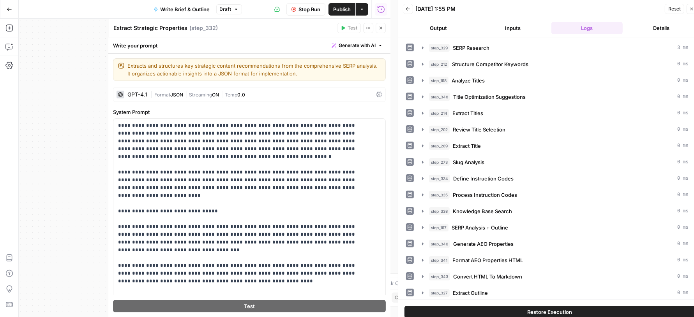
scroll to position [0, 6]
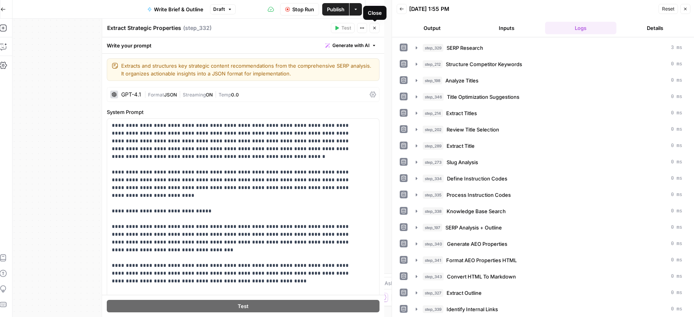
click at [292, 9] on span "Stop Run" at bounding box center [303, 9] width 22 height 8
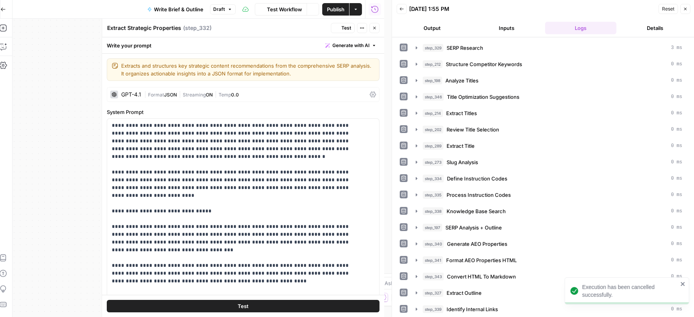
click at [374, 28] on icon "button" at bounding box center [374, 28] width 5 height 5
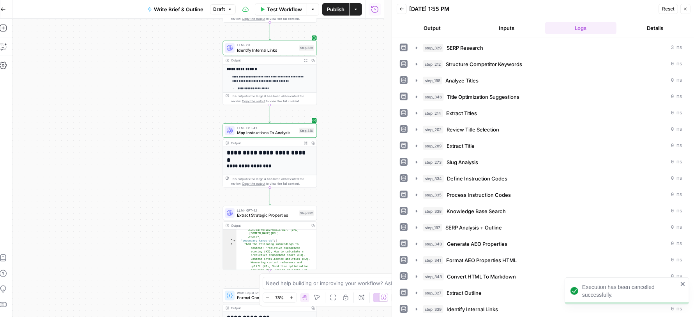
scroll to position [0, 7]
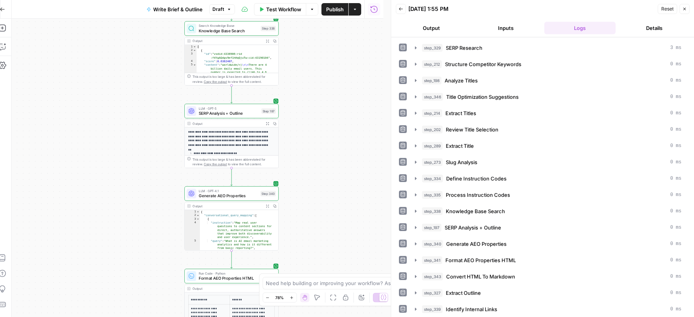
click at [240, 110] on span "SERP Analysis + Outline" at bounding box center [229, 113] width 60 height 6
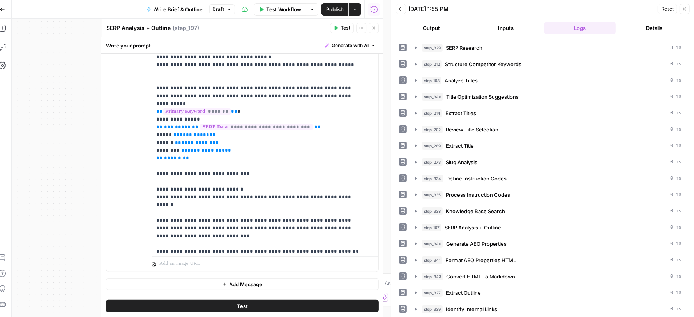
scroll to position [190, 0]
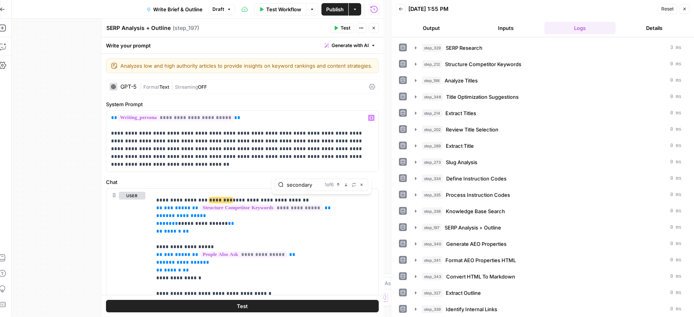
type input "secondary"
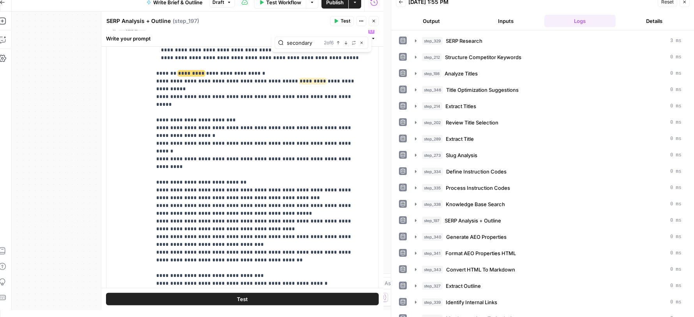
scroll to position [727, 0]
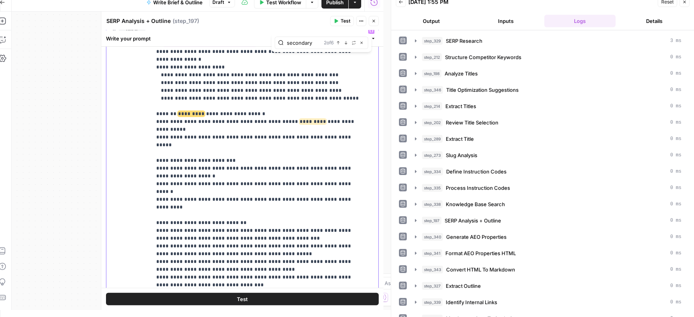
click at [337, 21] on icon "button" at bounding box center [337, 21] width 4 height 4
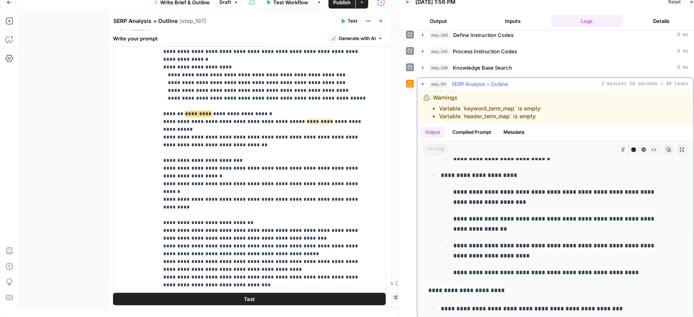
scroll to position [3259, 0]
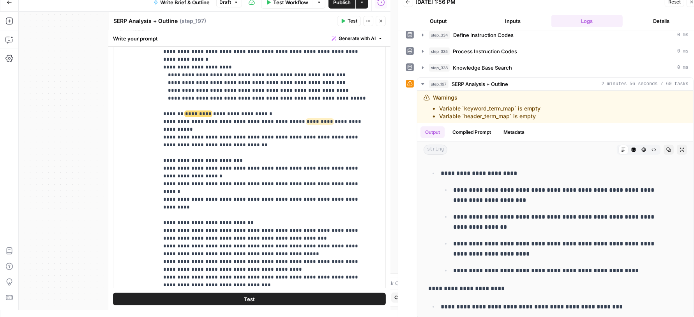
click at [382, 19] on icon "button" at bounding box center [380, 21] width 5 height 5
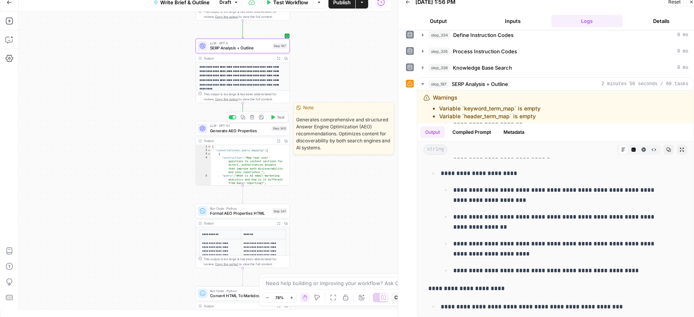
drag, startPoint x: 274, startPoint y: 116, endPoint x: 132, endPoint y: 146, distance: 145.6
click at [274, 116] on icon "button" at bounding box center [273, 117] width 4 height 4
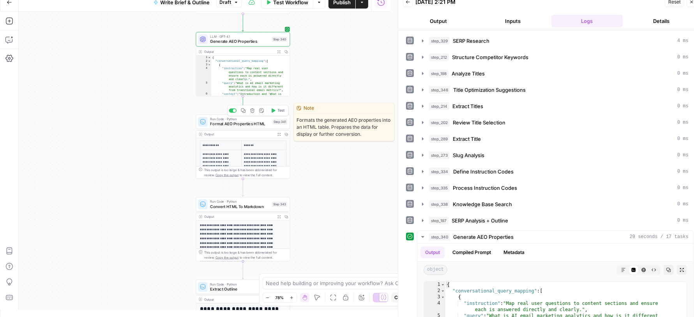
click at [278, 109] on span "Test" at bounding box center [280, 110] width 7 height 5
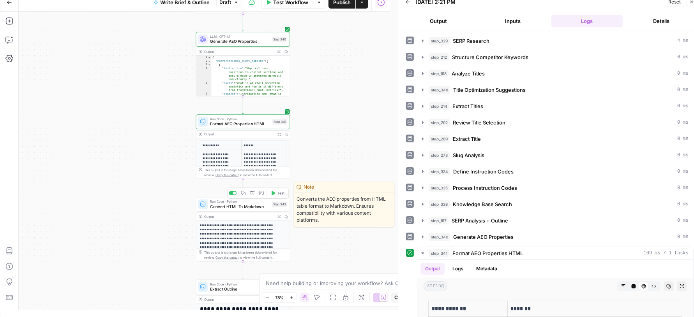
click at [276, 195] on button "Test" at bounding box center [277, 193] width 19 height 8
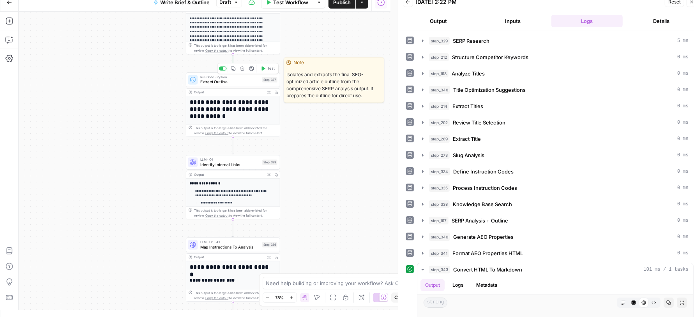
click at [266, 67] on button "Test" at bounding box center [267, 69] width 19 height 8
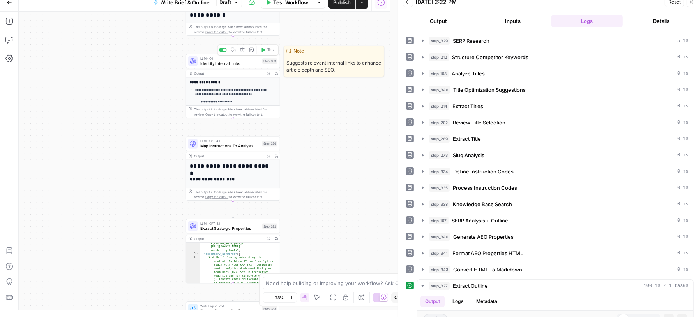
click at [266, 51] on button "Test" at bounding box center [267, 50] width 19 height 8
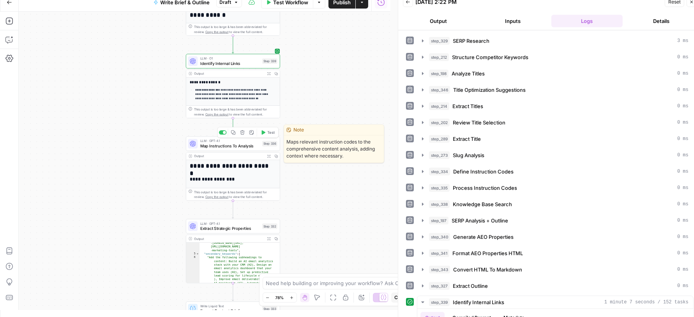
click at [269, 131] on span "Test" at bounding box center [270, 132] width 7 height 5
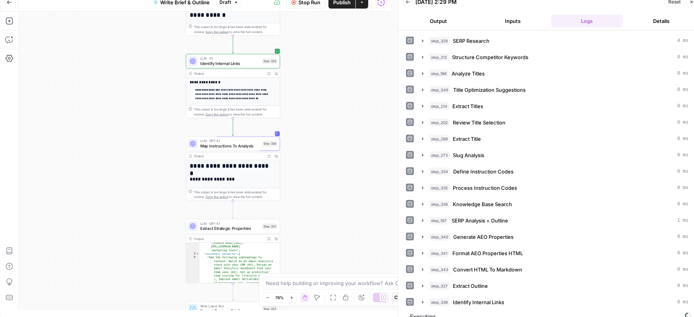
click at [340, 178] on div "Workflow Set Inputs Inputs Power Agent SERP Research Step 329 Output Expand Out…" at bounding box center [205, 161] width 372 height 299
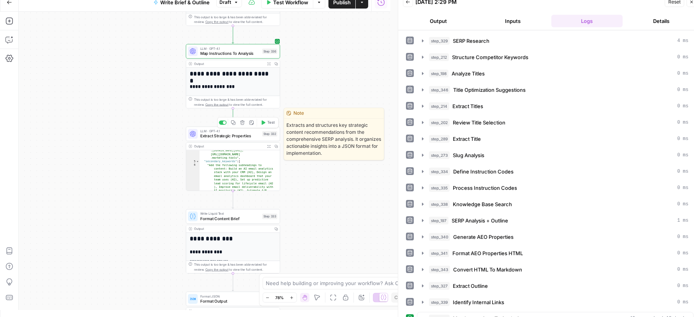
click at [264, 123] on icon "button" at bounding box center [264, 123] width 4 height 4
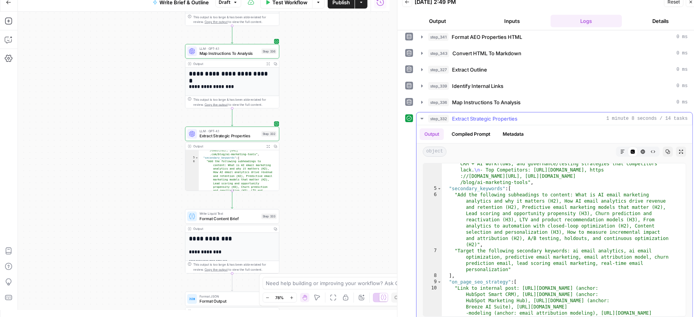
scroll to position [7, 0]
click at [534, 241] on div ""strategic_vision" : "This content aims to educate advanced marketers on how AI…" at bounding box center [560, 281] width 236 height 291
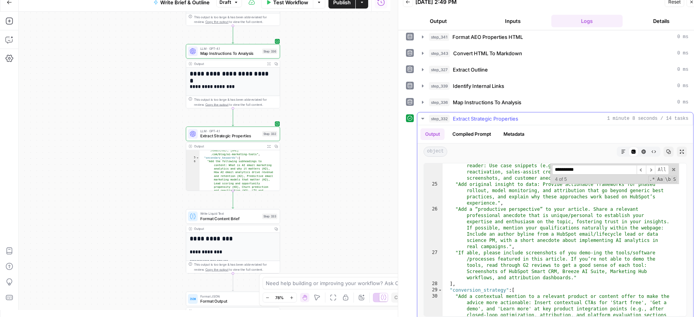
scroll to position [462, 0]
type input "**********"
click at [521, 66] on div "step_327 Extract Outline 0 ms" at bounding box center [558, 70] width 259 height 8
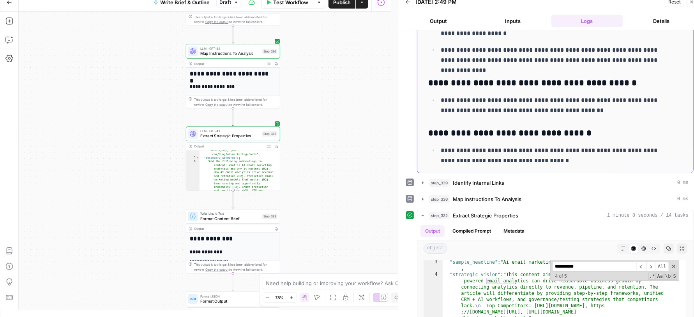
scroll to position [916, 0]
click at [692, 1] on icon "button" at bounding box center [691, 2] width 5 height 5
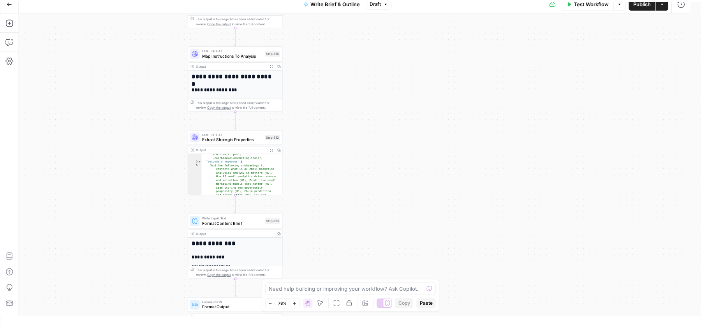
scroll to position [0, 0]
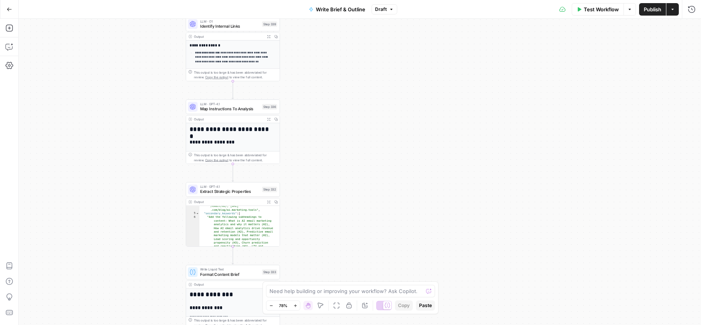
drag, startPoint x: 347, startPoint y: 83, endPoint x: 347, endPoint y: 131, distance: 48.3
click at [347, 131] on div "Workflow Set Inputs Inputs Power Agent SERP Research Step 329 Output Expand Out…" at bounding box center [360, 172] width 682 height 306
click at [645, 14] on button "Publish" at bounding box center [652, 9] width 27 height 12
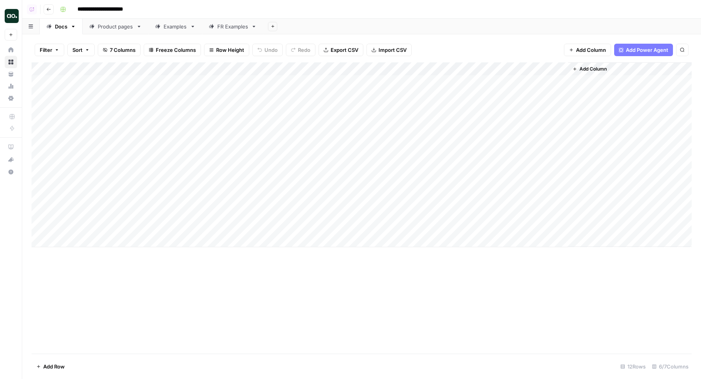
click at [230, 80] on div "Add Column" at bounding box center [362, 154] width 660 height 185
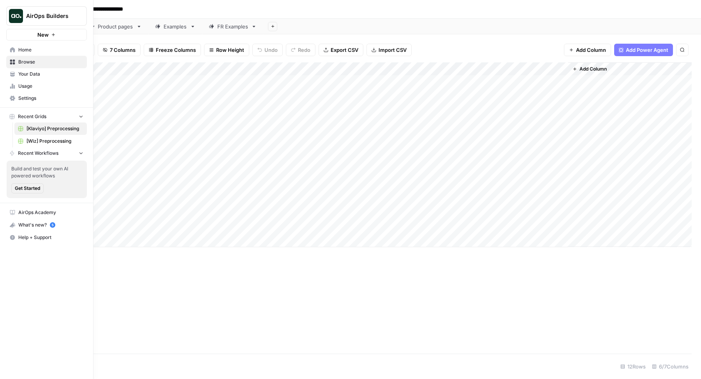
click at [38, 60] on span "Browse" at bounding box center [50, 61] width 65 height 7
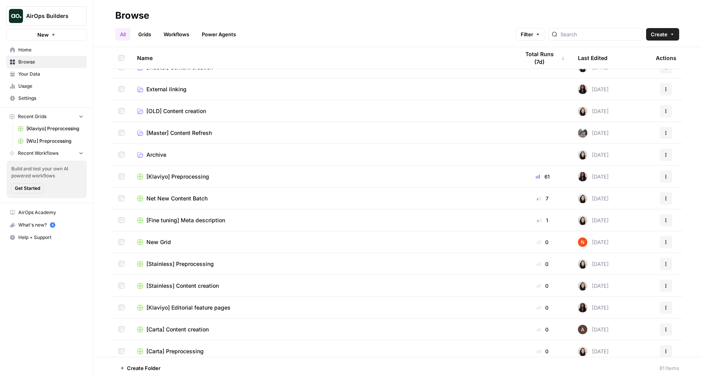
scroll to position [131, 0]
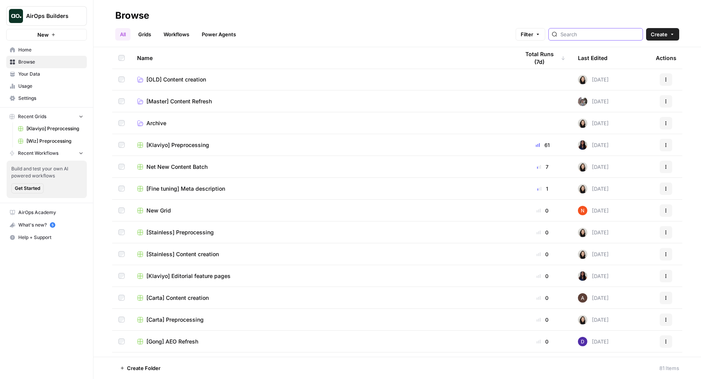
click at [597, 32] on input "search" at bounding box center [599, 34] width 79 height 8
type input "preprocessing"
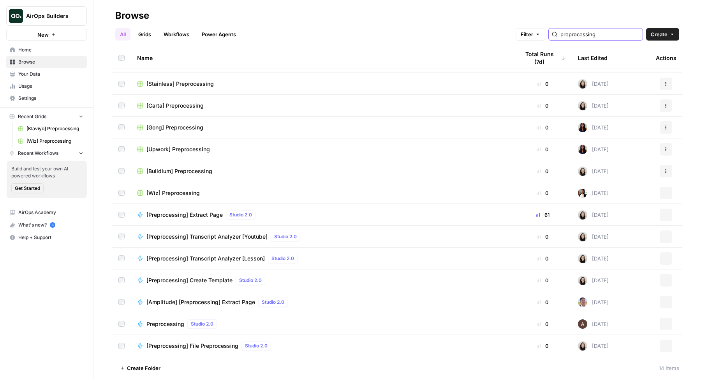
scroll to position [18, 0]
click at [182, 102] on span "[Carta] Preprocessing" at bounding box center [174, 106] width 57 height 8
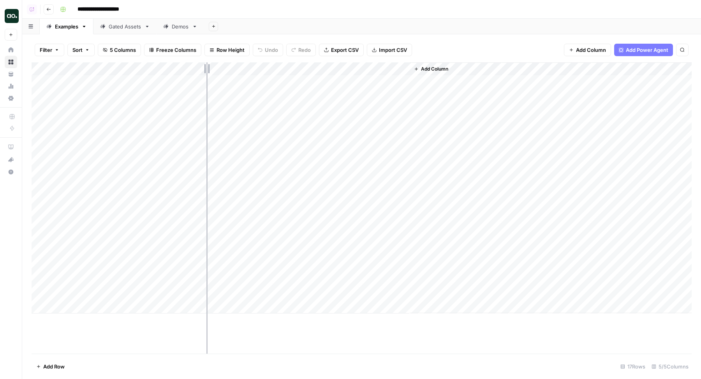
drag, startPoint x: 129, startPoint y: 70, endPoint x: 206, endPoint y: 69, distance: 77.1
click at [206, 69] on div "Add Column" at bounding box center [362, 187] width 660 height 251
click at [118, 25] on div "Gated Assets" at bounding box center [125, 27] width 33 height 8
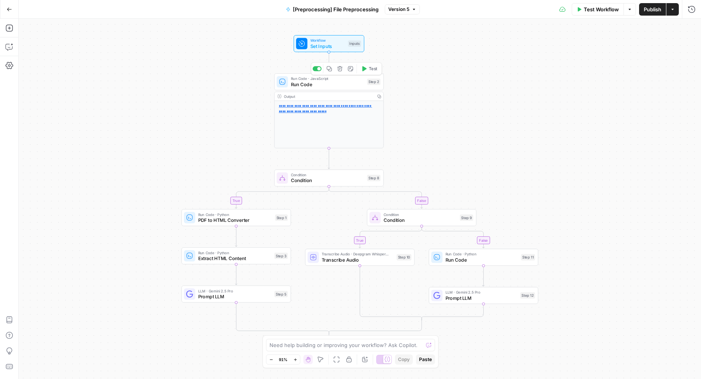
click at [302, 83] on span "Run Code" at bounding box center [328, 84] width 74 height 7
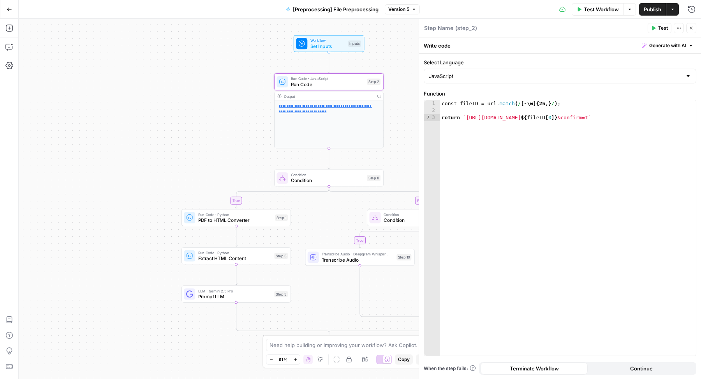
click at [691, 28] on icon "button" at bounding box center [691, 28] width 3 height 3
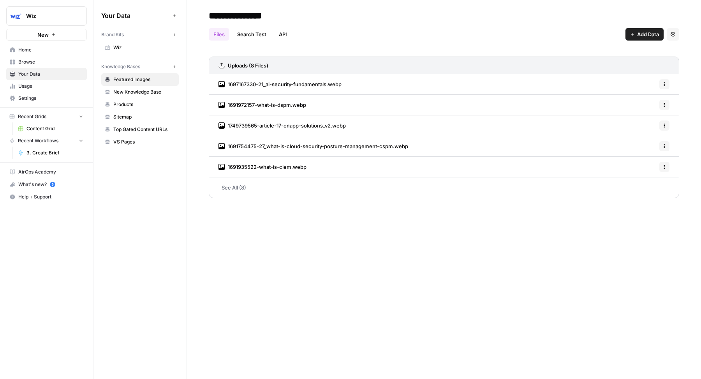
click at [137, 46] on span "Wiz" at bounding box center [144, 47] width 62 height 7
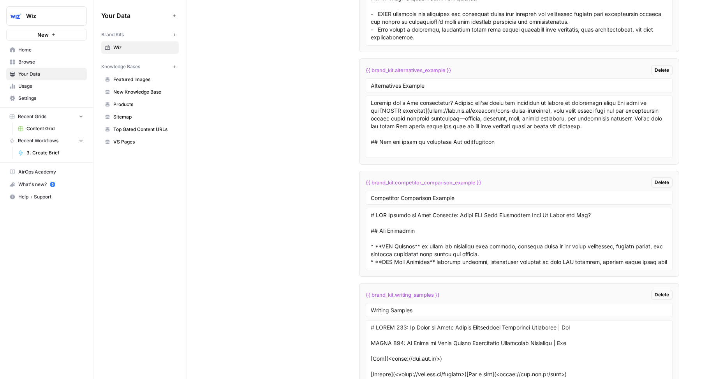
scroll to position [2051, 0]
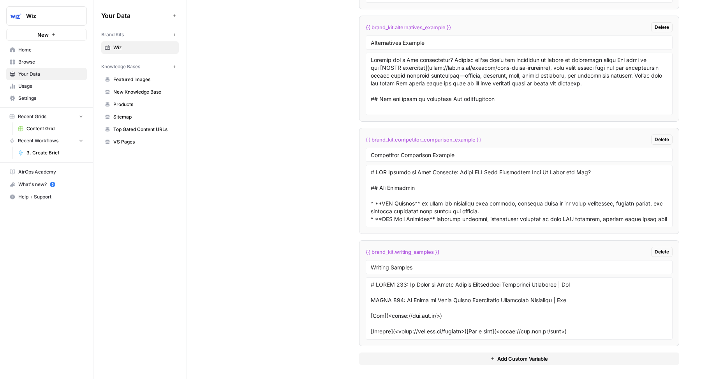
click at [412, 359] on button "Add Custom Variable" at bounding box center [519, 358] width 320 height 12
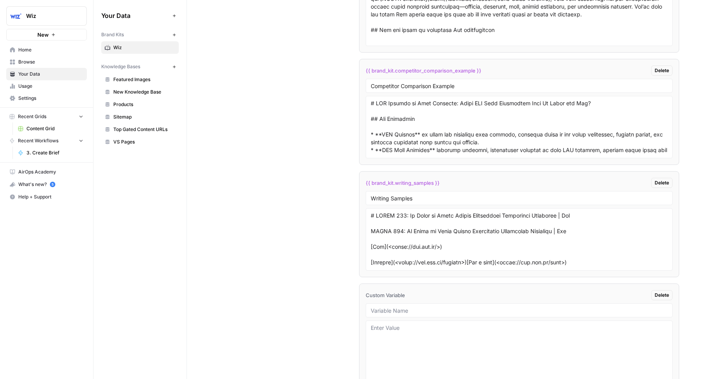
scroll to position [2163, 0]
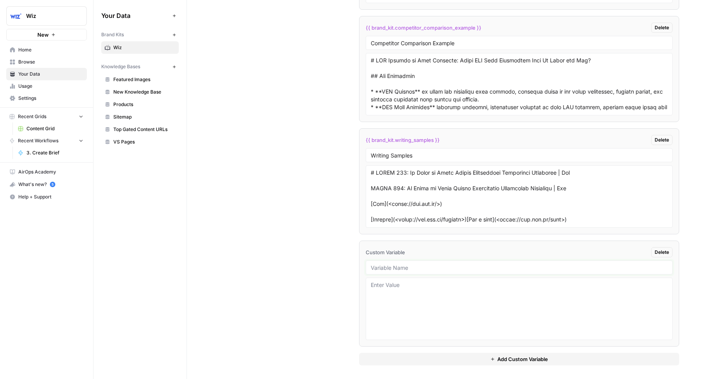
click at [389, 266] on input "text" at bounding box center [519, 267] width 297 height 7
type input "Gated Asset Examples"
click at [445, 342] on li "Custom Variable Delete Gated Asset Examples" at bounding box center [519, 293] width 320 height 106
click at [431, 325] on textarea at bounding box center [519, 308] width 297 height 55
type textarea "#"
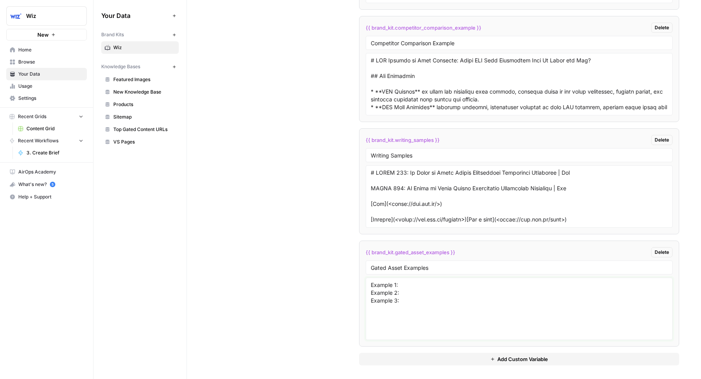
drag, startPoint x: 403, startPoint y: 285, endPoint x: 362, endPoint y: 285, distance: 41.3
click at [362, 285] on li "{{ brand_kit.gated_asset_examples }} Delete Gated Asset Examples Example 1: Exa…" at bounding box center [519, 293] width 320 height 106
drag, startPoint x: 406, startPoint y: 320, endPoint x: 367, endPoint y: 300, distance: 43.9
click at [367, 300] on div "<example1> </example1> Example 2: Example 3:" at bounding box center [519, 308] width 307 height 62
click at [371, 285] on textarea "<example1> </example1>" at bounding box center [519, 308] width 297 height 55
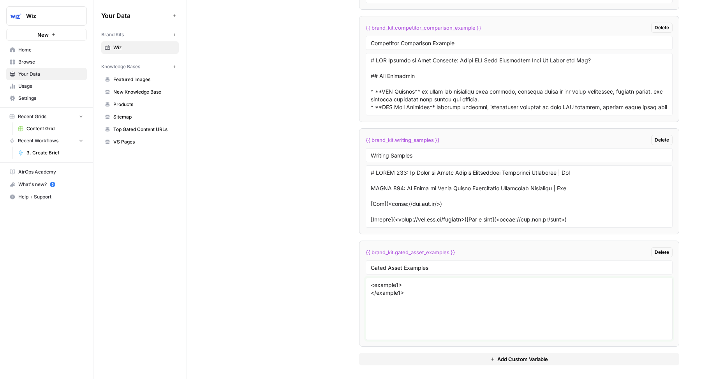
paste textarea "<example1> </example1>"
click at [398, 290] on textarea "<example1> </example1> <example1> </example1> <example1> </example1>" at bounding box center [519, 308] width 297 height 55
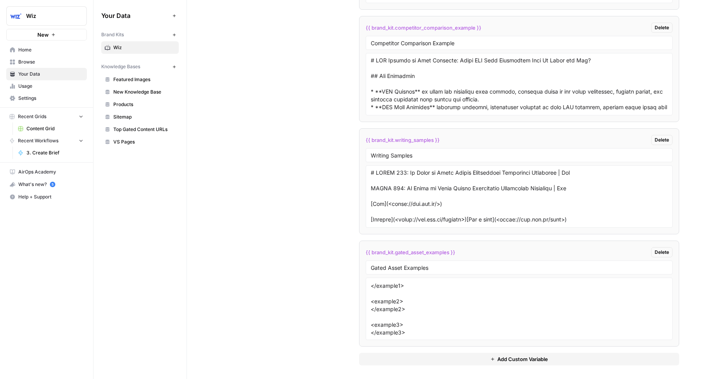
click at [409, 283] on textarea "<example1> </example1> <example2> </example2> <example3> </example3>" at bounding box center [519, 308] width 297 height 55
paste textarea "AWS Security Best Practices wiz* CloudSec Academy Best Practices 0 Wiz Inc. All…"
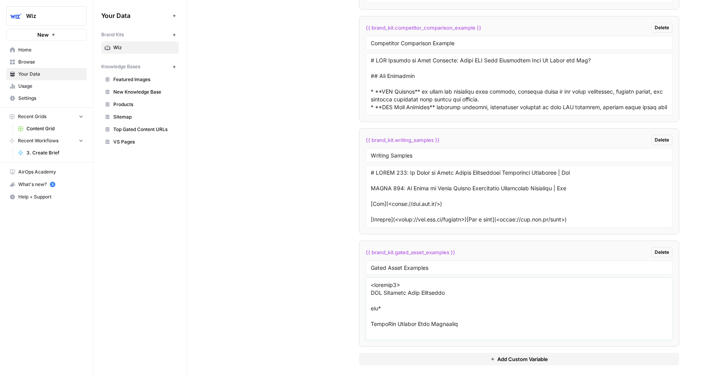
click at [467, 306] on textarea at bounding box center [519, 308] width 297 height 55
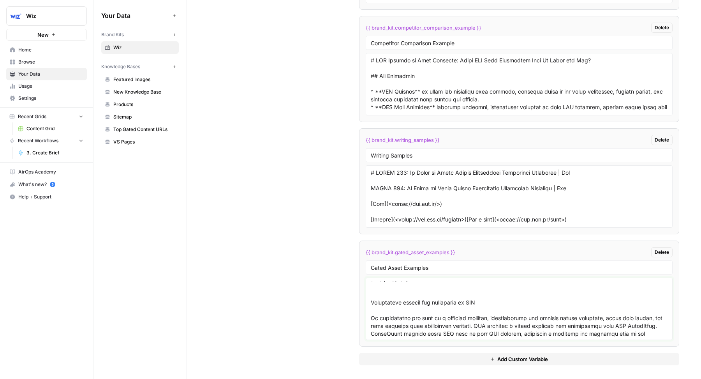
scroll to position [100, 0]
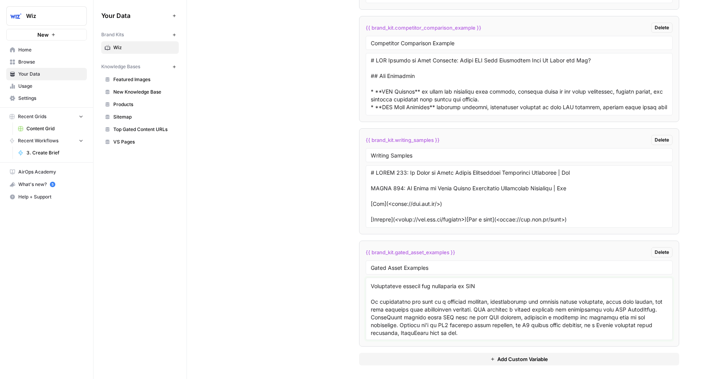
click at [456, 309] on textarea at bounding box center [519, 308] width 297 height 55
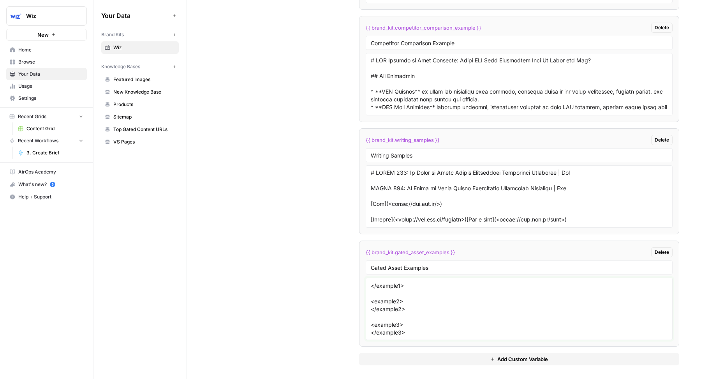
scroll to position [0, 0]
paste textarea "# AWS Security Best Practices wiz* CloudSec Academy Best Practices 0 Wiz Inc. A…"
click at [415, 299] on textarea at bounding box center [519, 308] width 297 height 55
paste textarea "Infrastructure security **Best practice: Use container security tools to scan f…"
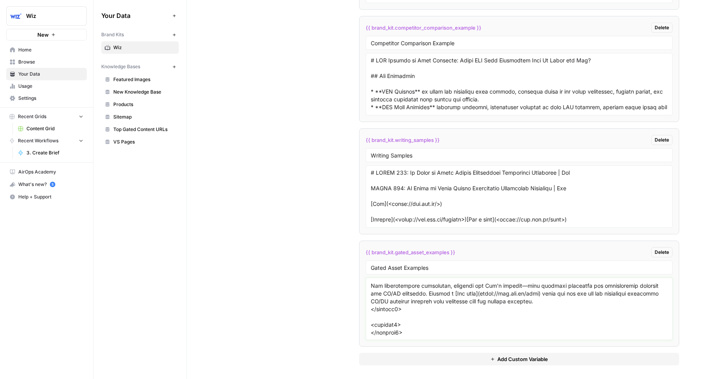
scroll to position [3971, 0]
click at [407, 308] on textarea at bounding box center [519, 308] width 297 height 55
paste textarea "wiz* # API Security Best Practices [Cheat Sheet] # Authentication and authoriza…"
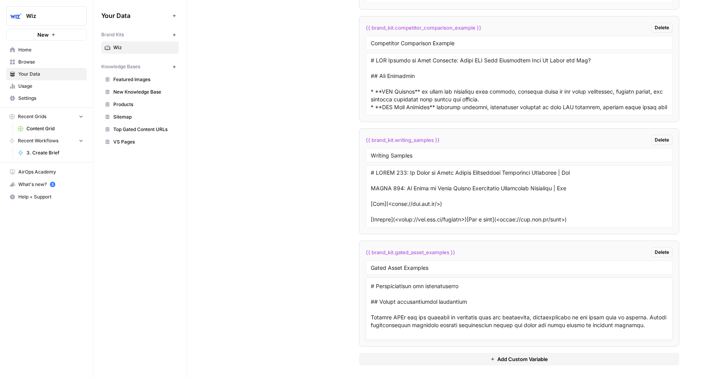
scroll to position [6852, 0]
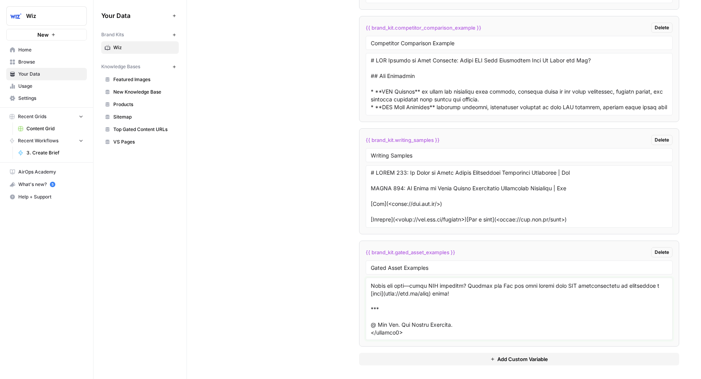
type textarea "<example1> # AWS Security Best Practices wiz* CloudSec Academy Best Practices 0…"
click at [451, 248] on span "{{ brand_kit.gated_asset_examples }}" at bounding box center [411, 252] width 90 height 8
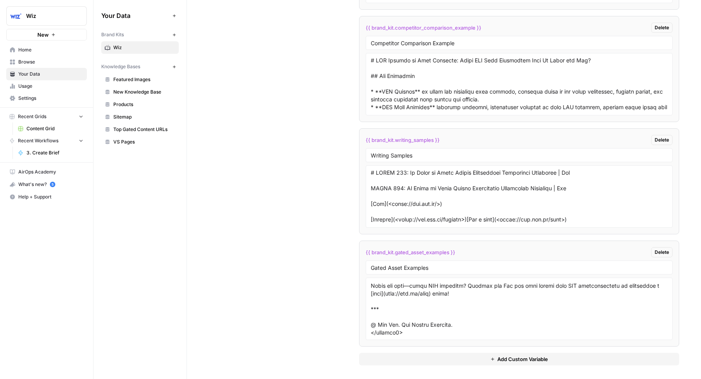
copy div "{{ brand_kit.gated_asset_examples }} Delete"
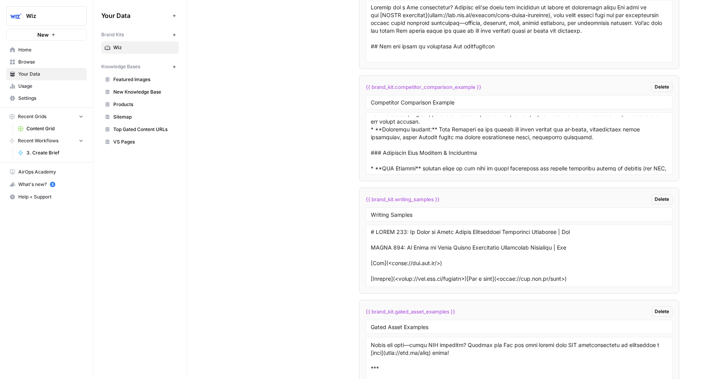
scroll to position [2163, 0]
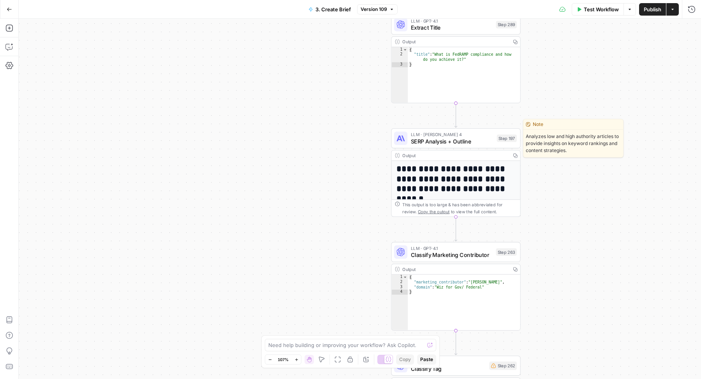
click at [433, 132] on span "LLM · [PERSON_NAME] 4" at bounding box center [452, 134] width 83 height 7
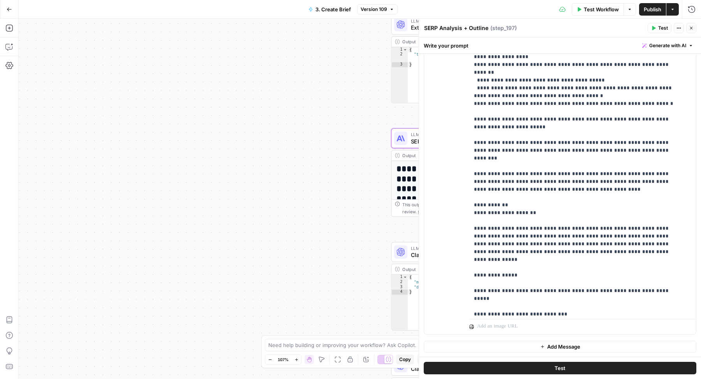
scroll to position [4198, 0]
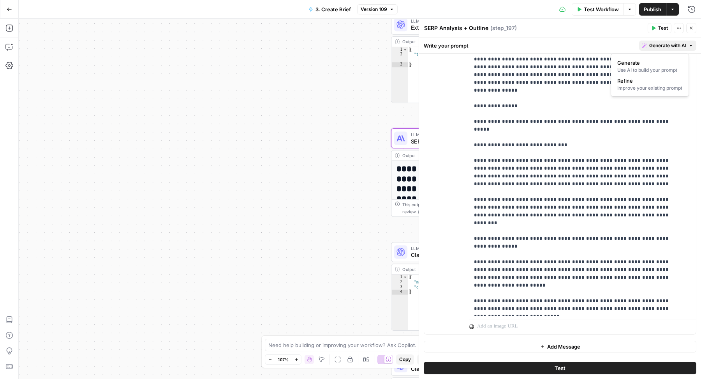
click at [659, 44] on span "Generate with AI" at bounding box center [667, 45] width 37 height 7
click at [629, 81] on span "Refine" at bounding box center [648, 81] width 62 height 8
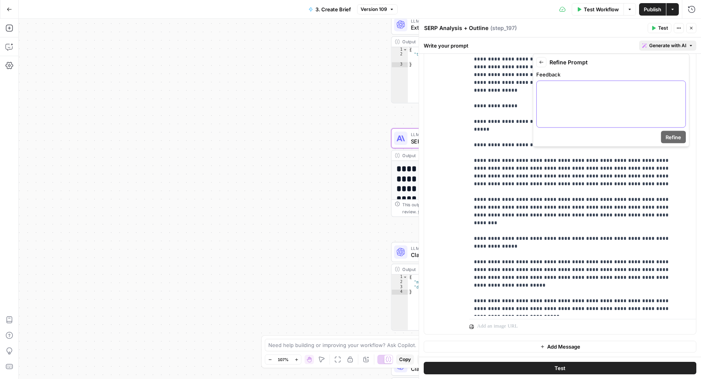
click at [555, 97] on div at bounding box center [611, 104] width 149 height 46
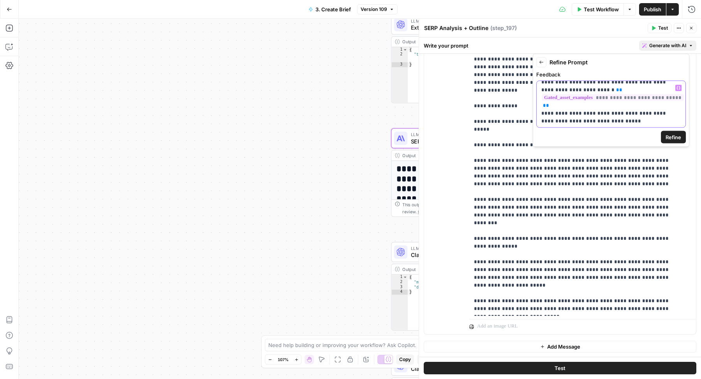
scroll to position [21, 0]
click at [669, 133] on span "Refine" at bounding box center [674, 137] width 16 height 8
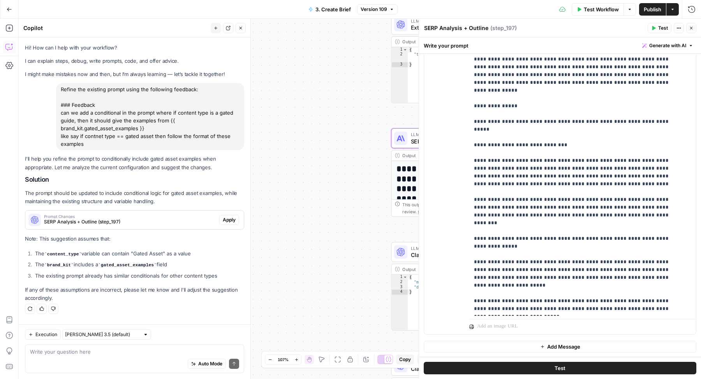
scroll to position [0, 0]
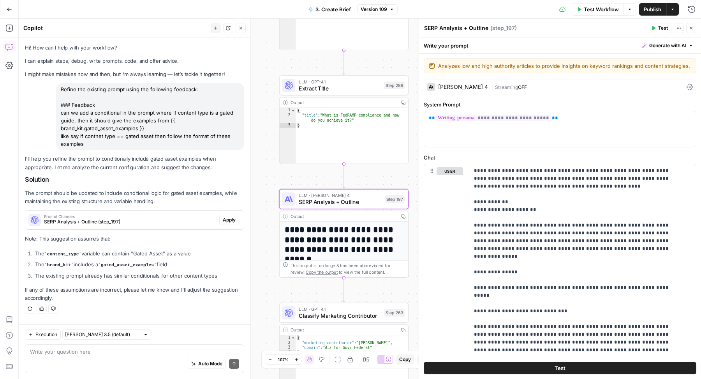
click at [233, 218] on span "Apply" at bounding box center [229, 219] width 13 height 7
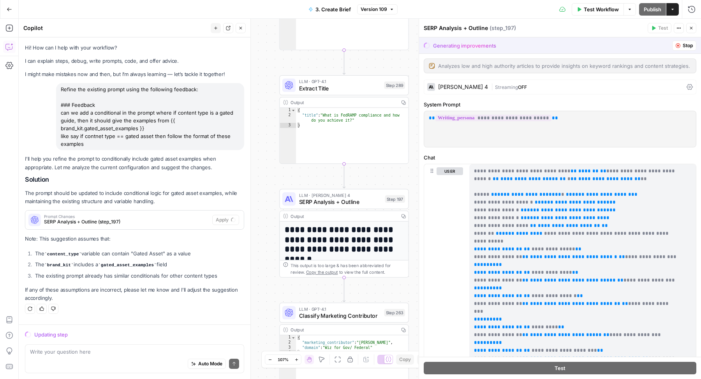
click at [200, 3] on div "Go Back 3. Create Brief Version 109 Test Workflow Options Publish Actions Run H…" at bounding box center [350, 9] width 701 height 18
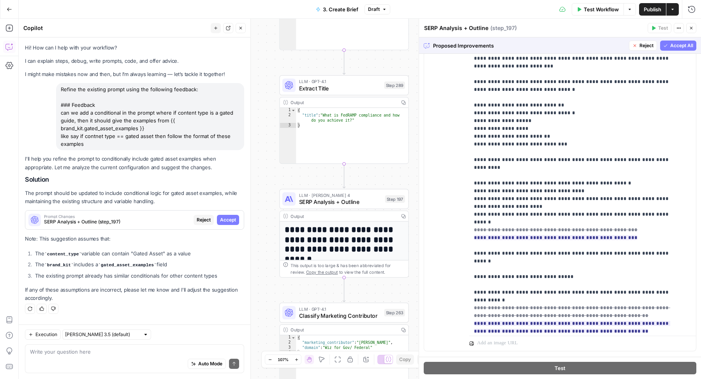
scroll to position [1853, 0]
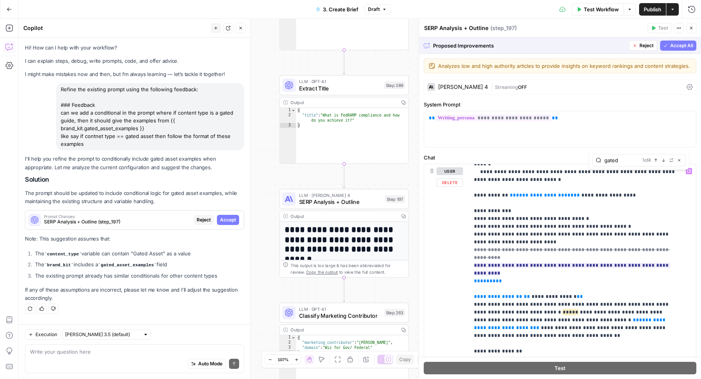
type input "gated"
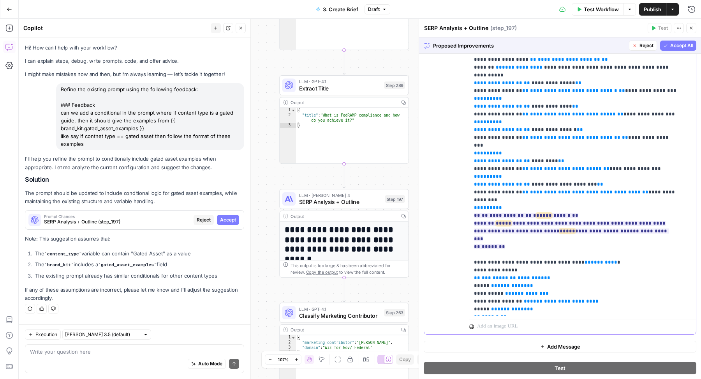
drag, startPoint x: 512, startPoint y: 225, endPoint x: 467, endPoint y: 199, distance: 52.0
click at [468, 199] on div "**********" at bounding box center [560, 166] width 272 height 336
copy ins "**********"
click at [100, 352] on textarea at bounding box center [134, 351] width 209 height 8
paste textarea "{% if content_type == "Gated Asset" %} Example gated assets with the structure,…"
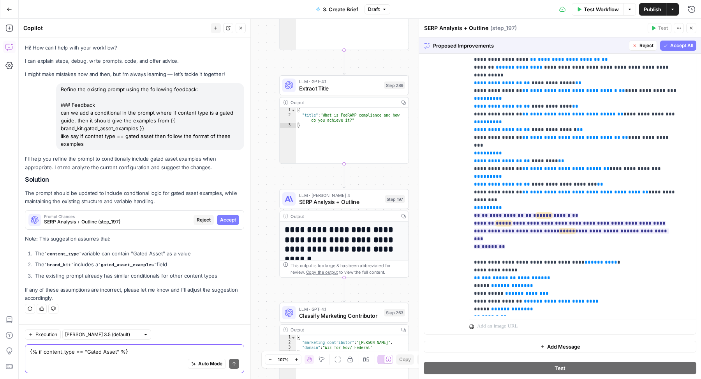
scroll to position [18, 0]
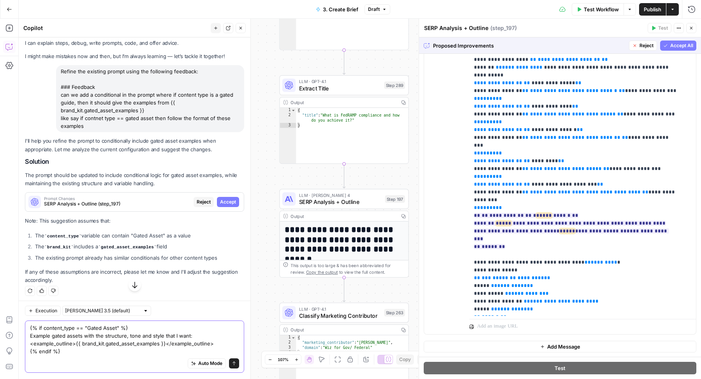
type textarea "{% if content_type == "Gated Asset" %} Example gated assets with the structure,…"
click at [639, 49] on span "Reject" at bounding box center [646, 45] width 14 height 7
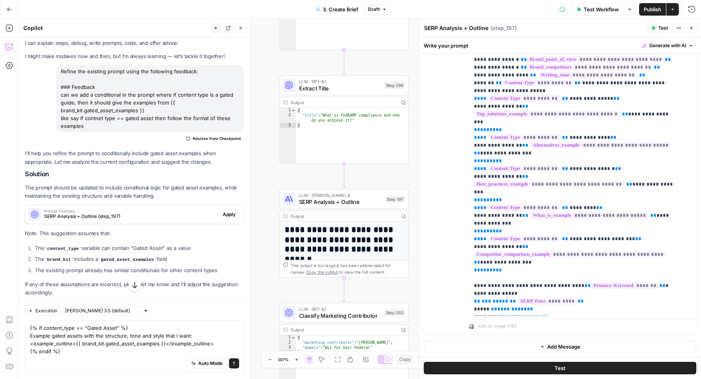
scroll to position [153, 0]
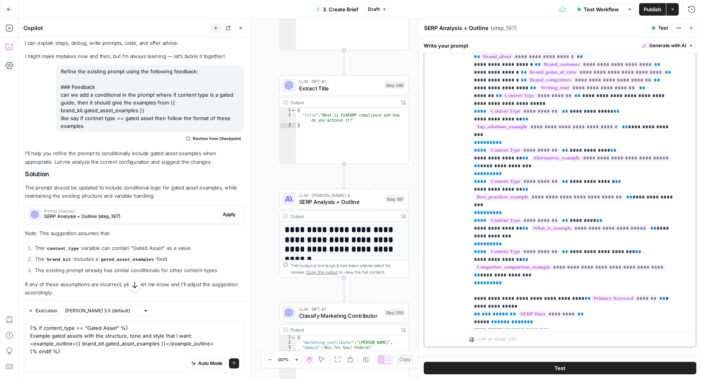
click at [544, 266] on span "**********" at bounding box center [570, 267] width 192 height 7
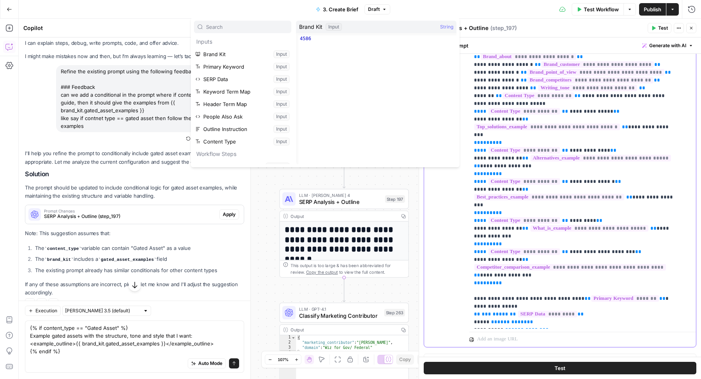
click at [550, 229] on span "**********" at bounding box center [589, 228] width 118 height 7
click at [206, 10] on div "Go Back 3. Create Brief Draft Test Workflow Options Publish Actions Run History" at bounding box center [350, 9] width 701 height 18
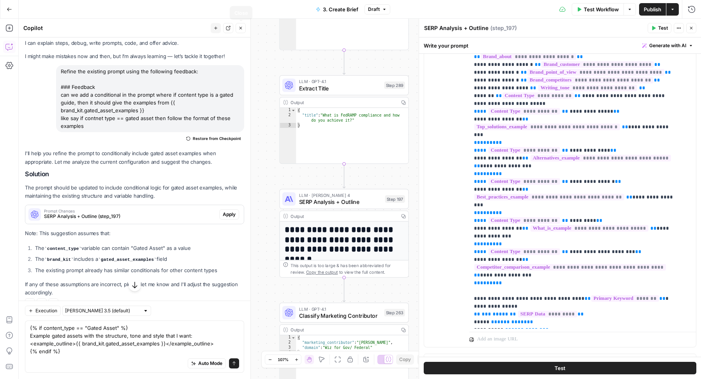
click at [243, 27] on icon "button" at bounding box center [240, 28] width 5 height 5
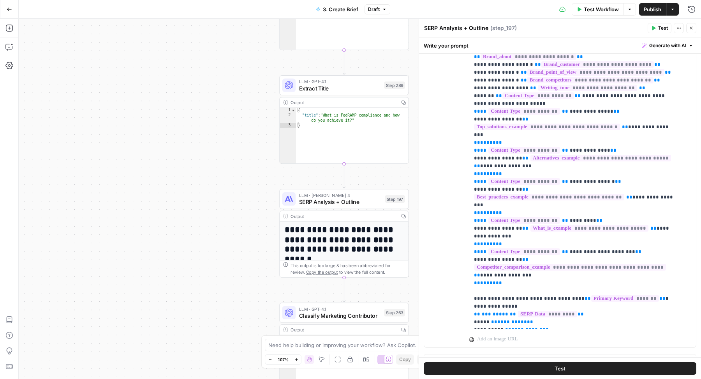
scroll to position [0, 0]
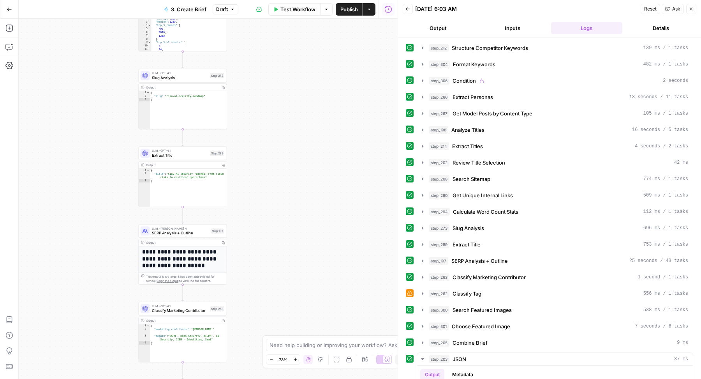
click at [155, 230] on span "SERP Analysis + Outline" at bounding box center [180, 233] width 56 height 6
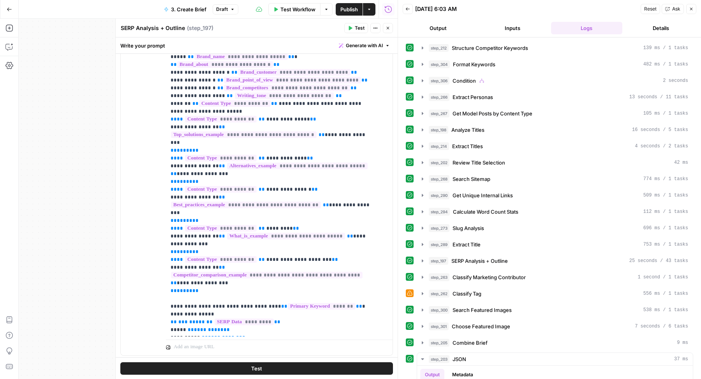
scroll to position [162, 0]
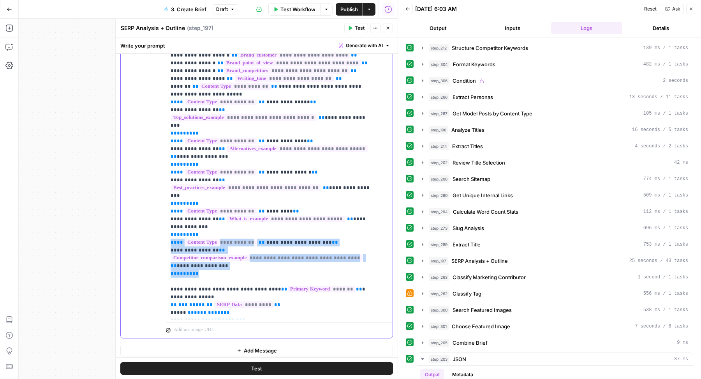
drag, startPoint x: 204, startPoint y: 271, endPoint x: 157, endPoint y: 240, distance: 55.7
click at [157, 240] on div "**********" at bounding box center [257, 170] width 272 height 336
copy p "**********"
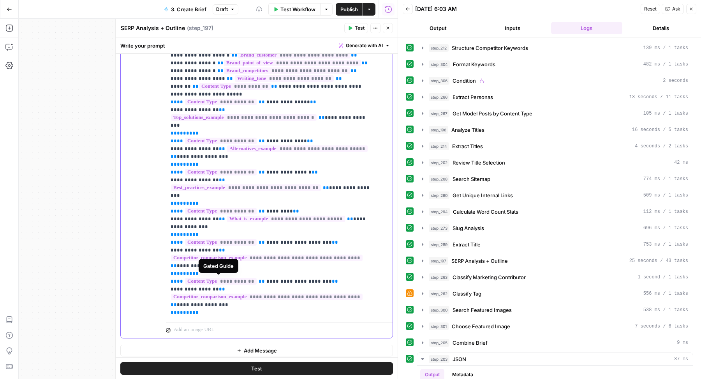
click at [247, 282] on span "**********" at bounding box center [221, 281] width 72 height 7
drag, startPoint x: 268, startPoint y: 278, endPoint x: 324, endPoint y: 283, distance: 56.6
click at [324, 283] on span "**********" at bounding box center [298, 280] width 65 height 5
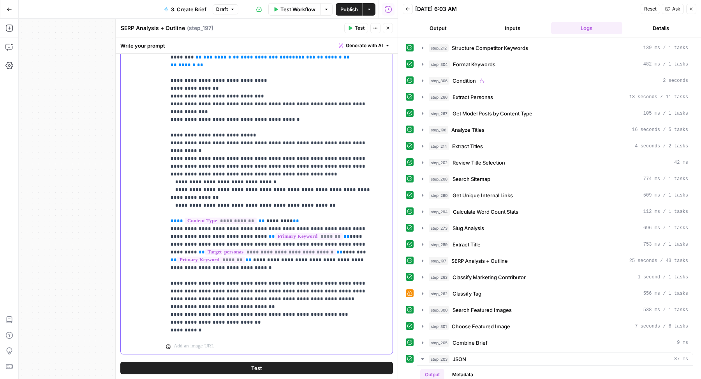
scroll to position [666, 0]
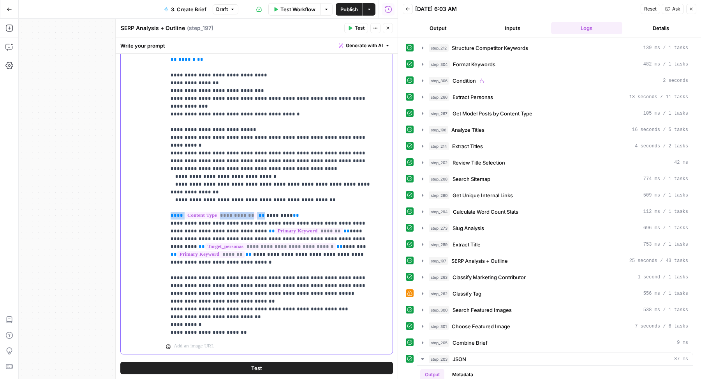
drag, startPoint x: 166, startPoint y: 191, endPoint x: 262, endPoint y: 192, distance: 97.0
click at [262, 192] on div "**********" at bounding box center [276, 176] width 220 height 317
copy p "**********"
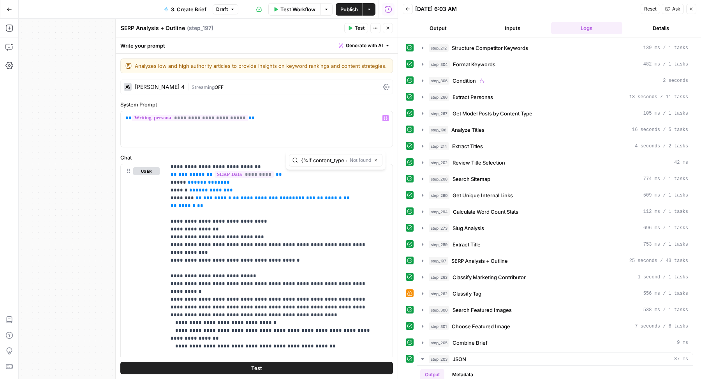
scroll to position [0, 5]
type input "{%if content_type =="
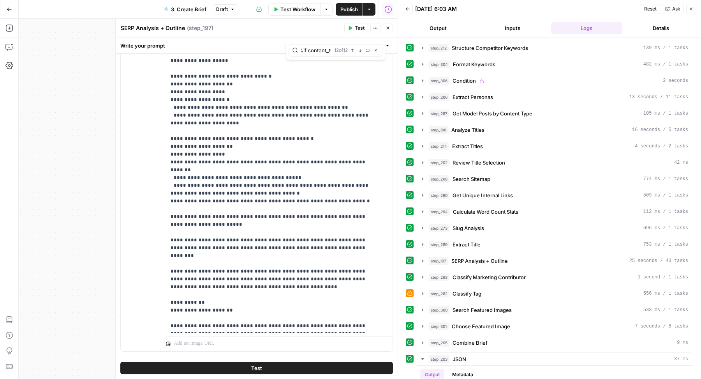
scroll to position [4002, 0]
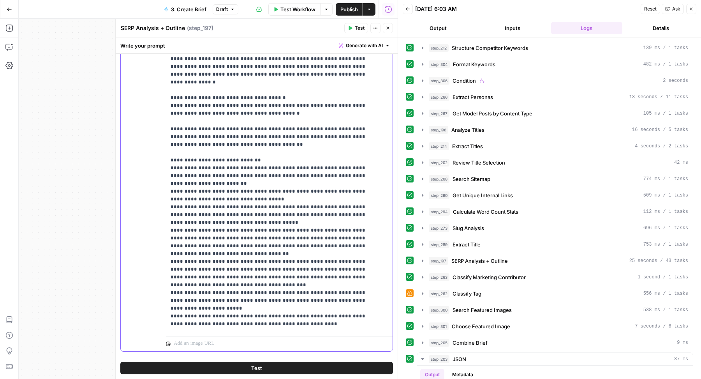
scroll to position [3340, 0]
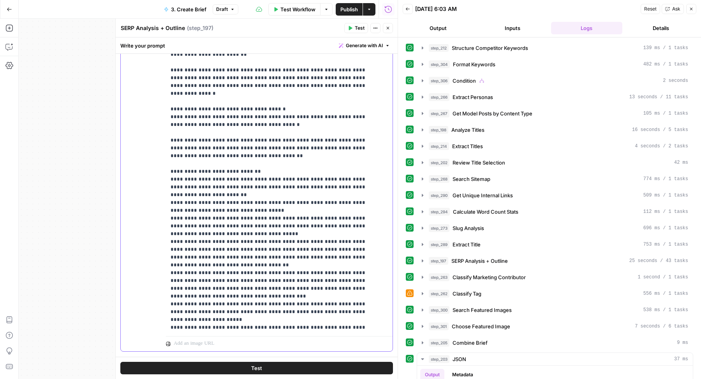
click at [168, 154] on div "**********" at bounding box center [276, 173] width 220 height 317
copy p "**********"
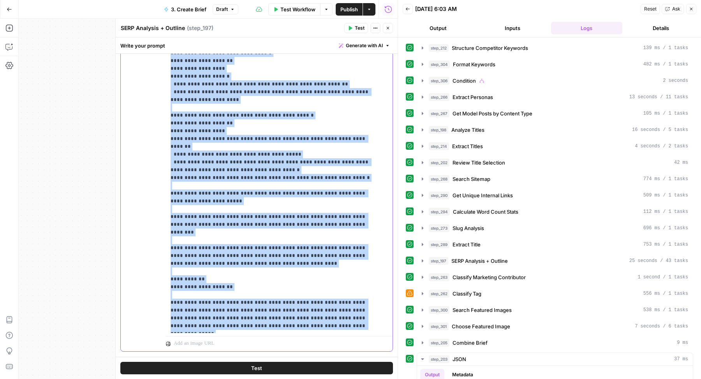
scroll to position [4061, 0]
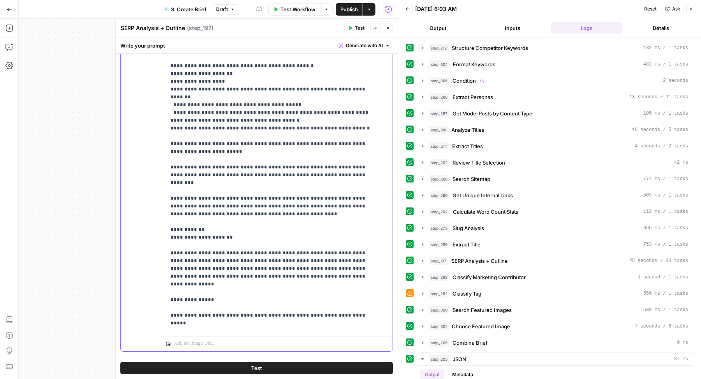
drag, startPoint x: 268, startPoint y: 204, endPoint x: 306, endPoint y: 206, distance: 38.6
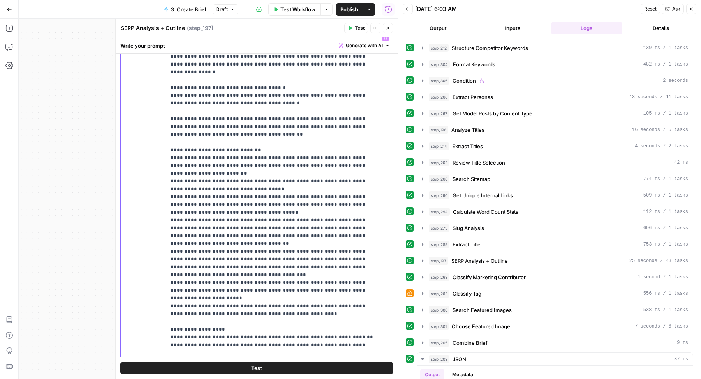
scroll to position [0, 0]
drag, startPoint x: 233, startPoint y: 234, endPoint x: 212, endPoint y: 239, distance: 21.2
click at [162, 132] on div "**********" at bounding box center [257, 199] width 272 height 336
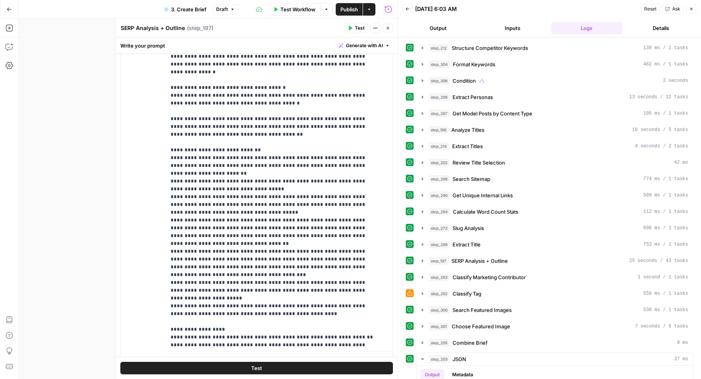
click at [164, 133] on div "**********" at bounding box center [257, 199] width 272 height 336
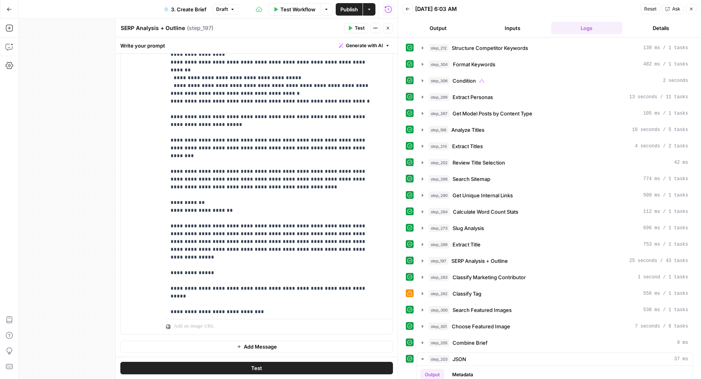
scroll to position [4068, 0]
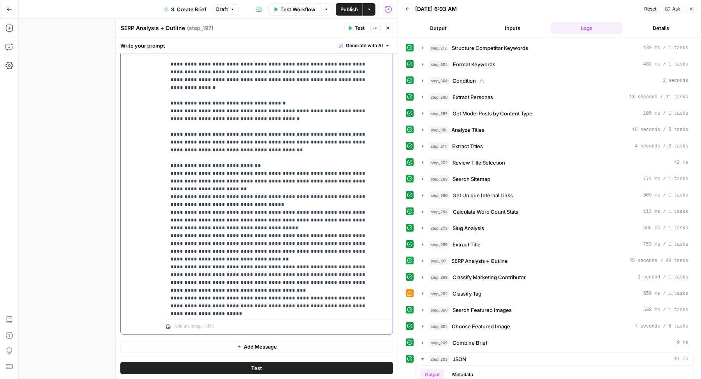
scroll to position [3326, 0]
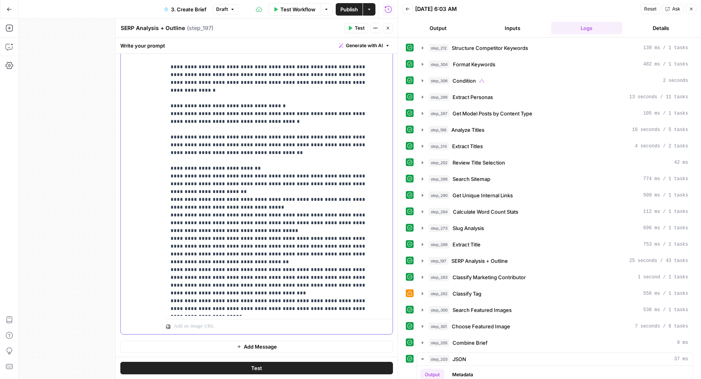
click at [164, 146] on div "**********" at bounding box center [257, 166] width 272 height 336
click at [169, 147] on div "**********" at bounding box center [276, 156] width 220 height 317
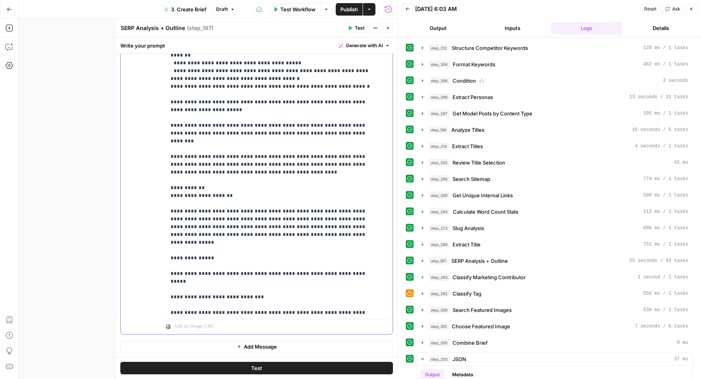
scroll to position [4084, 0]
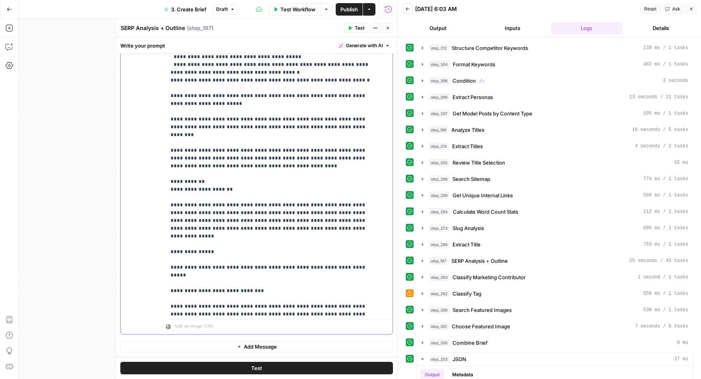
copy p "**********"
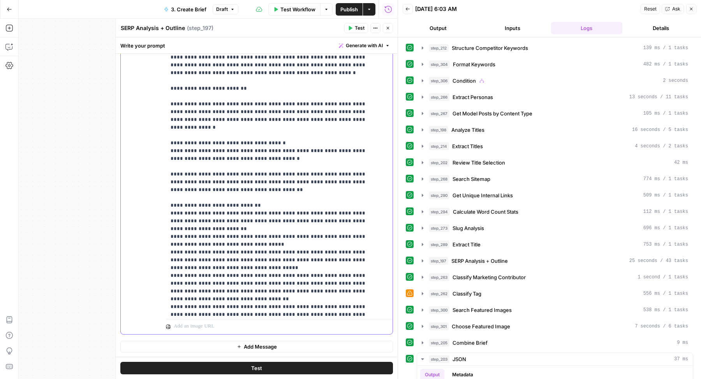
scroll to position [3200, 0]
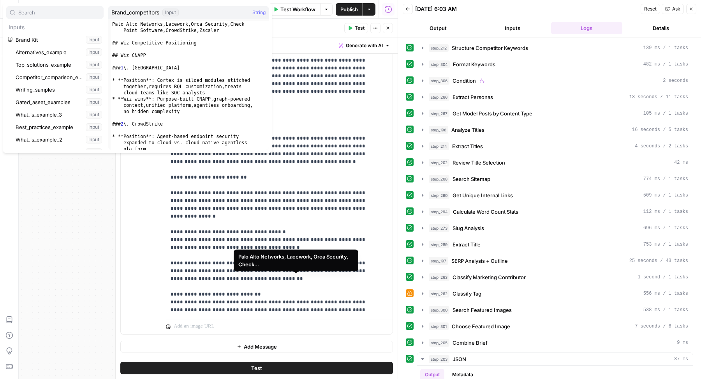
scroll to position [129, 0]
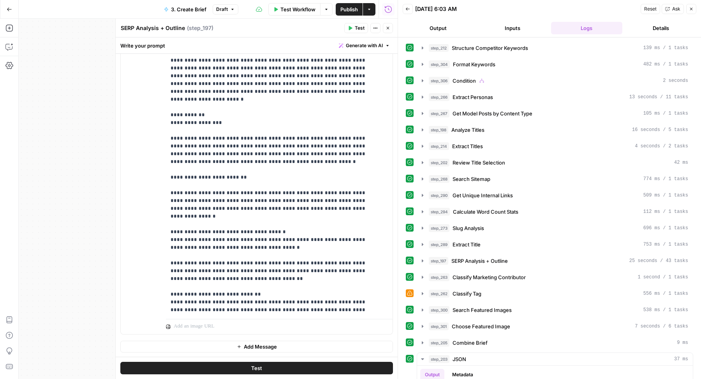
click at [163, 297] on div "**********" at bounding box center [257, 166] width 272 height 336
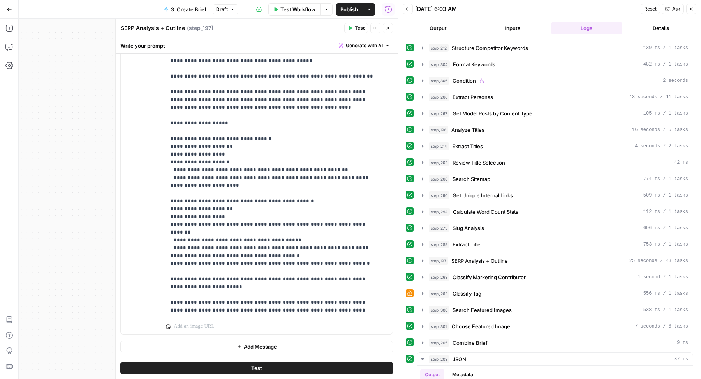
scroll to position [4125, 0]
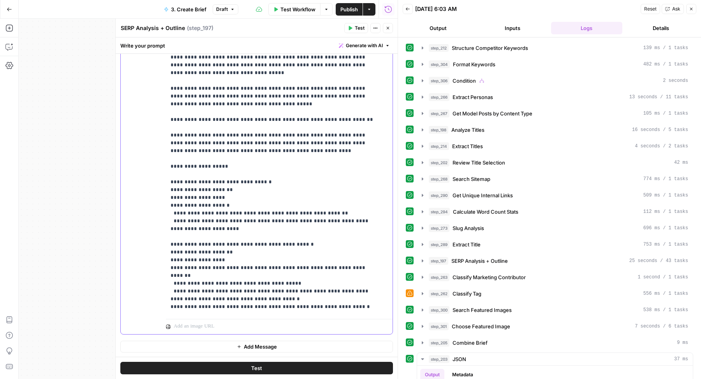
scroll to position [4728, 0]
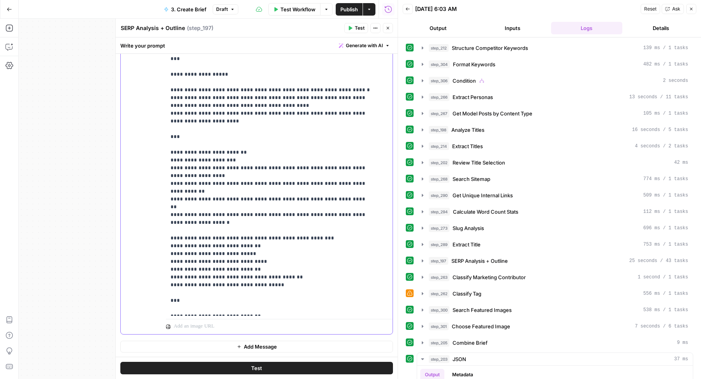
scroll to position [4689, 0]
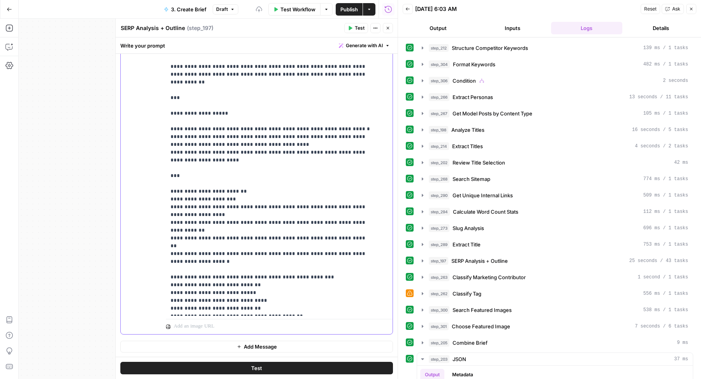
click at [166, 130] on div "**********" at bounding box center [276, 156] width 220 height 317
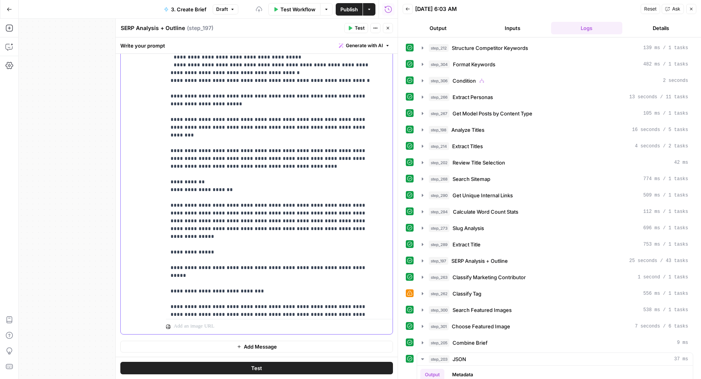
scroll to position [4078, 0]
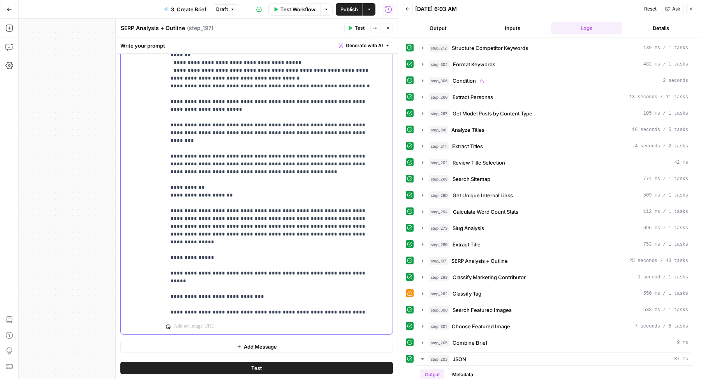
drag, startPoint x: 326, startPoint y: 172, endPoint x: 127, endPoint y: 171, distance: 198.2
click at [127, 171] on div "**********" at bounding box center [257, 166] width 272 height 336
drag, startPoint x: 167, startPoint y: 195, endPoint x: 167, endPoint y: 177, distance: 17.9
click at [167, 176] on div "**********" at bounding box center [276, 156] width 220 height 317
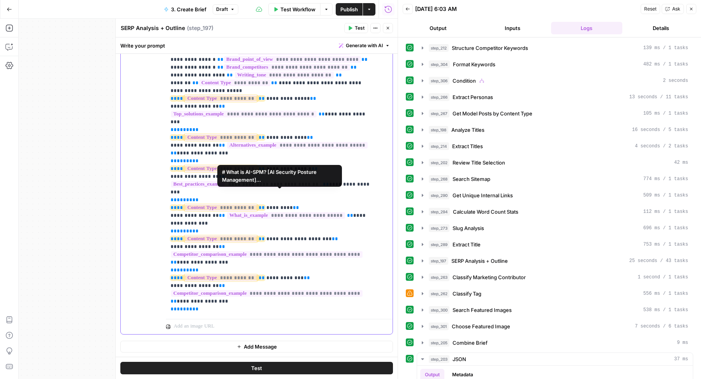
scroll to position [73, 0]
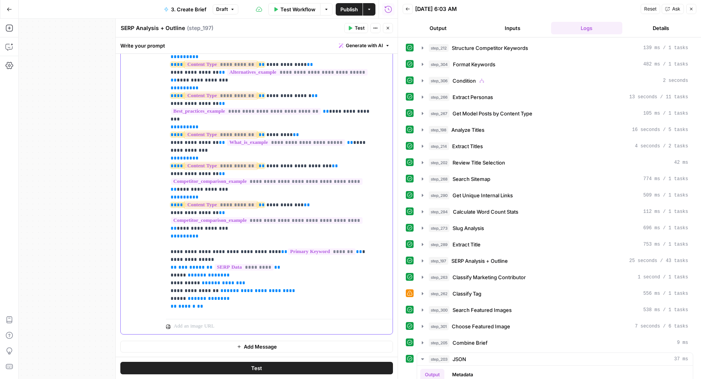
drag, startPoint x: 373, startPoint y: 213, endPoint x: 216, endPoint y: 203, distance: 157.7
drag, startPoint x: 199, startPoint y: 229, endPoint x: 166, endPoint y: 196, distance: 46.5
click at [166, 195] on div "**********" at bounding box center [276, 156] width 220 height 317
copy p "**********"
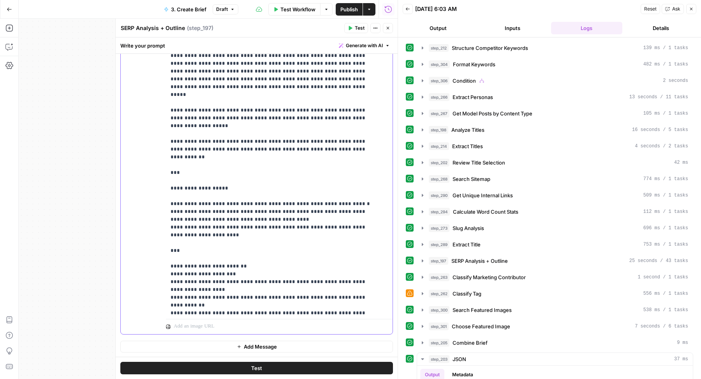
scroll to position [4564, 0]
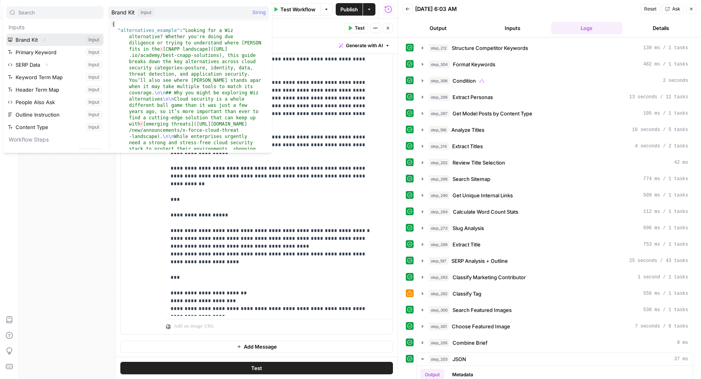
click at [45, 41] on icon "button" at bounding box center [44, 39] width 5 height 5
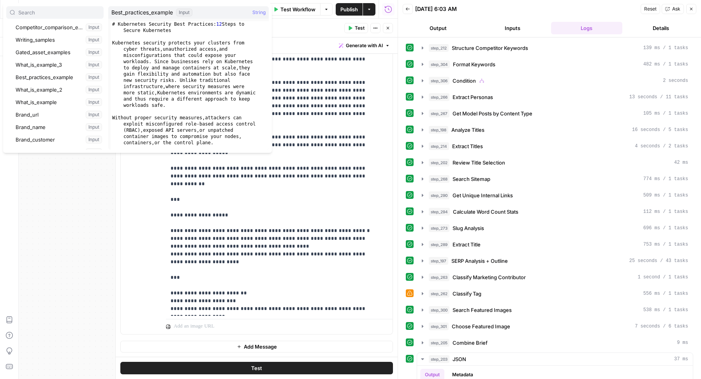
scroll to position [48, 0]
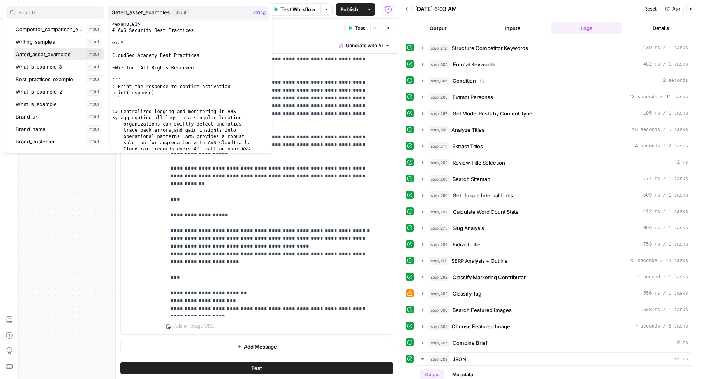
click at [48, 49] on button "Select variable Gated_asset_examples" at bounding box center [59, 54] width 90 height 12
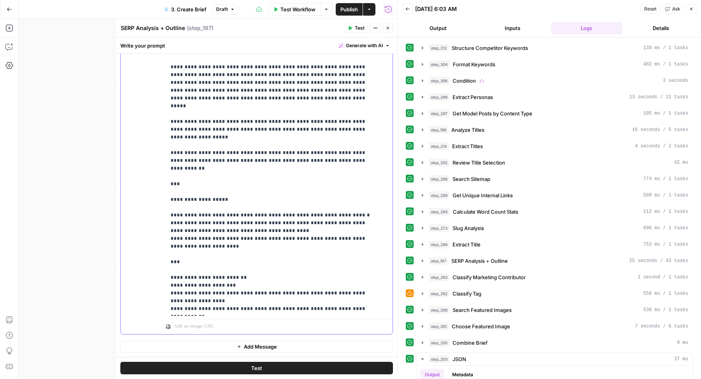
scroll to position [4581, 0]
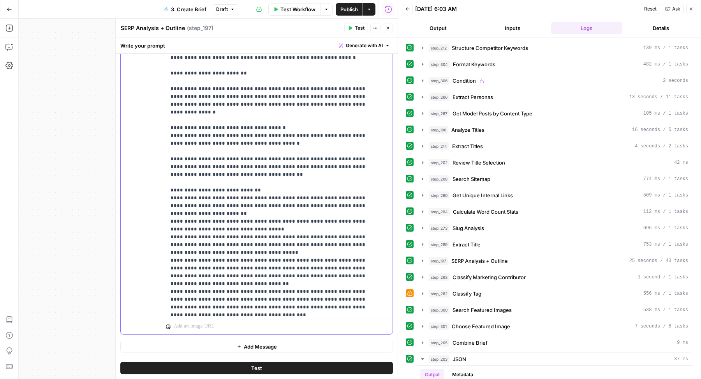
scroll to position [3233, 0]
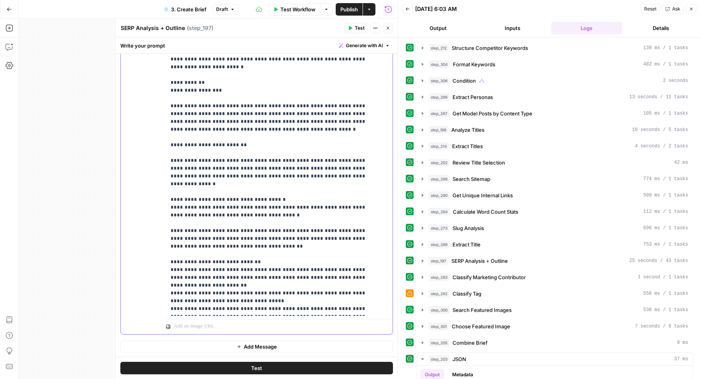
click at [164, 245] on div "**********" at bounding box center [257, 166] width 272 height 336
click at [165, 246] on div "**********" at bounding box center [257, 166] width 272 height 336
click at [169, 246] on div "**********" at bounding box center [276, 156] width 220 height 317
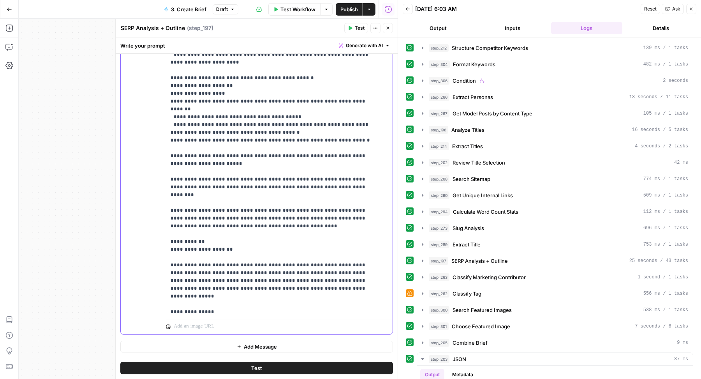
scroll to position [4036, 0]
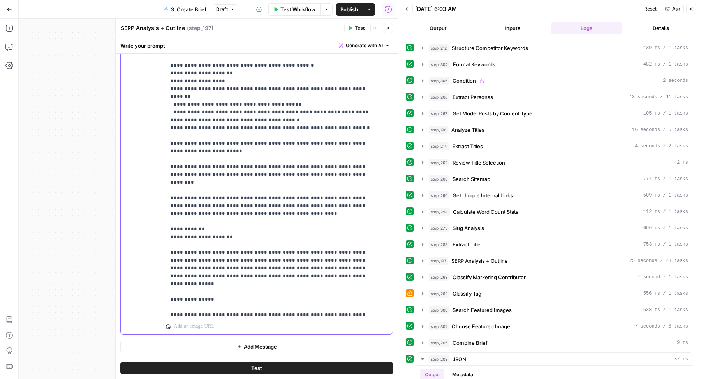
click at [169, 220] on div "**********" at bounding box center [276, 156] width 220 height 317
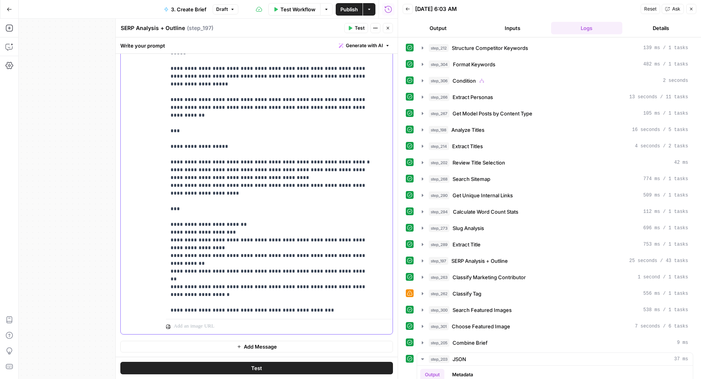
scroll to position [4646, 0]
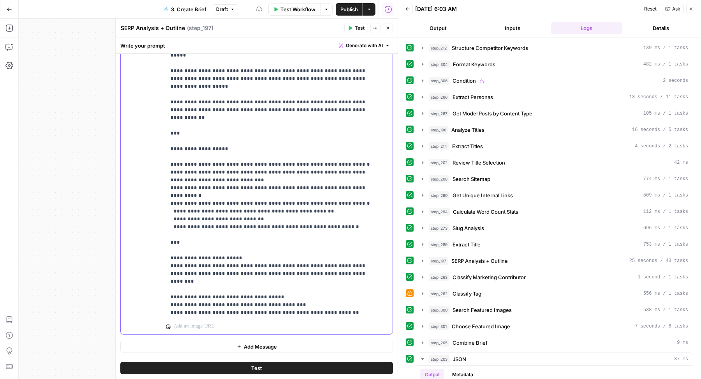
click at [169, 192] on div "**********" at bounding box center [276, 156] width 220 height 317
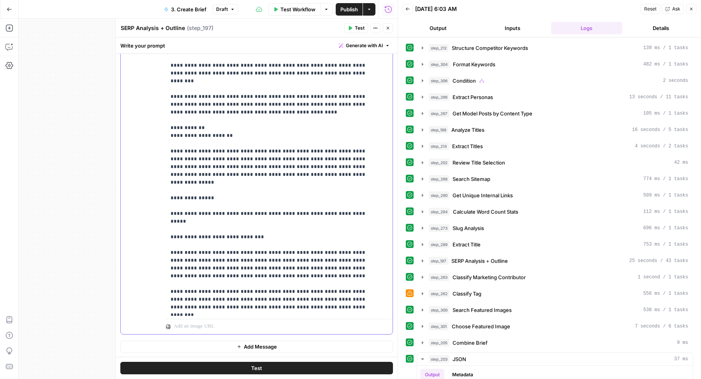
scroll to position [4129, 0]
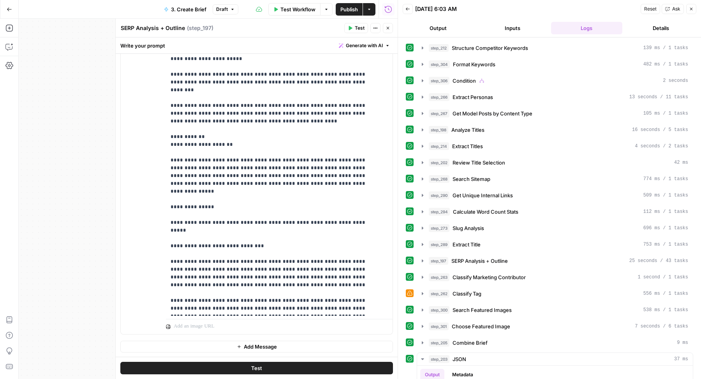
drag, startPoint x: 161, startPoint y: 130, endPoint x: 318, endPoint y: 130, distance: 156.5
click at [318, 130] on div "**********" at bounding box center [257, 166] width 272 height 336
drag, startPoint x: 318, startPoint y: 130, endPoint x: 155, endPoint y: 126, distance: 162.4
click at [155, 126] on div "**********" at bounding box center [257, 166] width 272 height 336
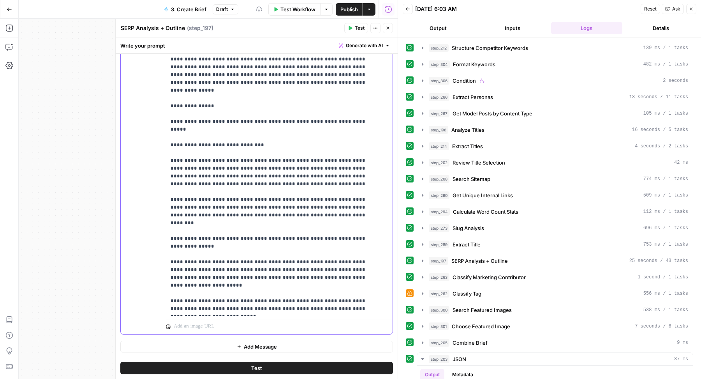
scroll to position [4238, 0]
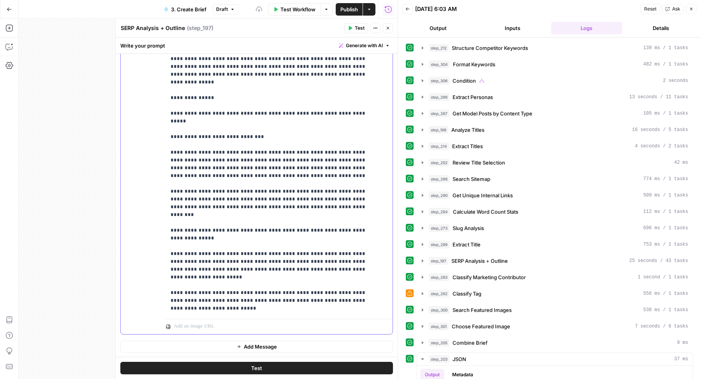
drag, startPoint x: 195, startPoint y: 150, endPoint x: 144, endPoint y: 150, distance: 51.4
click at [144, 150] on div "**********" at bounding box center [257, 166] width 272 height 336
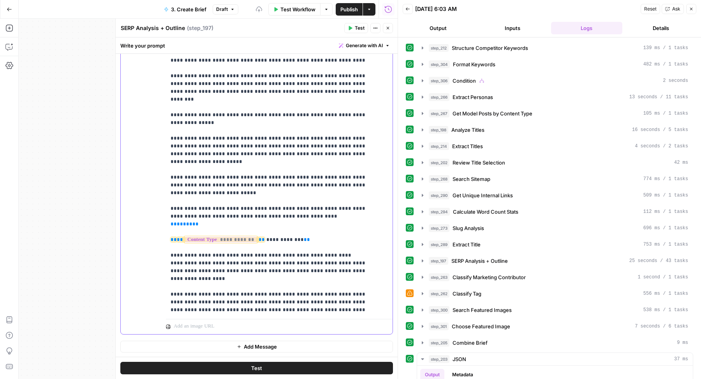
scroll to position [4360, 0]
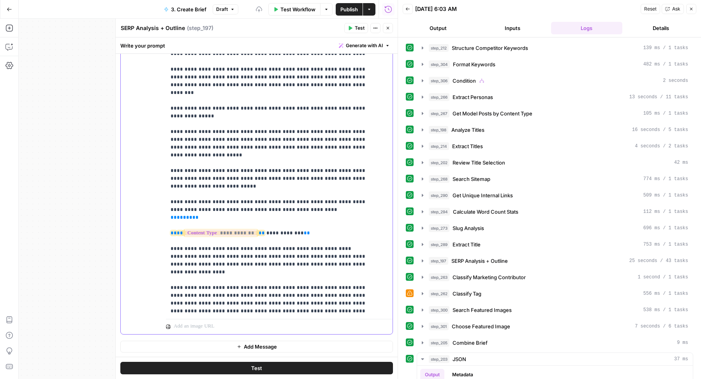
drag, startPoint x: 193, startPoint y: 118, endPoint x: 123, endPoint y: 118, distance: 70.5
click at [123, 118] on div "**********" at bounding box center [257, 166] width 272 height 336
drag, startPoint x: 185, startPoint y: 257, endPoint x: 151, endPoint y: 257, distance: 33.5
click at [151, 257] on div "**********" at bounding box center [257, 166] width 272 height 336
drag, startPoint x: 192, startPoint y: 288, endPoint x: 115, endPoint y: 288, distance: 76.7
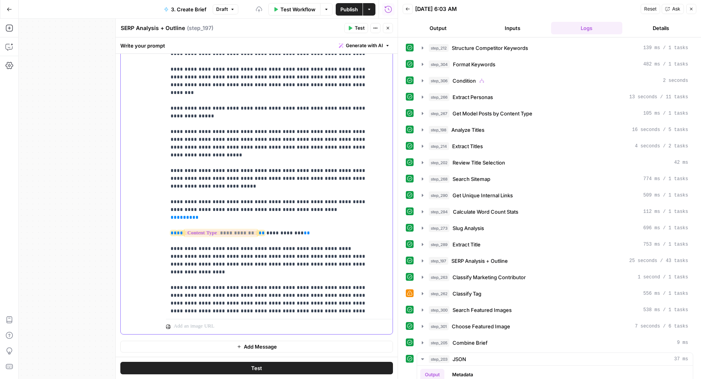
click at [115, 288] on div "**********" at bounding box center [256, 199] width 282 height 360
click at [165, 256] on div "**********" at bounding box center [257, 166] width 272 height 336
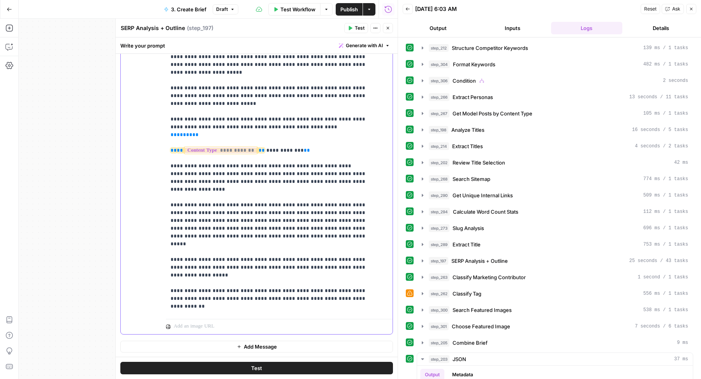
scroll to position [4505, 0]
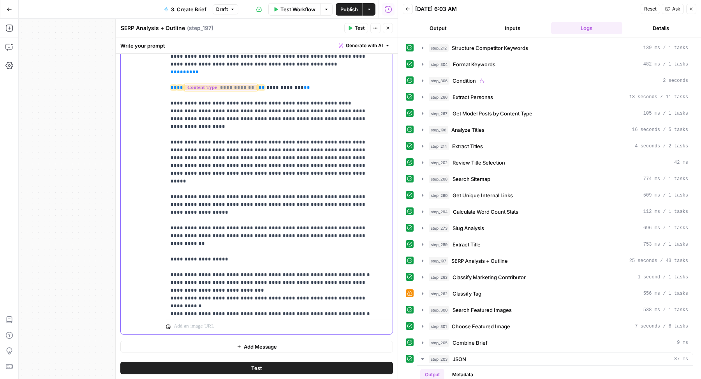
drag, startPoint x: 185, startPoint y: 156, endPoint x: 136, endPoint y: 156, distance: 49.5
click at [136, 156] on div "**********" at bounding box center [257, 166] width 272 height 336
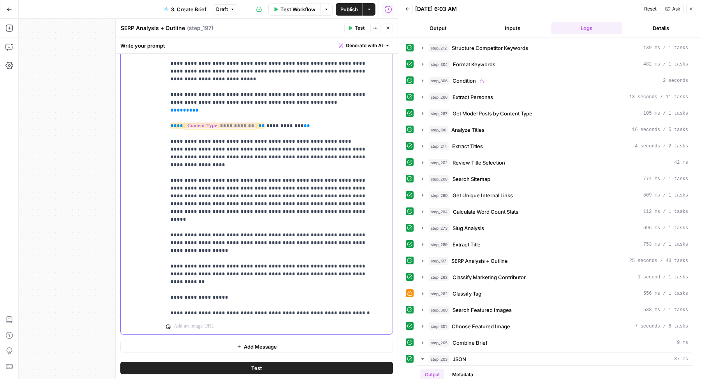
scroll to position [4464, 0]
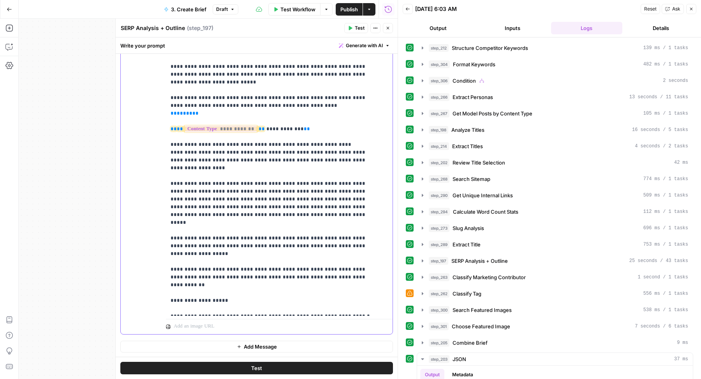
drag, startPoint x: 167, startPoint y: 153, endPoint x: 295, endPoint y: 243, distance: 155.7
click at [295, 243] on div "**********" at bounding box center [276, 156] width 220 height 317
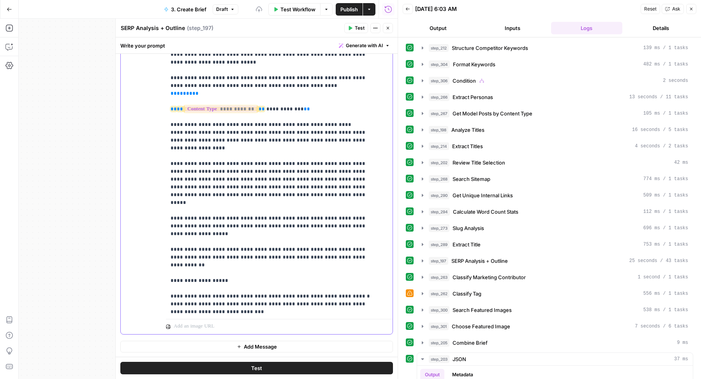
scroll to position [4497, 0]
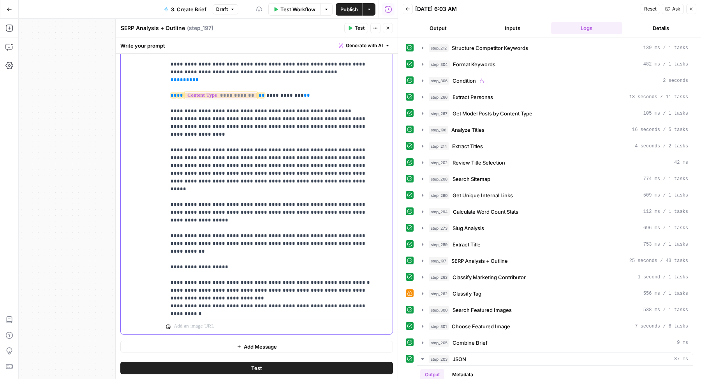
drag, startPoint x: 184, startPoint y: 214, endPoint x: 151, endPoint y: 212, distance: 32.8
click at [151, 212] on div "**********" at bounding box center [257, 166] width 272 height 336
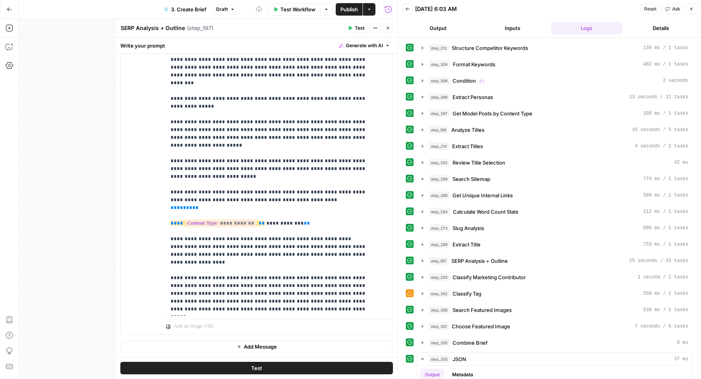
click at [364, 29] on span "Test" at bounding box center [360, 28] width 10 height 7
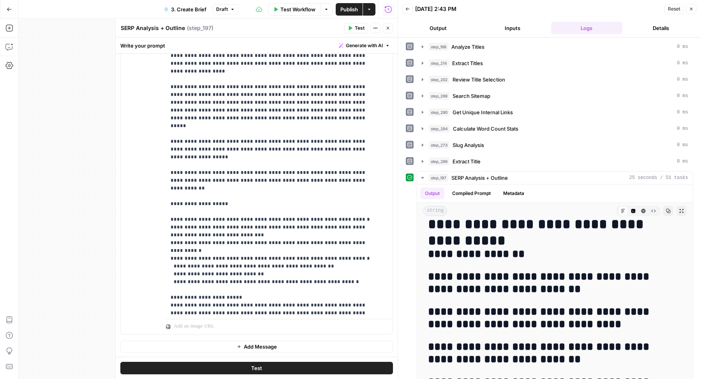
scroll to position [4561, 0]
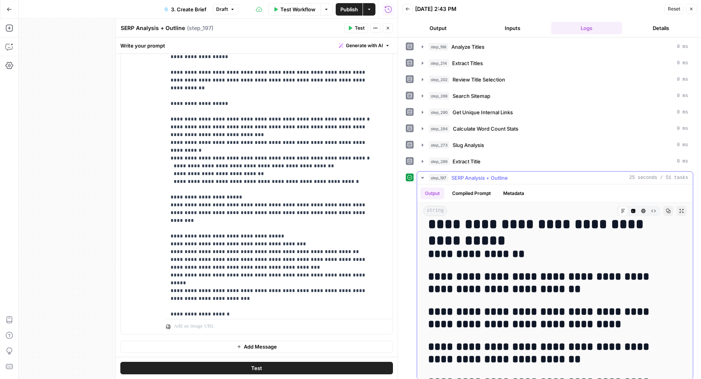
click at [483, 189] on button "Compiled Prompt" at bounding box center [471, 193] width 48 height 12
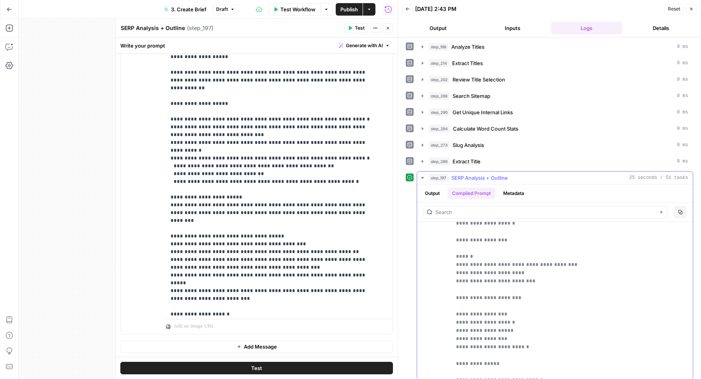
scroll to position [8220, 0]
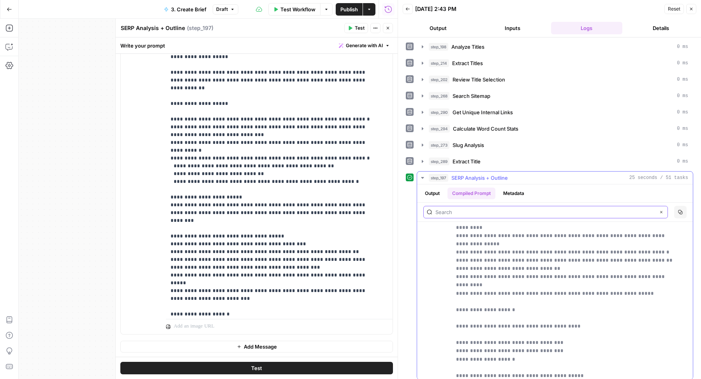
click at [593, 208] on input "text" at bounding box center [545, 212] width 220 height 8
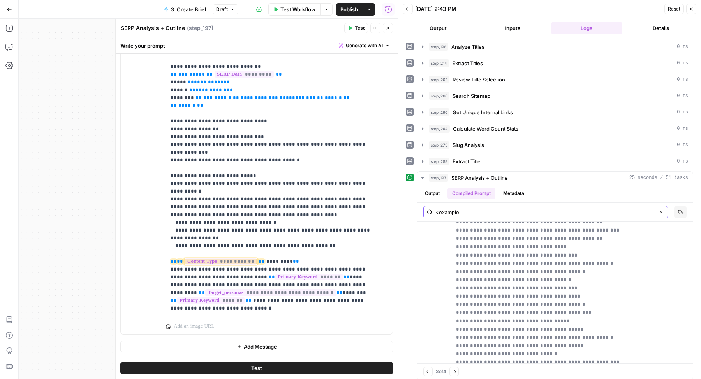
scroll to position [604, 0]
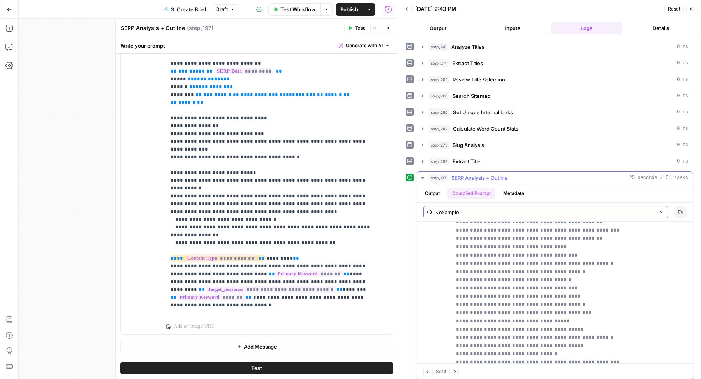
click at [460, 209] on input "<example" at bounding box center [545, 212] width 220 height 8
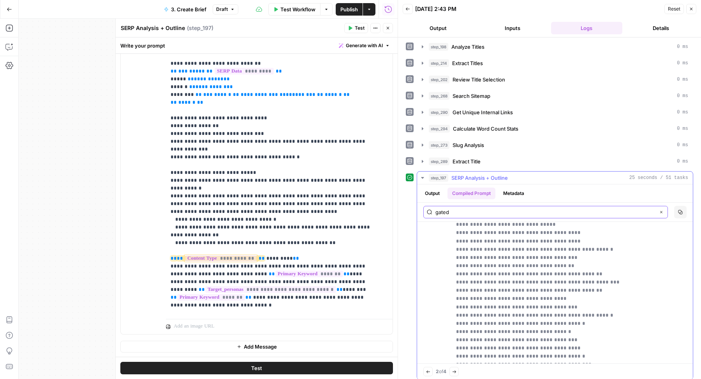
scroll to position [25370, 0]
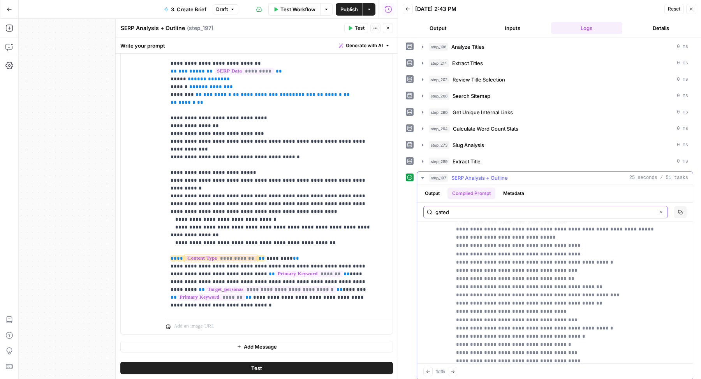
type input "gated"
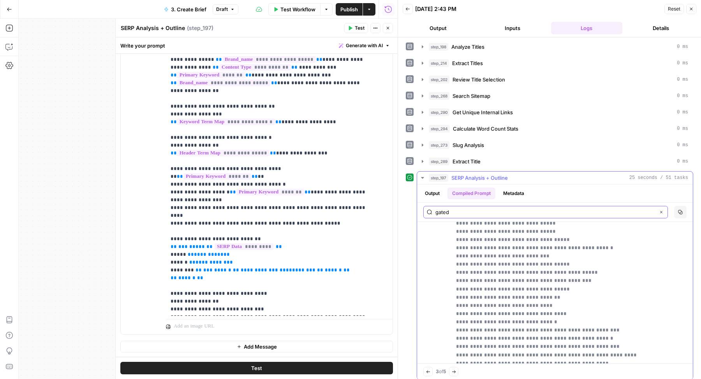
scroll to position [25217, 0]
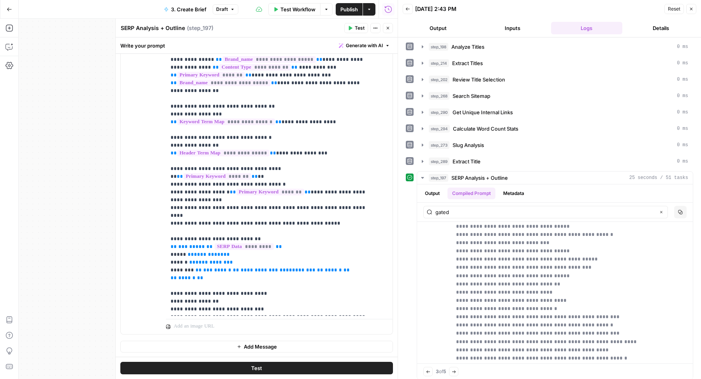
click at [292, 368] on button "Test" at bounding box center [256, 368] width 273 height 12
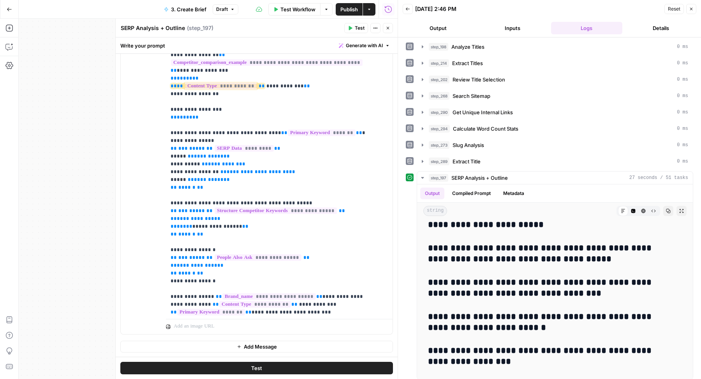
scroll to position [158, 0]
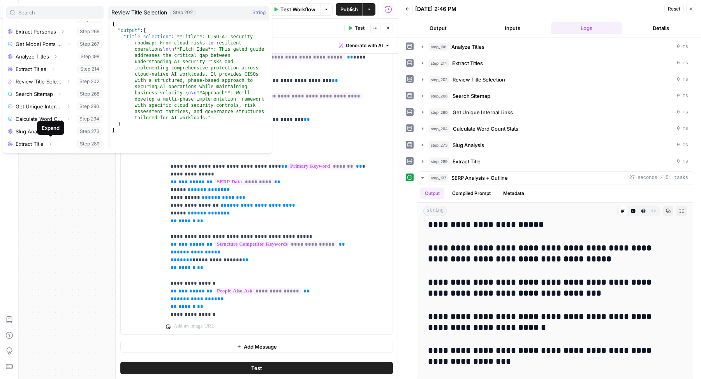
scroll to position [0, 0]
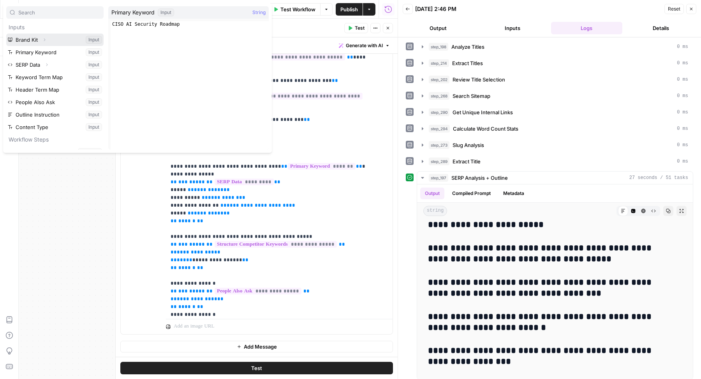
click at [44, 39] on icon "button" at bounding box center [44, 39] width 5 height 5
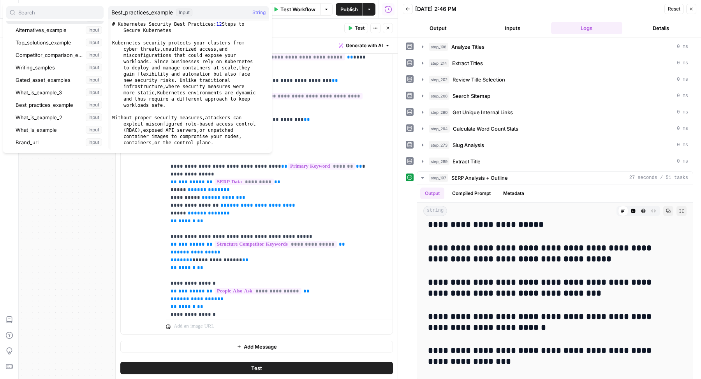
scroll to position [14, 0]
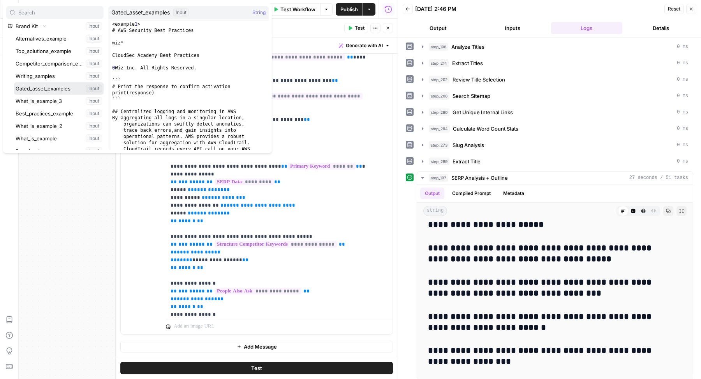
click at [56, 92] on button "Select variable Gated_asset_examples" at bounding box center [59, 88] width 90 height 12
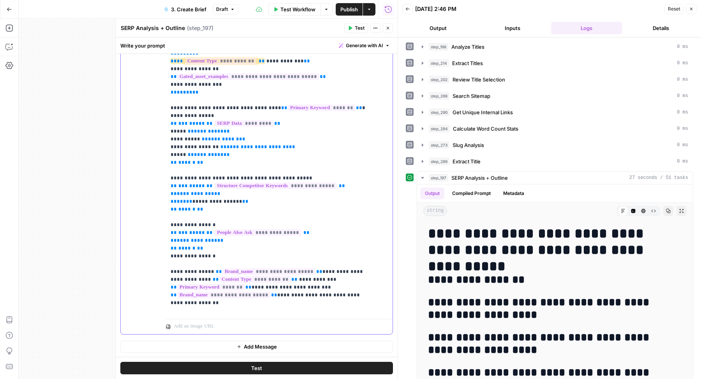
scroll to position [215, 0]
click at [353, 25] on button "Test" at bounding box center [356, 28] width 24 height 10
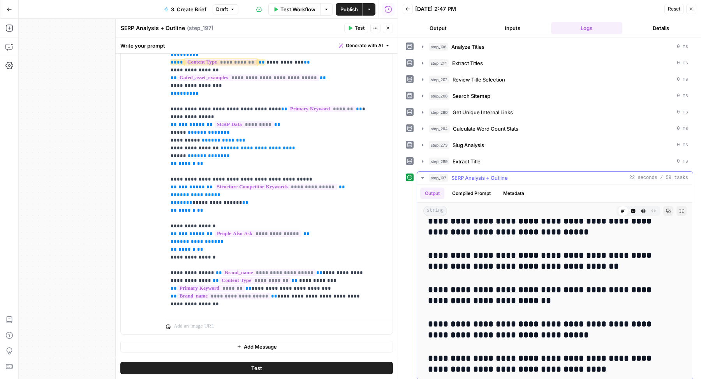
scroll to position [589, 0]
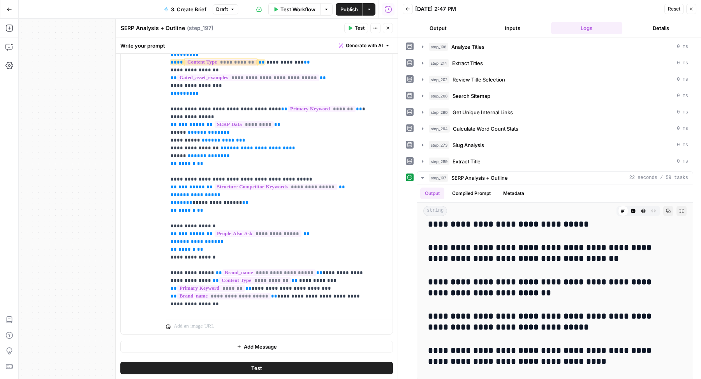
click at [387, 29] on icon "button" at bounding box center [388, 28] width 3 height 3
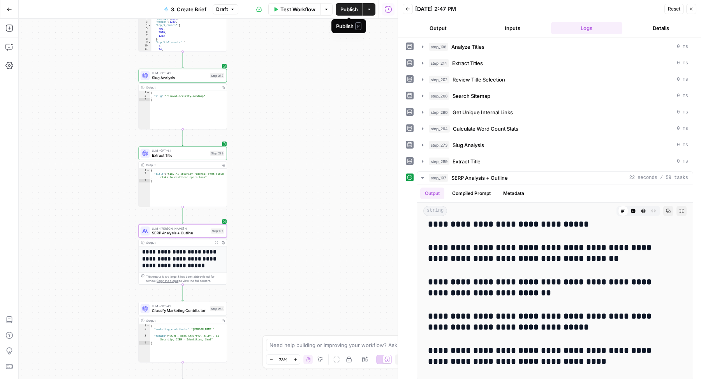
click at [352, 11] on span "Publish" at bounding box center [349, 9] width 18 height 8
click at [513, 193] on button "Metadata" at bounding box center [513, 193] width 30 height 12
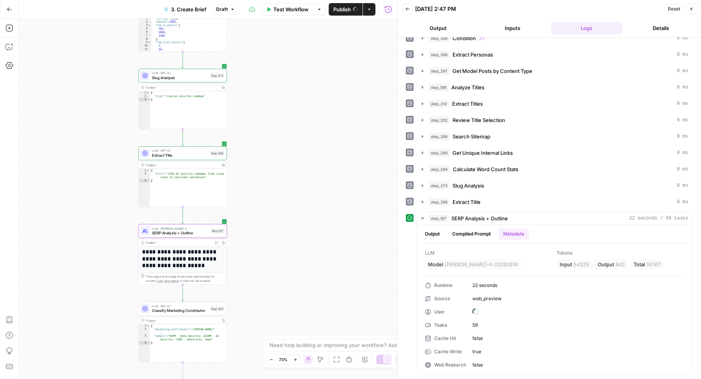
scroll to position [37, 0]
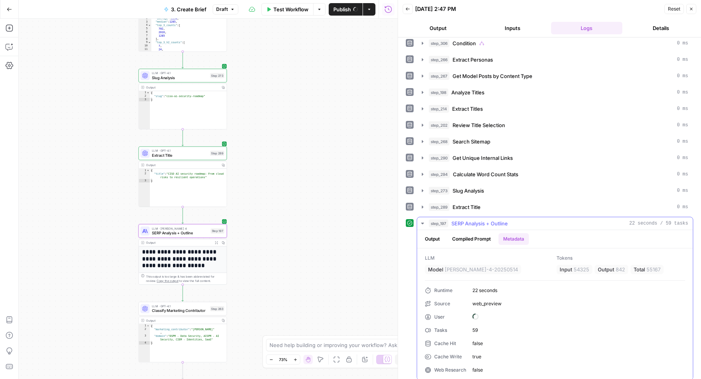
click at [440, 233] on button "Output" at bounding box center [432, 239] width 24 height 12
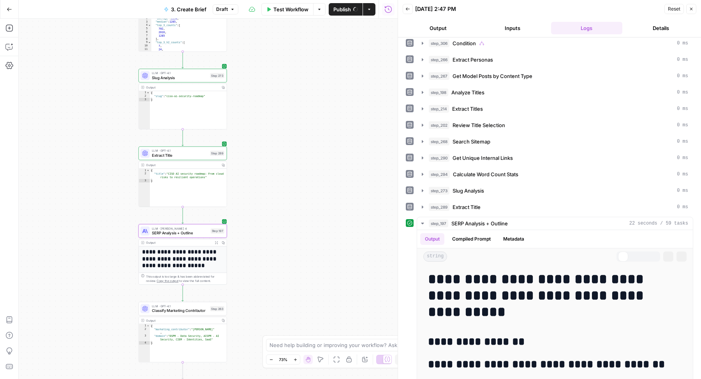
scroll to position [0, 0]
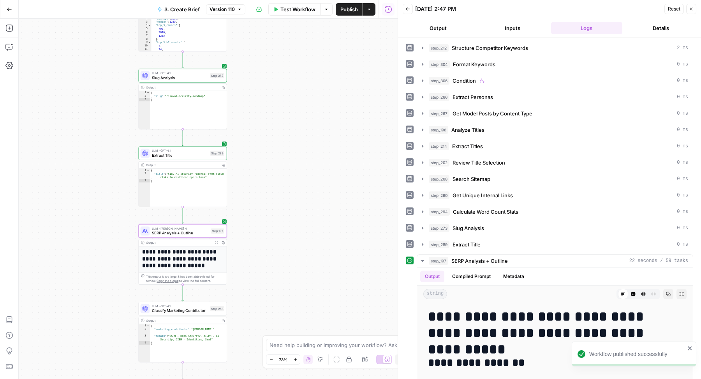
click at [235, 9] on button "Version 110" at bounding box center [225, 9] width 39 height 10
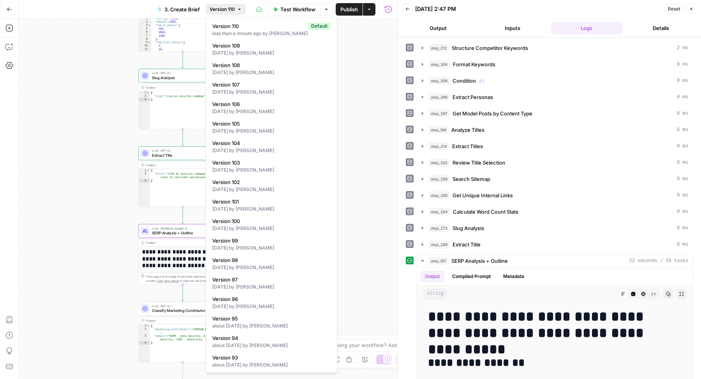
click at [235, 9] on button "Version 110" at bounding box center [225, 9] width 39 height 10
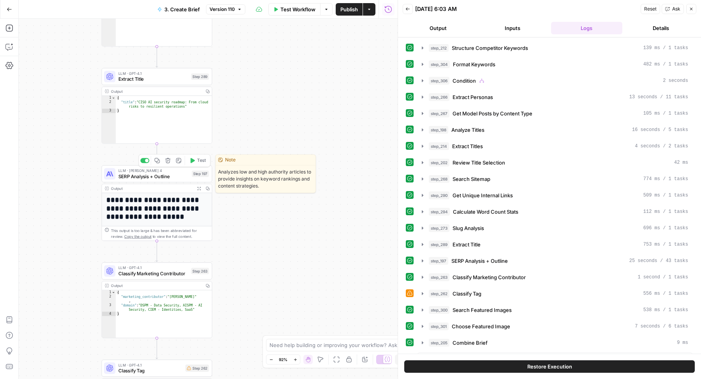
click at [170, 175] on span "SERP Analysis + Outline" at bounding box center [153, 176] width 70 height 7
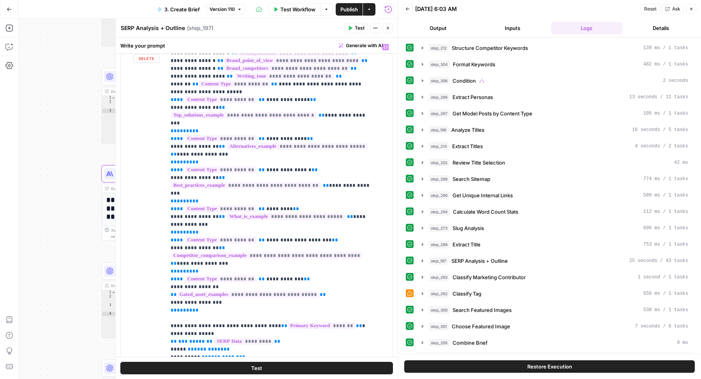
scroll to position [100, 0]
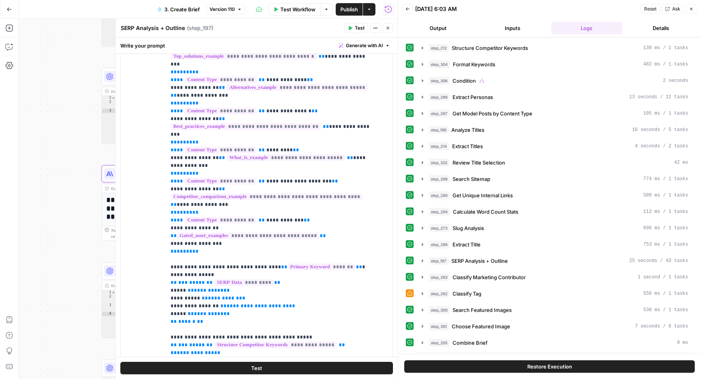
click at [387, 26] on icon "button" at bounding box center [388, 28] width 5 height 5
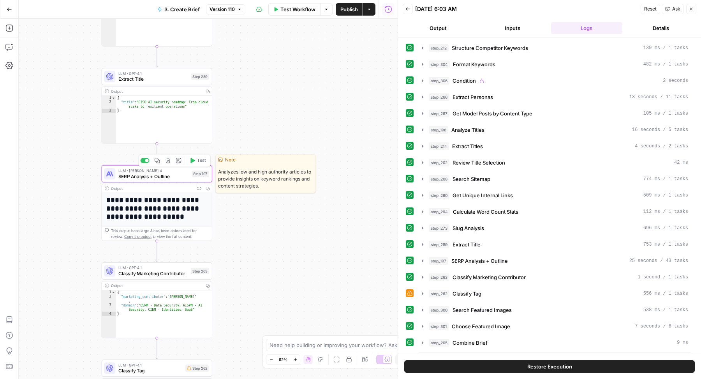
click at [202, 158] on span "Test" at bounding box center [201, 160] width 9 height 6
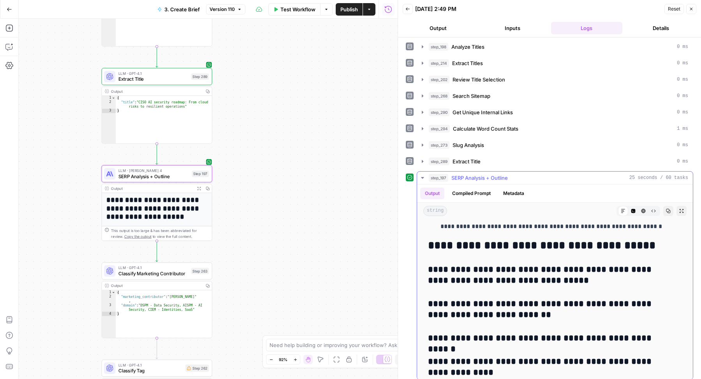
scroll to position [388, 0]
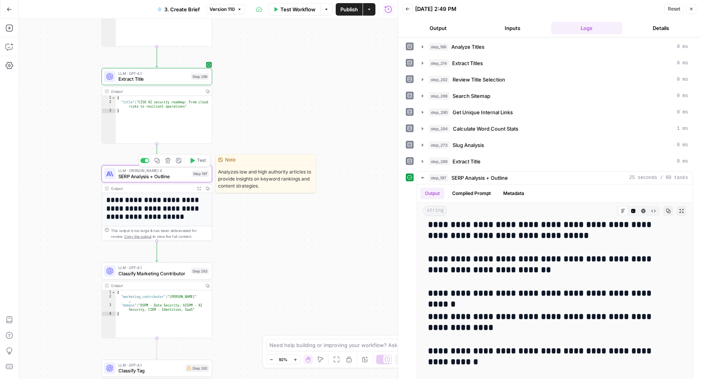
click at [181, 173] on span "SERP Analysis + Outline" at bounding box center [153, 176] width 70 height 7
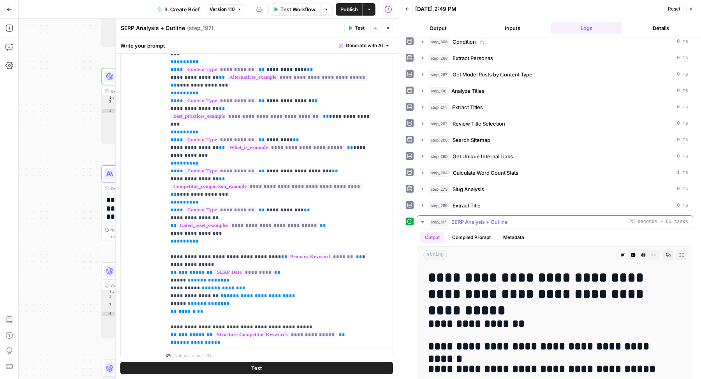
scroll to position [0, 0]
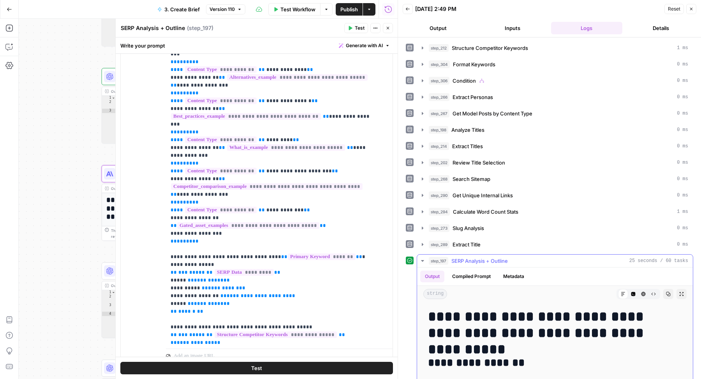
click at [478, 270] on button "Compiled Prompt" at bounding box center [471, 276] width 48 height 12
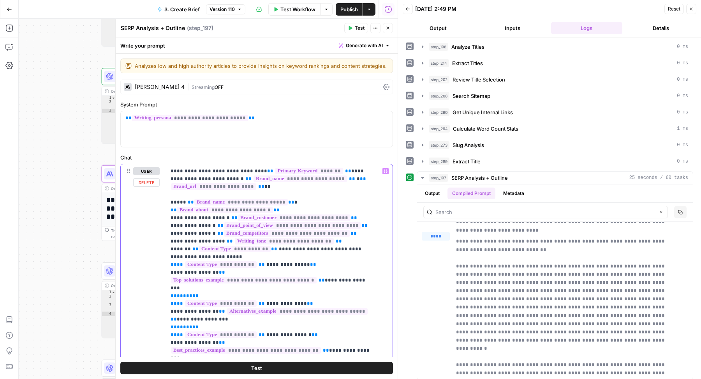
click at [169, 178] on div "**********" at bounding box center [276, 322] width 220 height 317
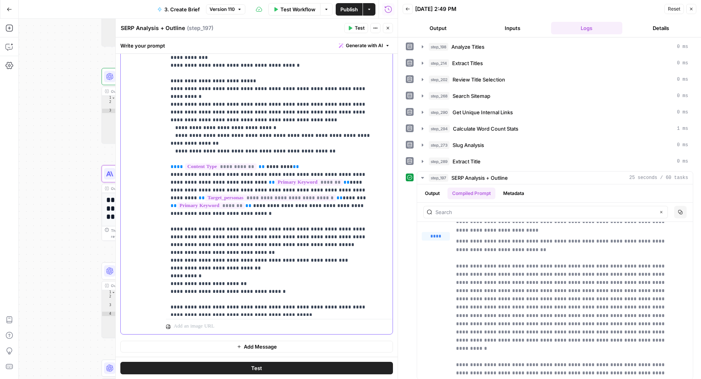
scroll to position [696, 0]
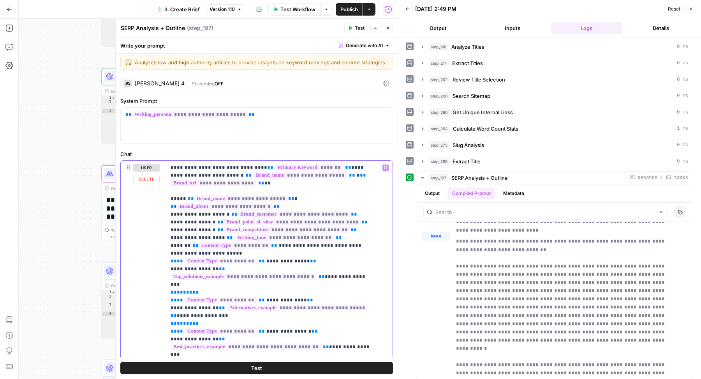
scroll to position [0, 0]
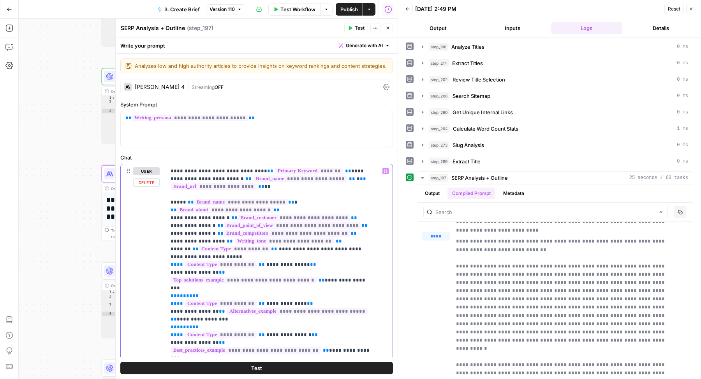
click at [166, 178] on div "**********" at bounding box center [276, 322] width 220 height 317
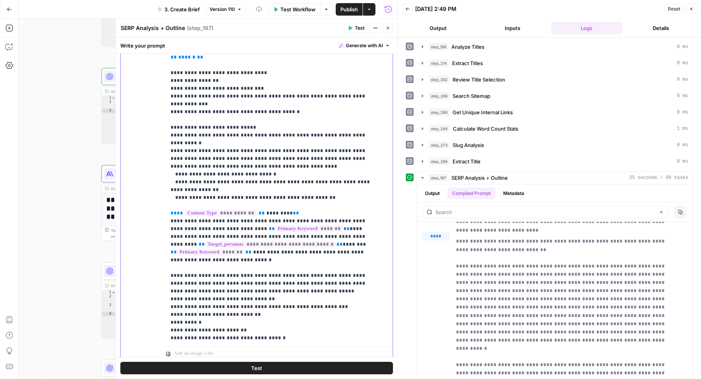
scroll to position [681, 0]
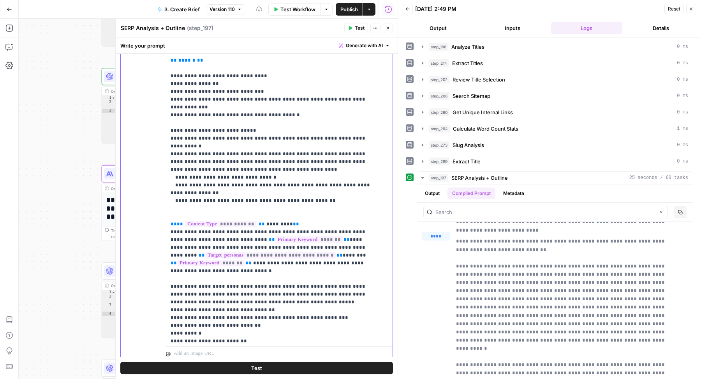
drag, startPoint x: 178, startPoint y: 176, endPoint x: 150, endPoint y: 176, distance: 28.8
click at [150, 176] on div "**********" at bounding box center [257, 193] width 272 height 336
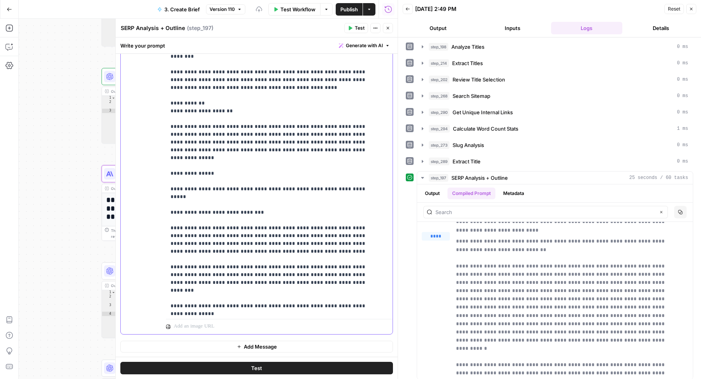
scroll to position [4185, 0]
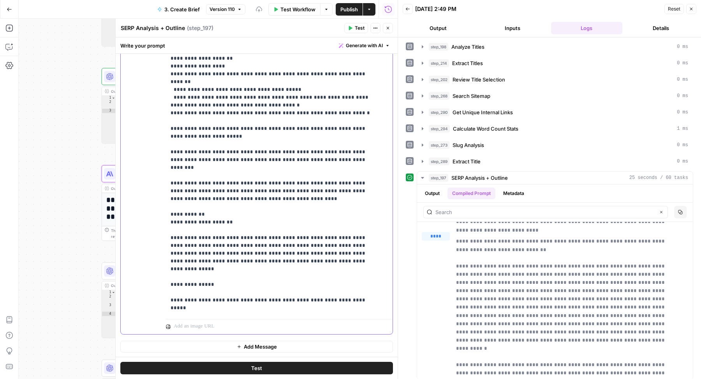
scroll to position [4092, 0]
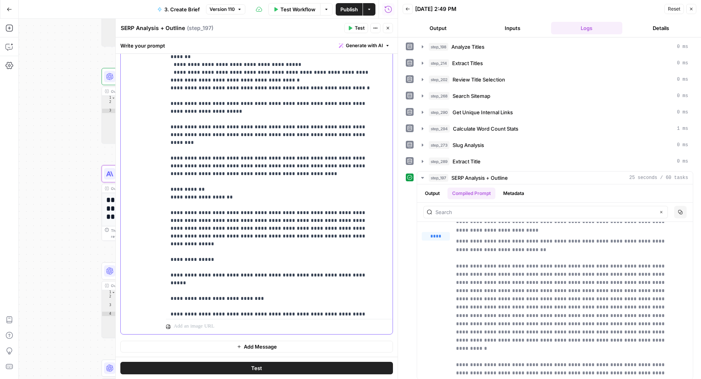
drag, startPoint x: 193, startPoint y: 173, endPoint x: 242, endPoint y: 174, distance: 49.1
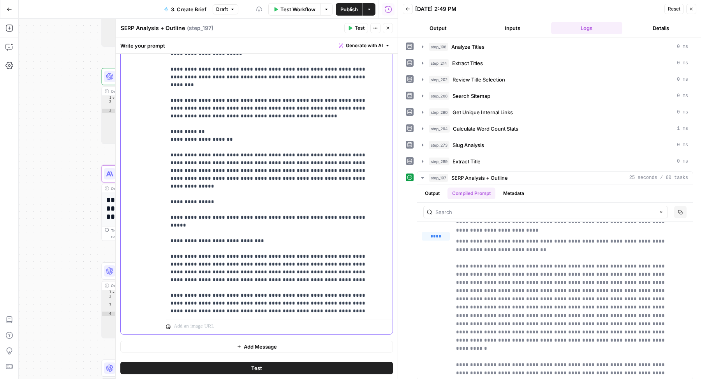
scroll to position [4155, 0]
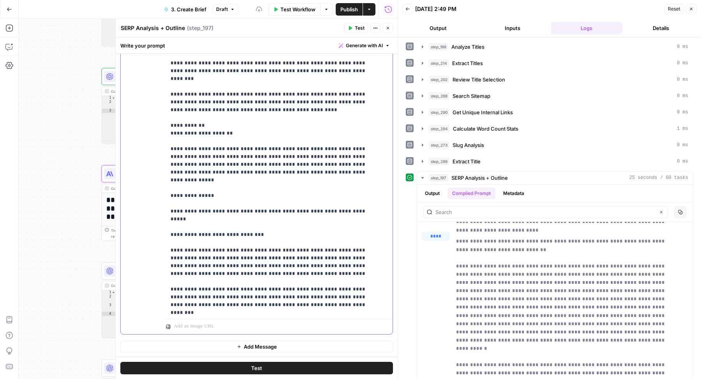
click at [168, 203] on div "**********" at bounding box center [276, 156] width 220 height 317
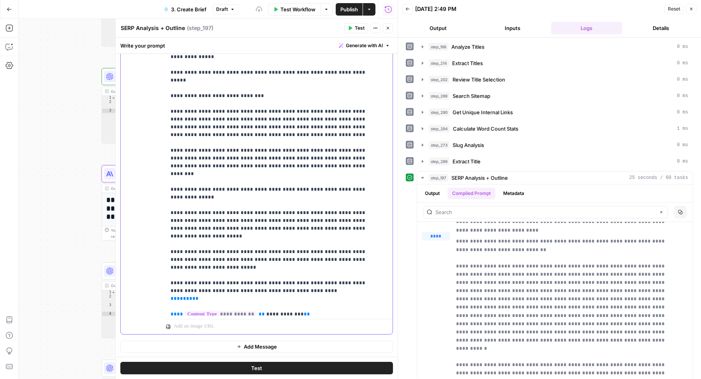
scroll to position [4304, 0]
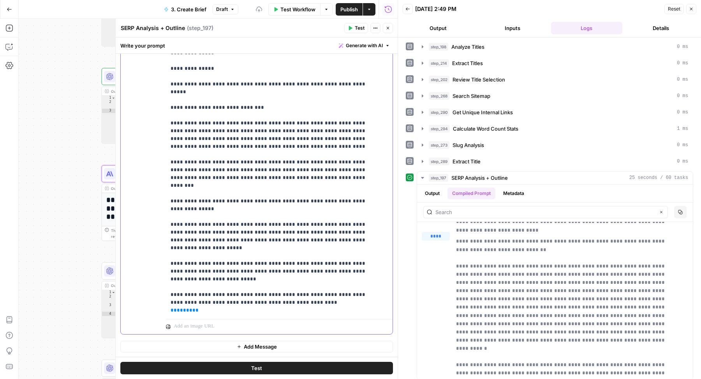
click at [169, 123] on div "**********" at bounding box center [276, 156] width 220 height 317
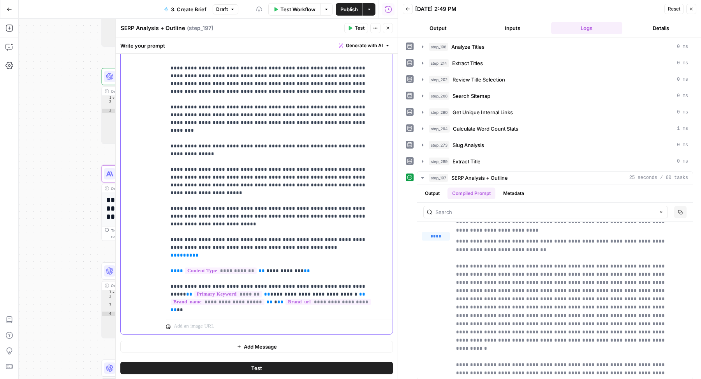
scroll to position [4338, 0]
drag, startPoint x: 221, startPoint y: 169, endPoint x: 166, endPoint y: 138, distance: 63.7
click at [166, 137] on div "**********" at bounding box center [276, 156] width 220 height 317
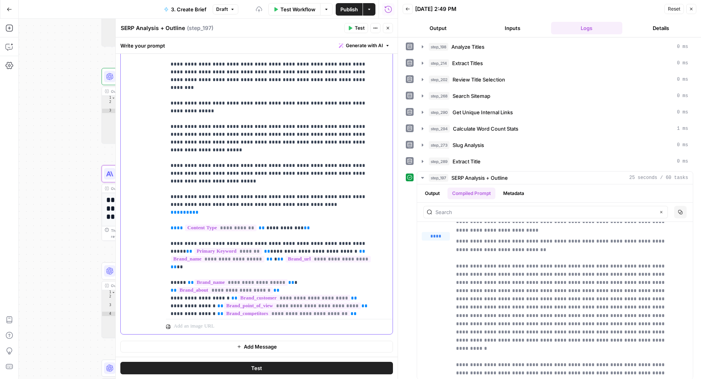
scroll to position [4393, 0]
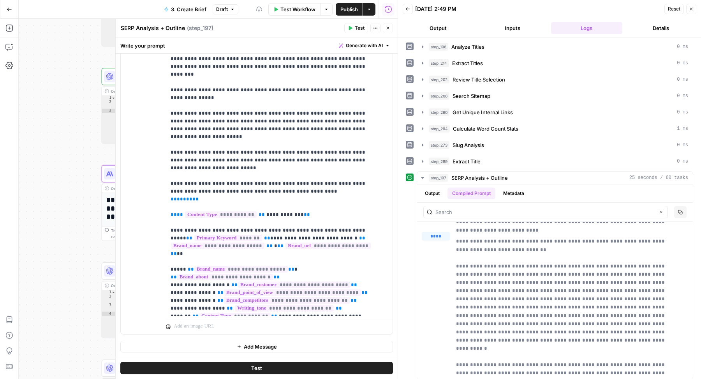
click at [162, 128] on div "**********" at bounding box center [257, 166] width 272 height 336
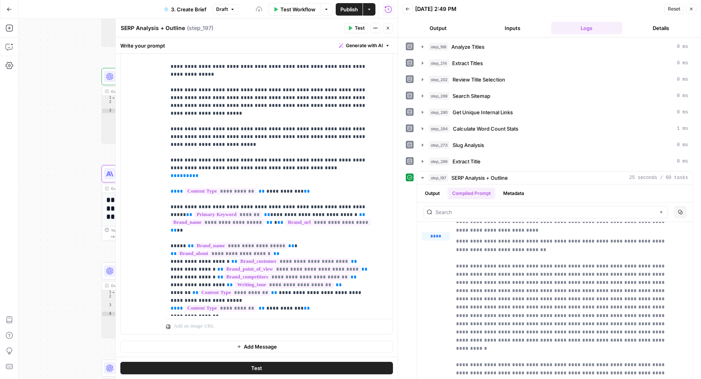
scroll to position [4418, 0]
drag, startPoint x: 203, startPoint y: 181, endPoint x: 163, endPoint y: 146, distance: 53.3
click at [163, 146] on div "**********" at bounding box center [257, 166] width 272 height 336
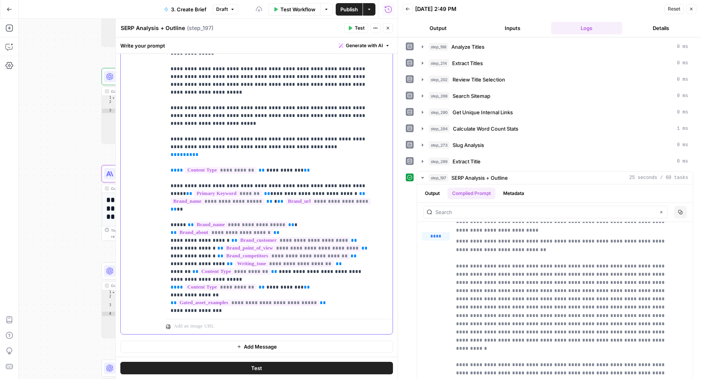
scroll to position [4442, 0]
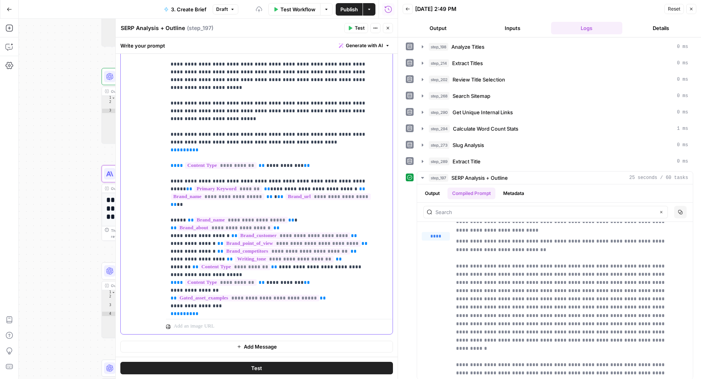
drag, startPoint x: 322, startPoint y: 173, endPoint x: 158, endPoint y: 128, distance: 169.8
click at [158, 128] on div "**********" at bounding box center [257, 166] width 272 height 336
drag, startPoint x: 171, startPoint y: 127, endPoint x: 229, endPoint y: 172, distance: 73.8
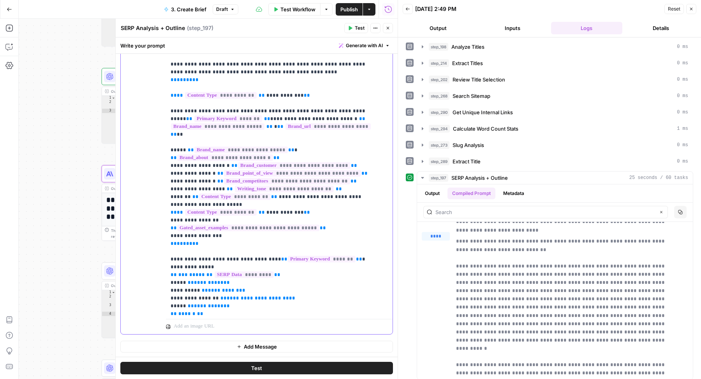
scroll to position [4510, 0]
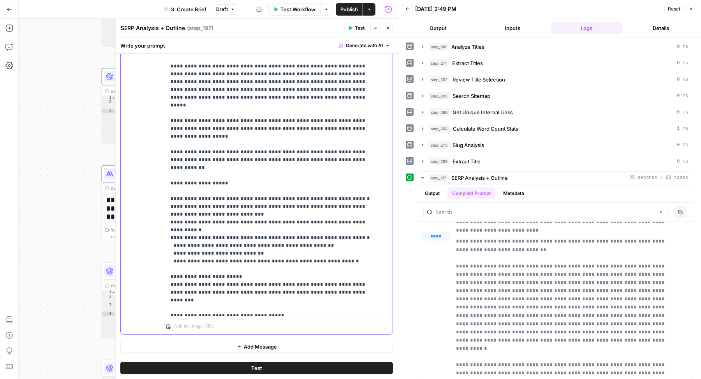
scroll to position [4879, 0]
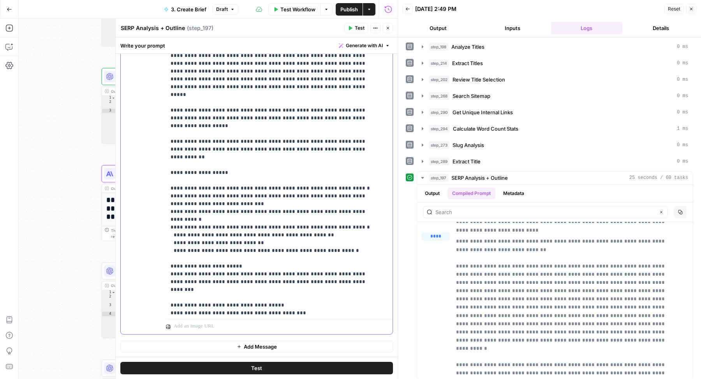
drag, startPoint x: 327, startPoint y: 188, endPoint x: 166, endPoint y: 164, distance: 162.7
click at [166, 163] on div "**********" at bounding box center [276, 156] width 220 height 317
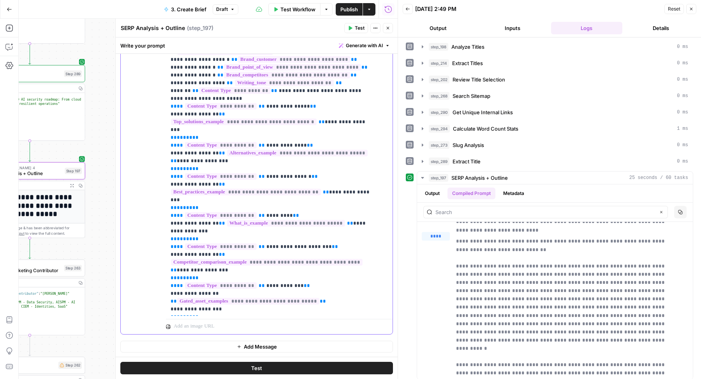
scroll to position [0, 0]
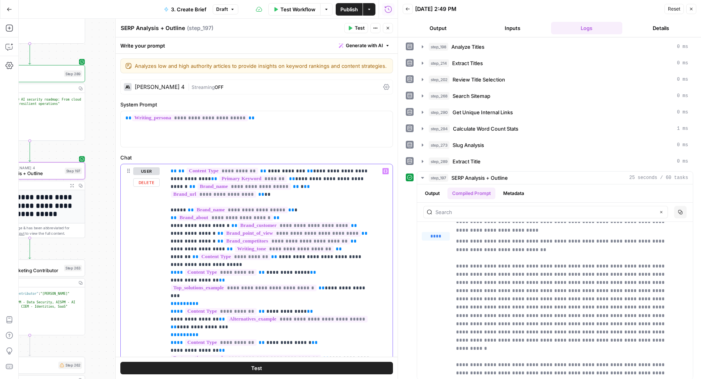
drag, startPoint x: 307, startPoint y: 178, endPoint x: 168, endPoint y: 179, distance: 139.0
click at [168, 179] on div "**********" at bounding box center [276, 322] width 220 height 317
copy p "**********"
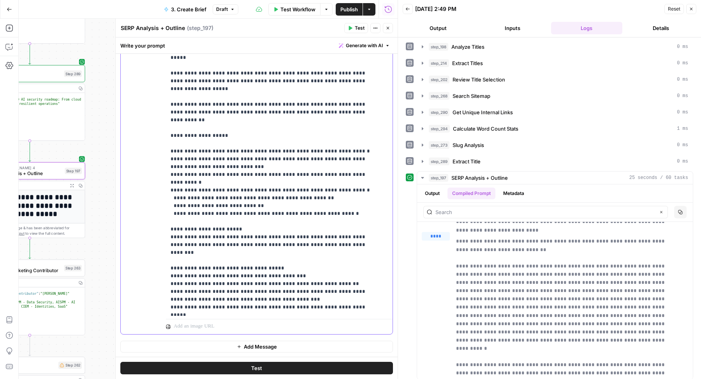
scroll to position [4881, 0]
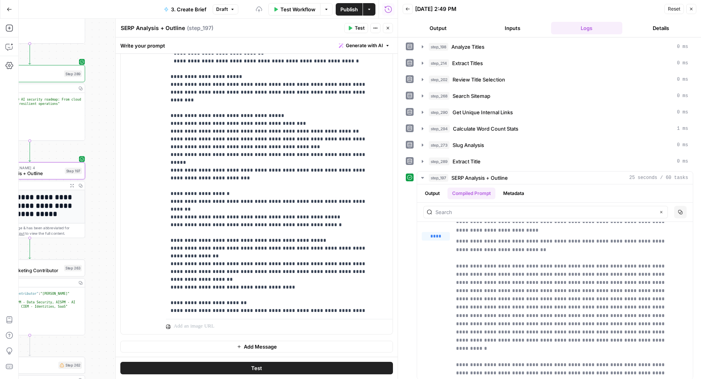
drag, startPoint x: 164, startPoint y: 100, endPoint x: 212, endPoint y: 130, distance: 56.9
click at [211, 130] on div "**********" at bounding box center [257, 166] width 272 height 336
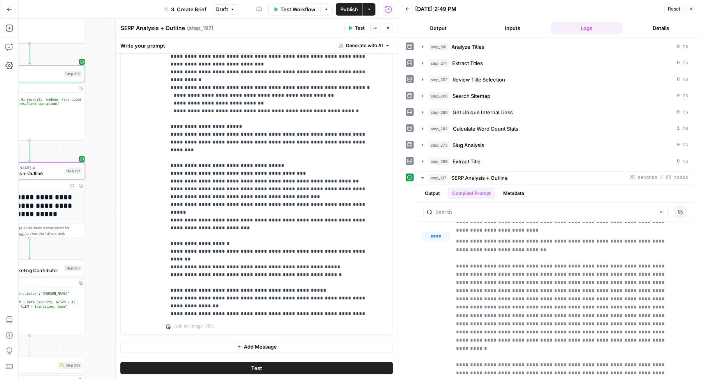
scroll to position [5071, 0]
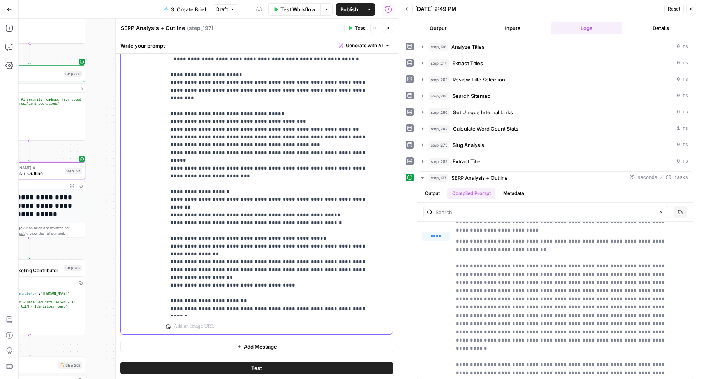
drag, startPoint x: 169, startPoint y: 96, endPoint x: 268, endPoint y: 299, distance: 226.1
click at [268, 299] on div "**********" at bounding box center [276, 156] width 220 height 317
copy p "**********"
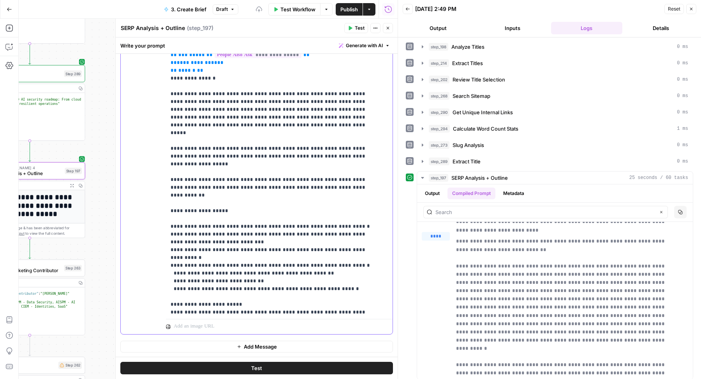
scroll to position [4828, 0]
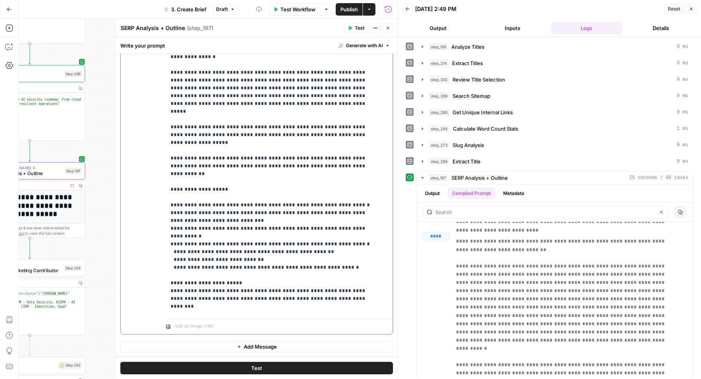
scroll to position [4893, 0]
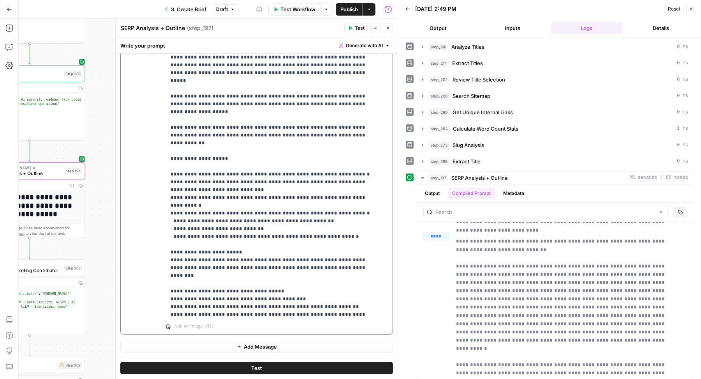
click at [433, 190] on button "Output" at bounding box center [432, 193] width 24 height 12
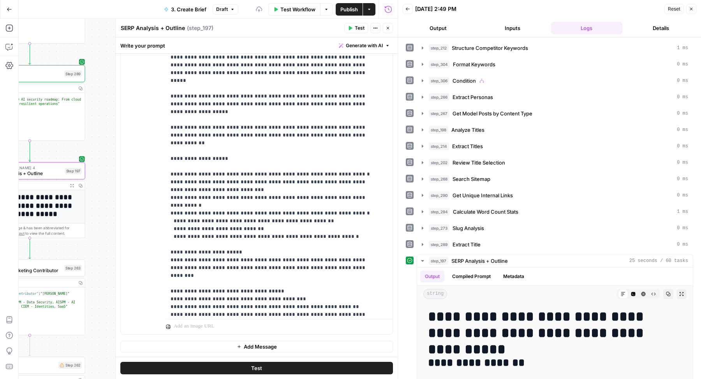
scroll to position [4919, 0]
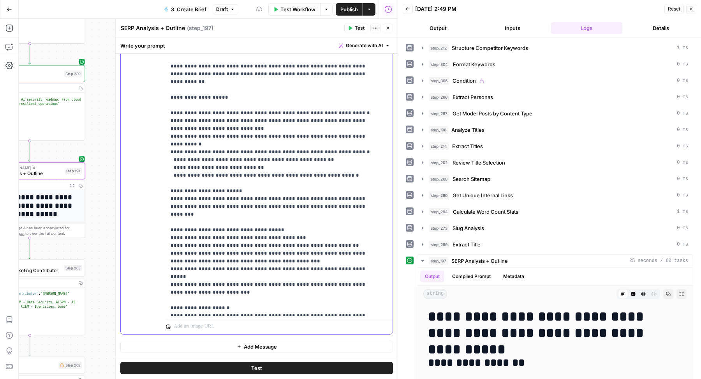
scroll to position [4956, 0]
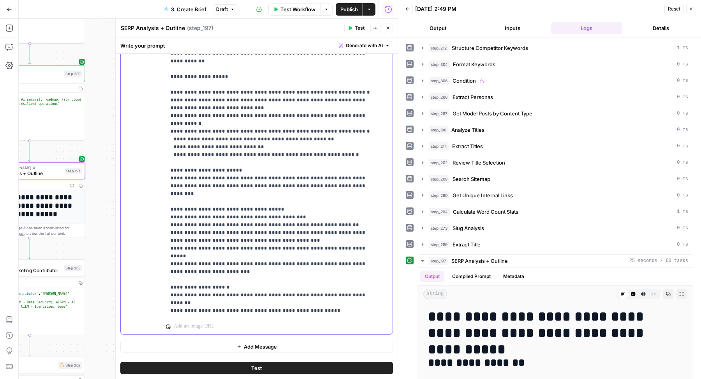
scroll to position [4976, 0]
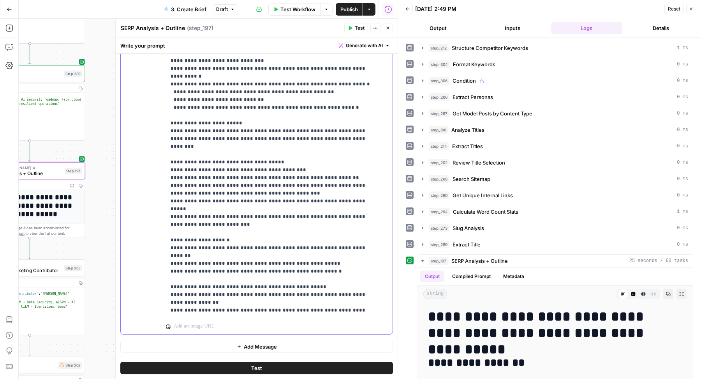
scroll to position [5029, 0]
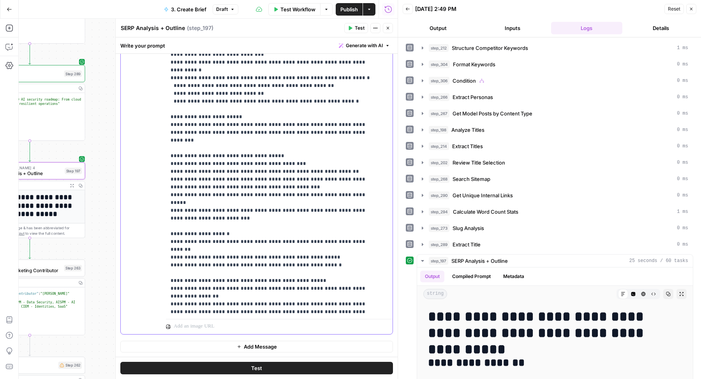
drag, startPoint x: 196, startPoint y: 158, endPoint x: 153, endPoint y: 145, distance: 44.5
click at [153, 145] on div "**********" at bounding box center [257, 166] width 272 height 336
drag, startPoint x: 376, startPoint y: 203, endPoint x: 165, endPoint y: 169, distance: 213.8
click at [165, 169] on div "**********" at bounding box center [257, 166] width 272 height 336
click at [357, 27] on span "Test" at bounding box center [360, 28] width 10 height 7
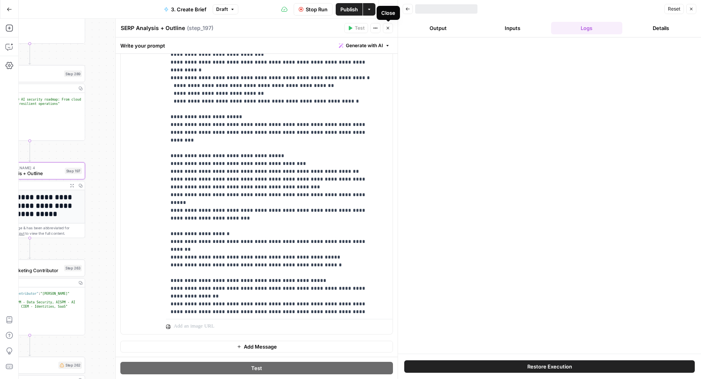
click at [390, 28] on span "Close" at bounding box center [390, 28] width 0 height 0
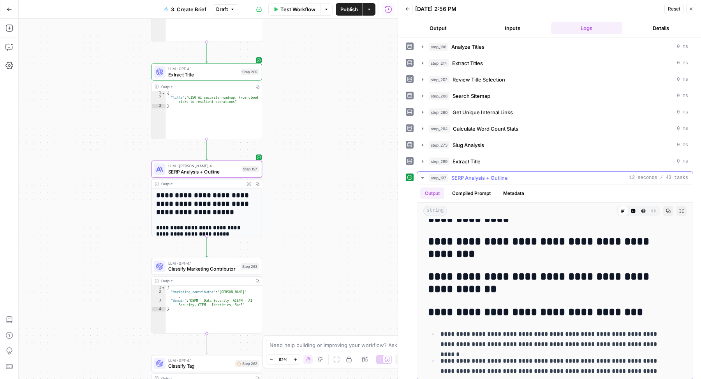
scroll to position [206, 0]
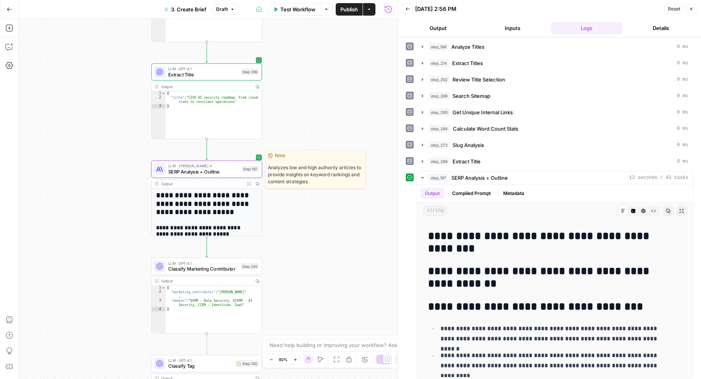
click at [206, 168] on span "SERP Analysis + Outline" at bounding box center [203, 171] width 70 height 7
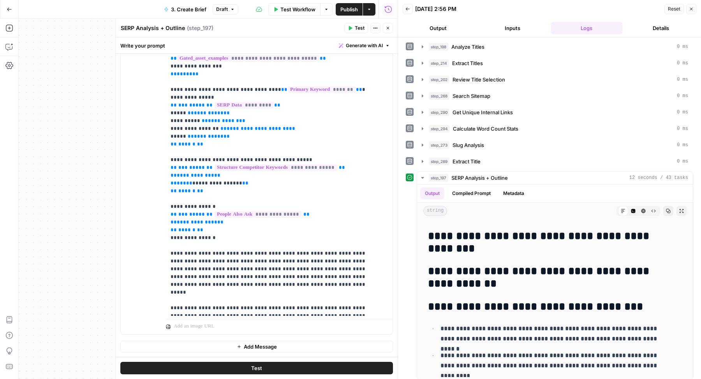
scroll to position [4674, 0]
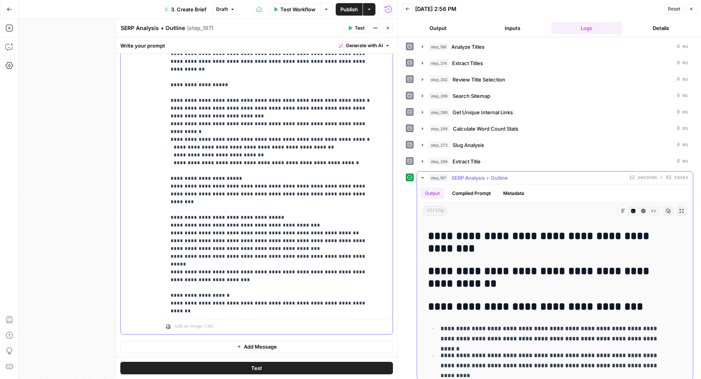
scroll to position [0, 0]
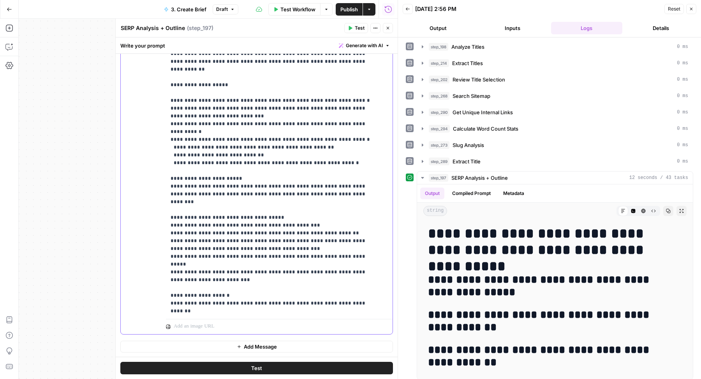
drag, startPoint x: 181, startPoint y: 163, endPoint x: 224, endPoint y: 164, distance: 43.6
drag, startPoint x: 295, startPoint y: 163, endPoint x: 181, endPoint y: 167, distance: 113.8
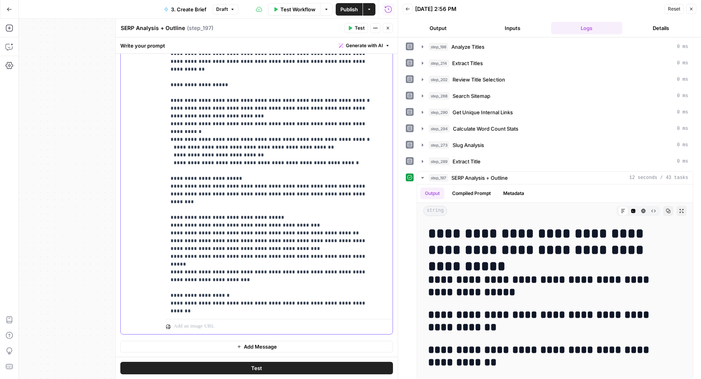
drag, startPoint x: 180, startPoint y: 157, endPoint x: 262, endPoint y: 158, distance: 81.8
copy p "**********"
drag, startPoint x: 286, startPoint y: 164, endPoint x: 181, endPoint y: 165, distance: 105.5
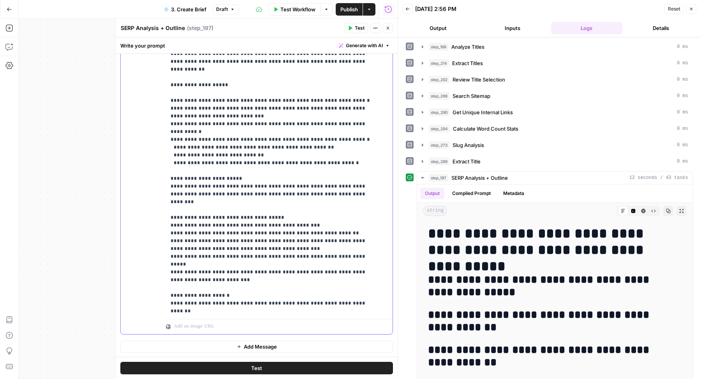
click at [358, 29] on span "Test" at bounding box center [360, 28] width 10 height 7
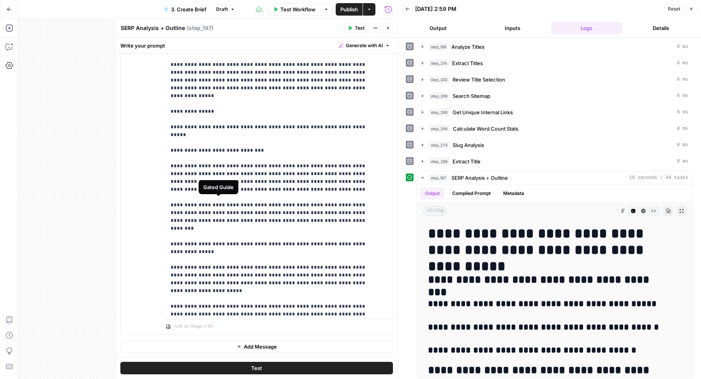
scroll to position [4286, 0]
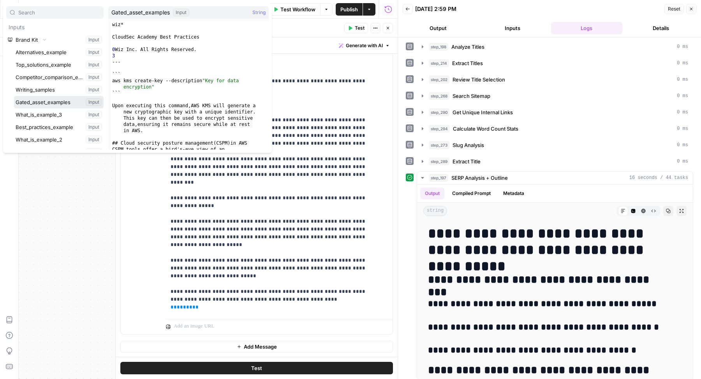
scroll to position [452, 0]
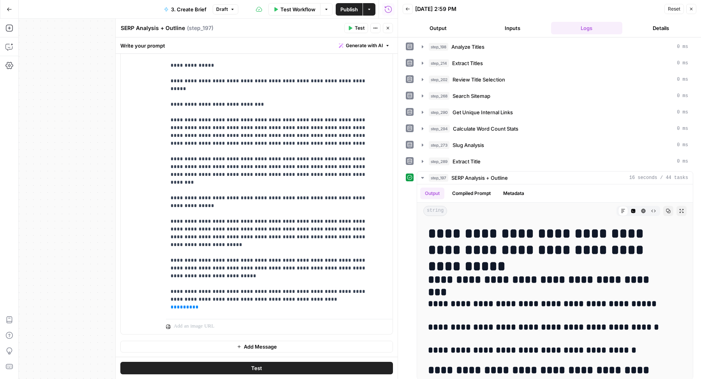
click at [388, 32] on button "Close" at bounding box center [388, 28] width 10 height 10
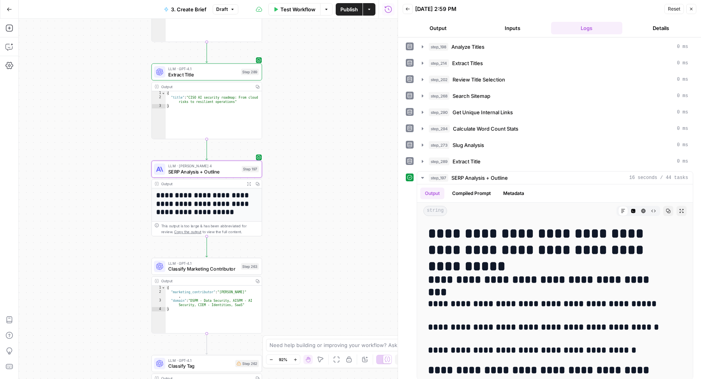
click at [347, 10] on span "Publish" at bounding box center [349, 9] width 18 height 8
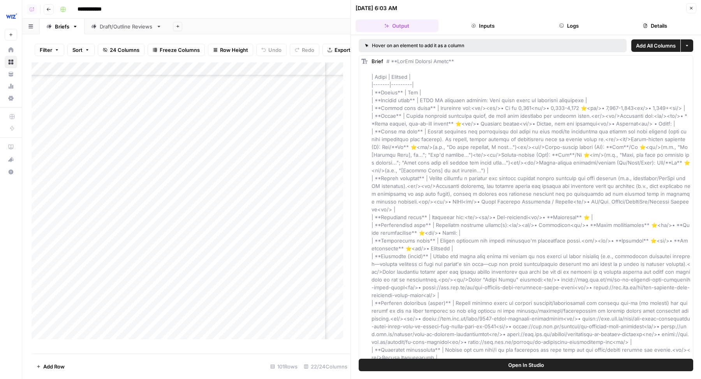
scroll to position [1787, 421]
click at [695, 7] on button "Close" at bounding box center [691, 8] width 10 height 10
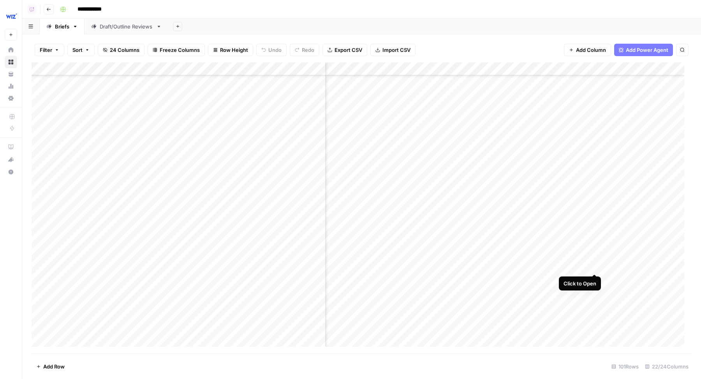
click at [596, 259] on div "Add Column" at bounding box center [362, 207] width 660 height 291
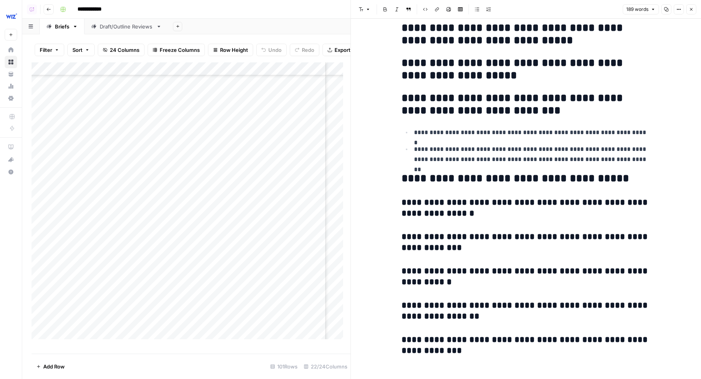
scroll to position [328, 0]
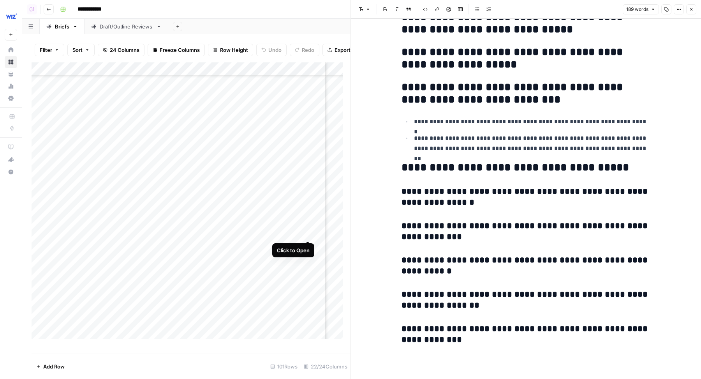
click at [308, 224] on div "Add Column" at bounding box center [191, 204] width 319 height 284
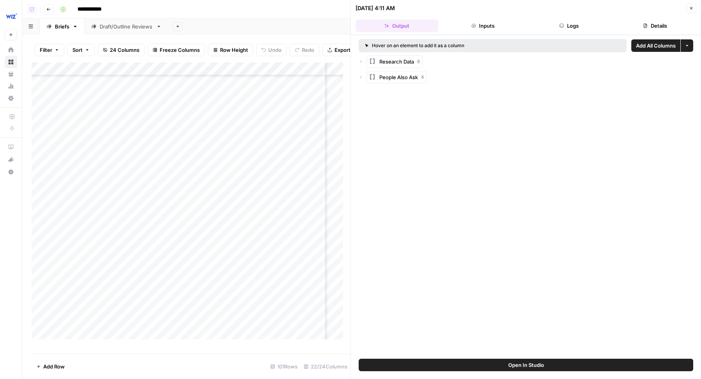
click at [492, 365] on button "Open In Studio" at bounding box center [526, 364] width 335 height 12
click at [689, 6] on icon "button" at bounding box center [691, 8] width 5 height 5
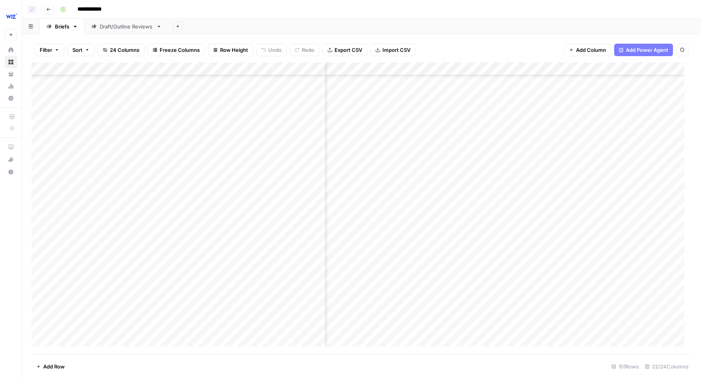
scroll to position [1787, 450]
click at [439, 260] on div "Add Column" at bounding box center [362, 207] width 660 height 291
click at [430, 217] on div "Add Column" at bounding box center [362, 207] width 660 height 291
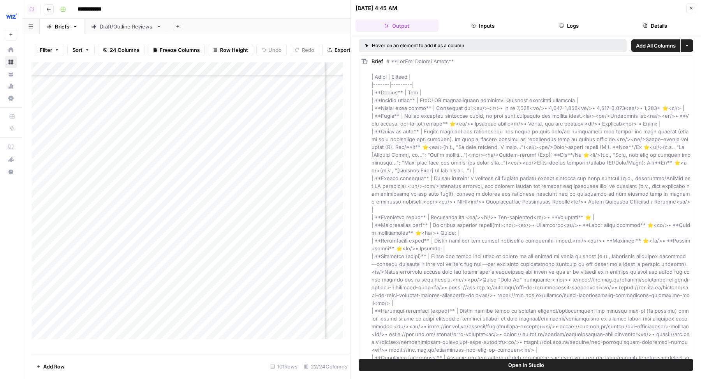
click at [463, 366] on button "Open In Studio" at bounding box center [526, 364] width 335 height 12
click at [690, 6] on icon "button" at bounding box center [691, 8] width 5 height 5
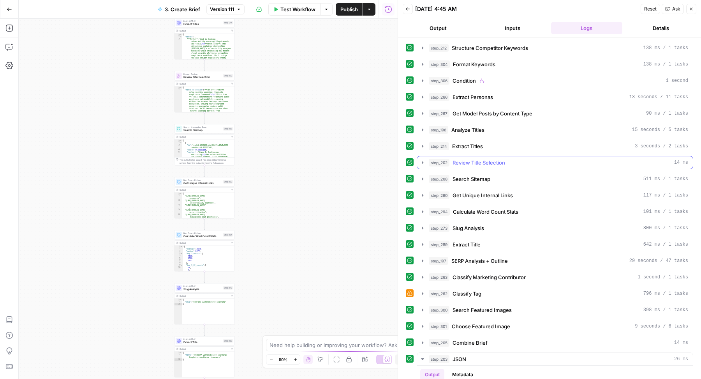
scroll to position [179, 0]
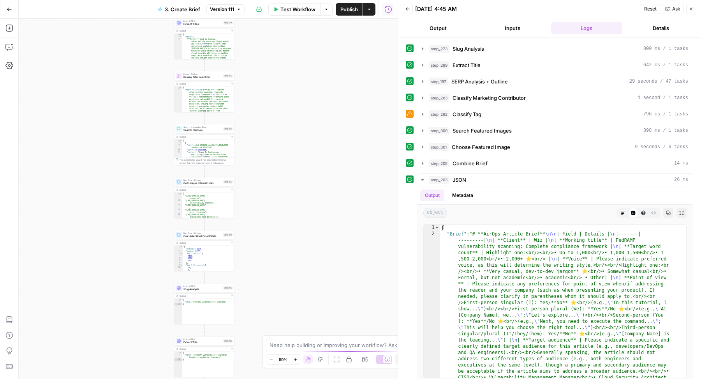
click at [289, 11] on span "Test Workflow" at bounding box center [297, 9] width 35 height 8
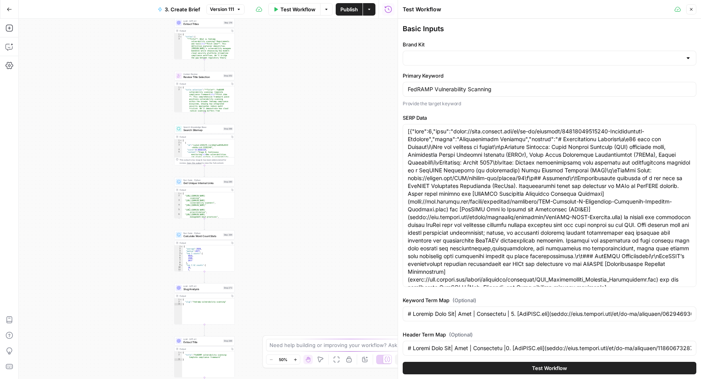
type input "Wiz"
click at [544, 364] on span "Test Workflow" at bounding box center [549, 368] width 35 height 8
type input "# Keyword Term Map| Term | Variations | 1. [FedRAMP.gov](https://help.fedramp.g…"
type input "# Header Term Map| Term | Variations |1. [FedRAMP.gov](https://help.fedramp.gov…"
type input "# Keyword Term Map| Term | Variations | 1. [FedRAMP.gov](https://help.fedramp.g…"
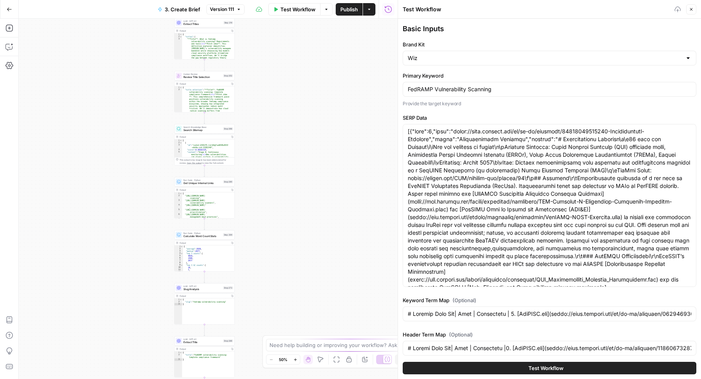
type input "# Header Term Map| Term | Variations |1. [FedRAMP.gov](https://help.fedramp.gov…"
type input "# Keyword Term Map| Term | Variations | 1. [FedRAMP.gov](https://help.fedramp.g…"
type input "# Header Term Map| Term | Variations |1. [FedRAMP.gov](https://help.fedramp.gov…"
type input "# Keyword Term Map| Term | Variations | 1. [FedRAMP.gov](https://help.fedramp.g…"
type input "# Header Term Map| Term | Variations |1. [FedRAMP.gov](https://help.fedramp.gov…"
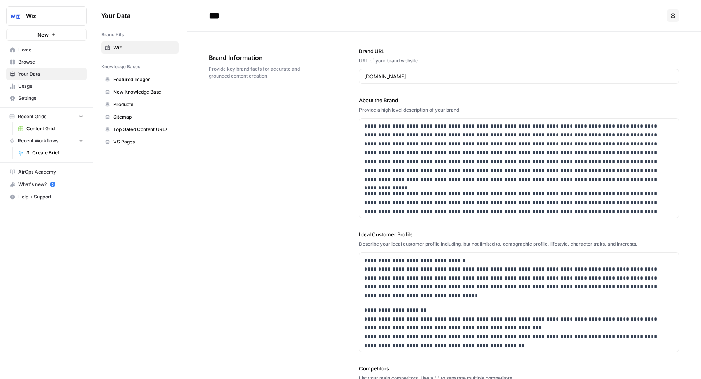
scroll to position [6852, 0]
click at [377, 157] on p "**********" at bounding box center [513, 152] width 298 height 62
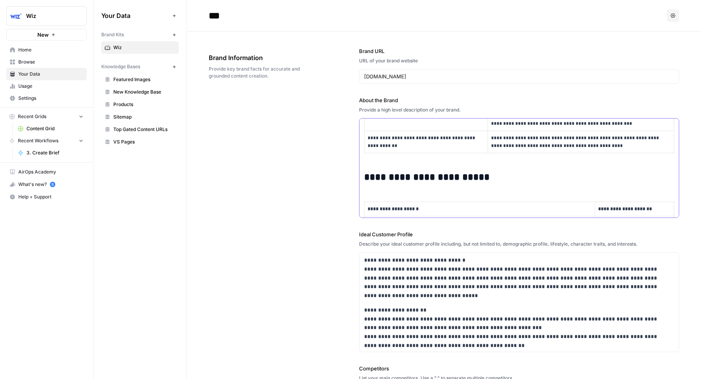
scroll to position [12674, 0]
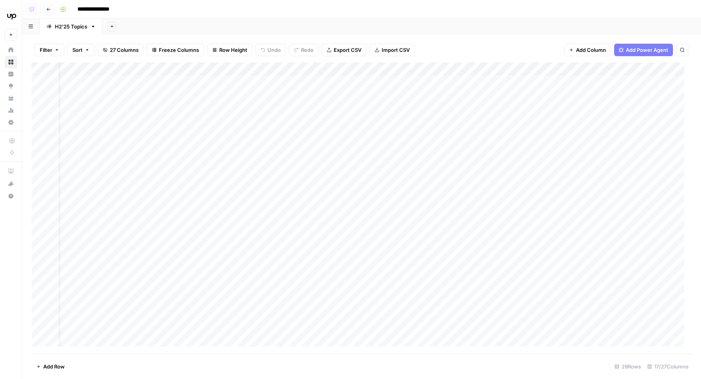
scroll to position [2, 0]
click at [441, 22] on div "Add Sheet" at bounding box center [401, 27] width 599 height 16
